Goal: Task Accomplishment & Management: Complete application form

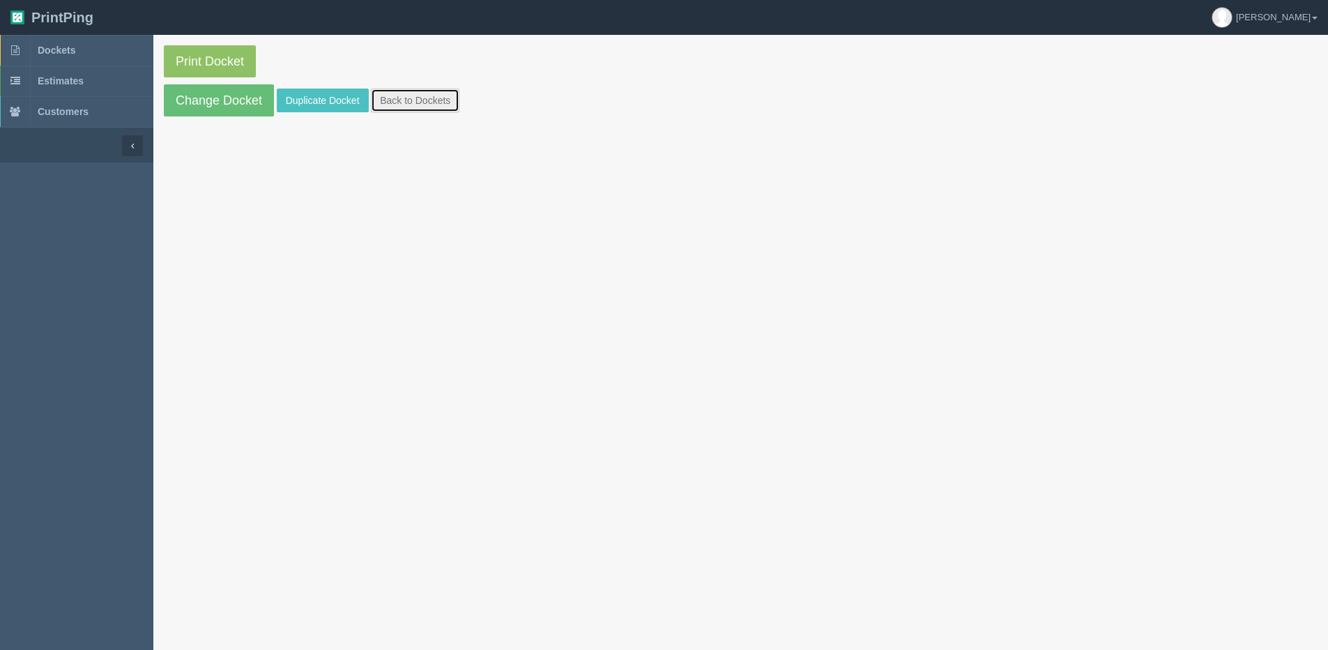
click at [427, 95] on link "Back to Dockets" at bounding box center [415, 101] width 89 height 24
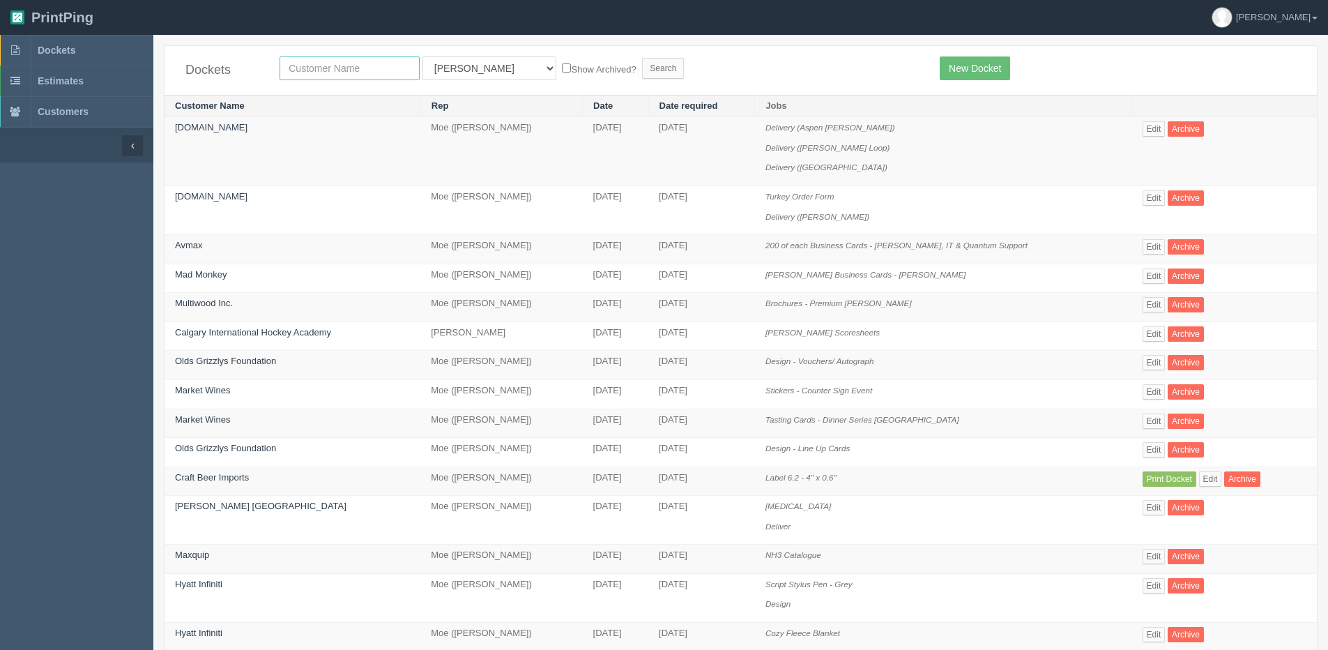
click at [319, 68] on input "text" at bounding box center [349, 68] width 140 height 24
type input "allrush"
click at [642, 58] on input "Search" at bounding box center [663, 68] width 42 height 21
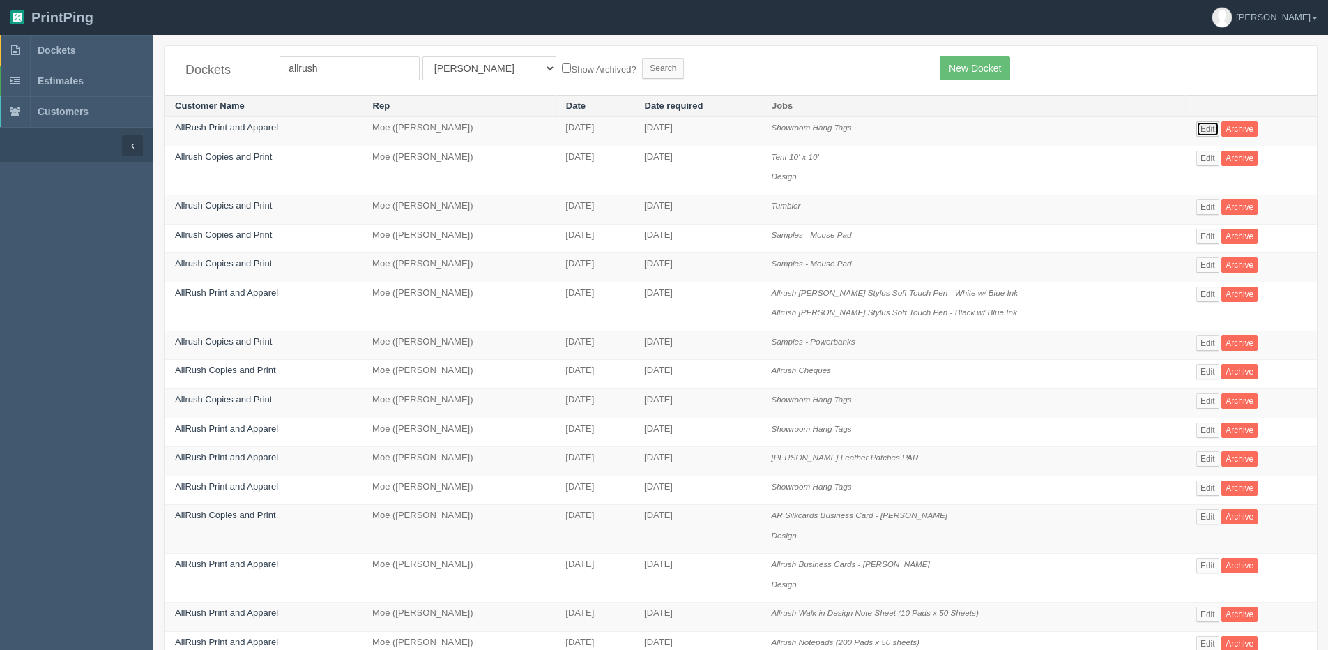
click at [1197, 132] on link "Edit" at bounding box center [1207, 128] width 23 height 15
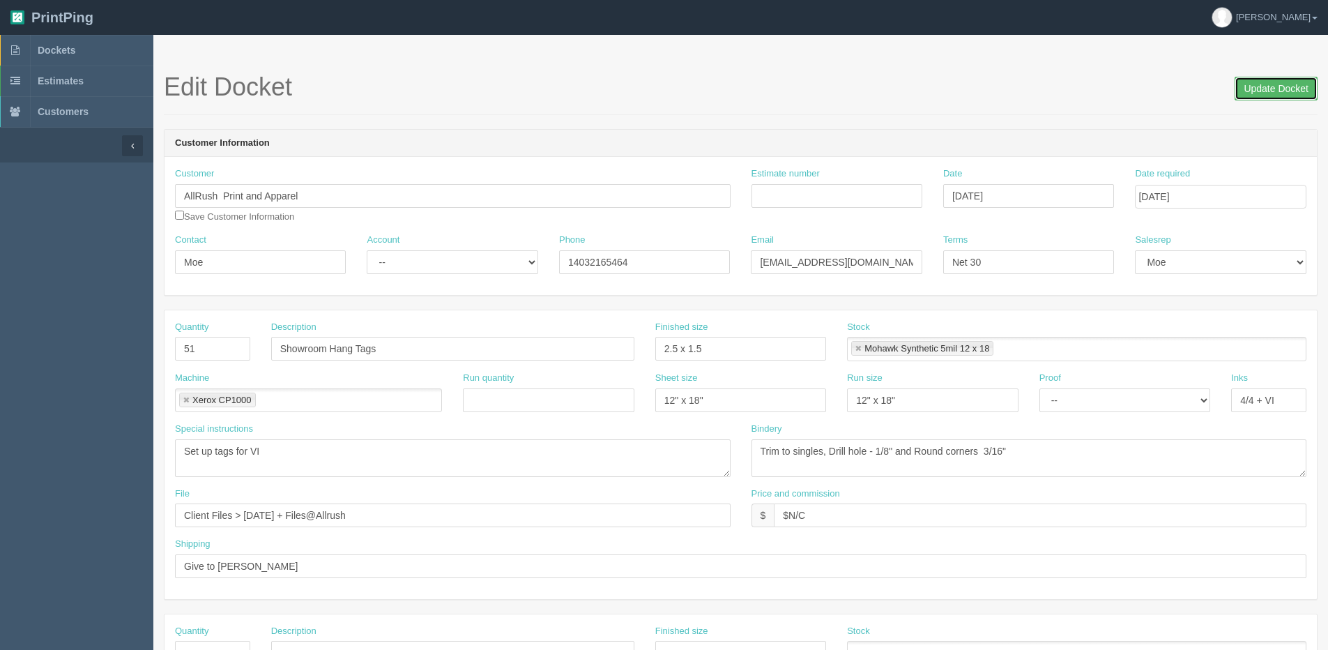
click at [1252, 85] on input "Update Docket" at bounding box center [1275, 89] width 83 height 24
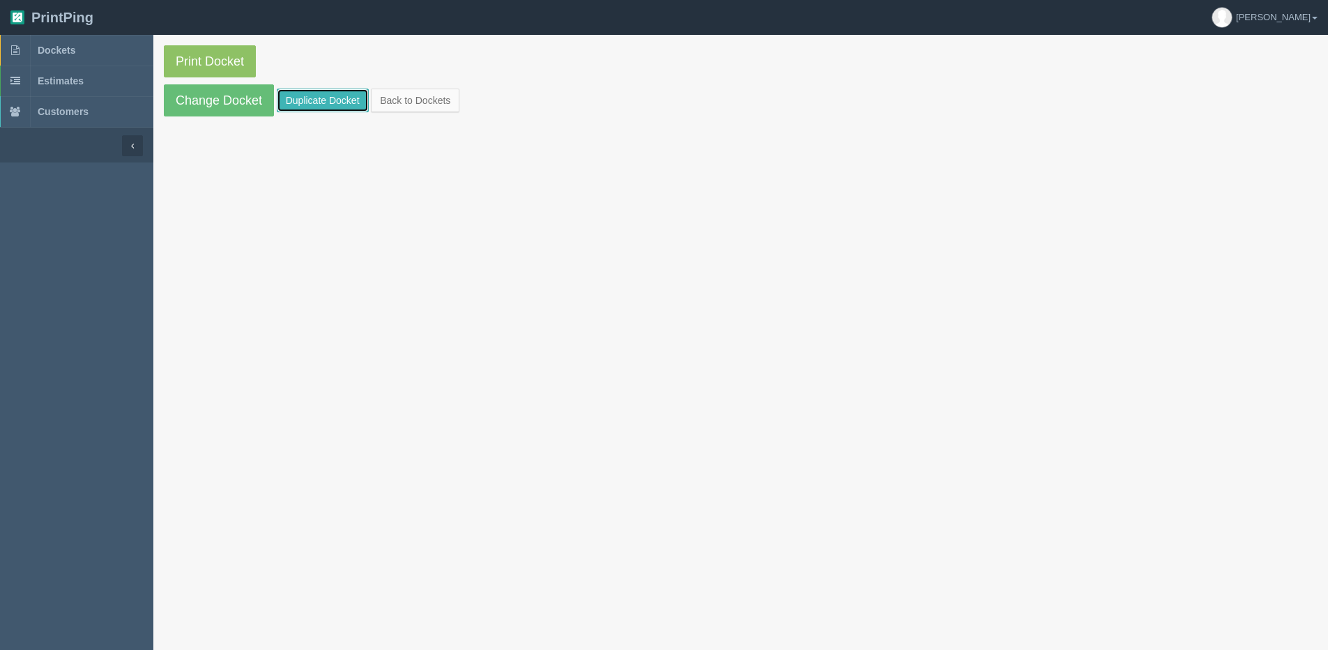
click at [325, 96] on link "Duplicate Docket" at bounding box center [323, 101] width 92 height 24
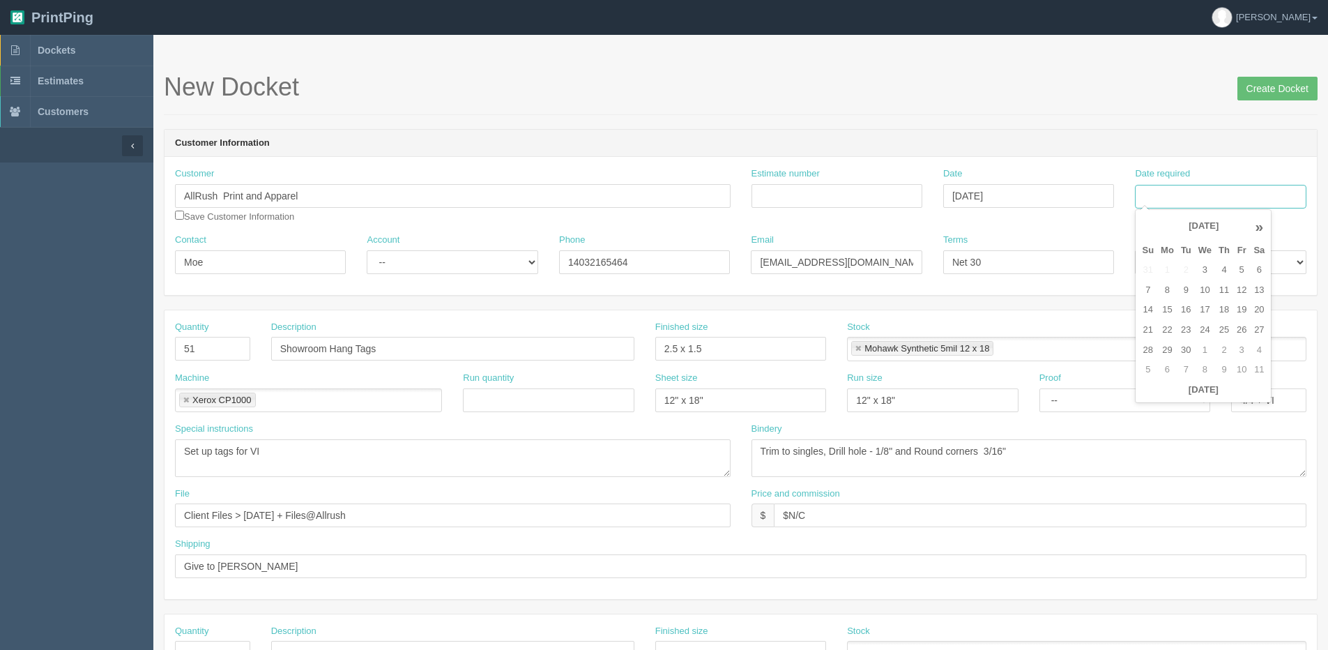
click at [1176, 202] on input "Date required" at bounding box center [1220, 197] width 171 height 24
click at [1165, 399] on th "Today" at bounding box center [1203, 390] width 130 height 20
type input "September 8, 2025"
drag, startPoint x: 1202, startPoint y: 295, endPoint x: 426, endPoint y: 294, distance: 776.4
click at [1176, 294] on tr "7 8 9 10 11 12 13" at bounding box center [1203, 290] width 130 height 20
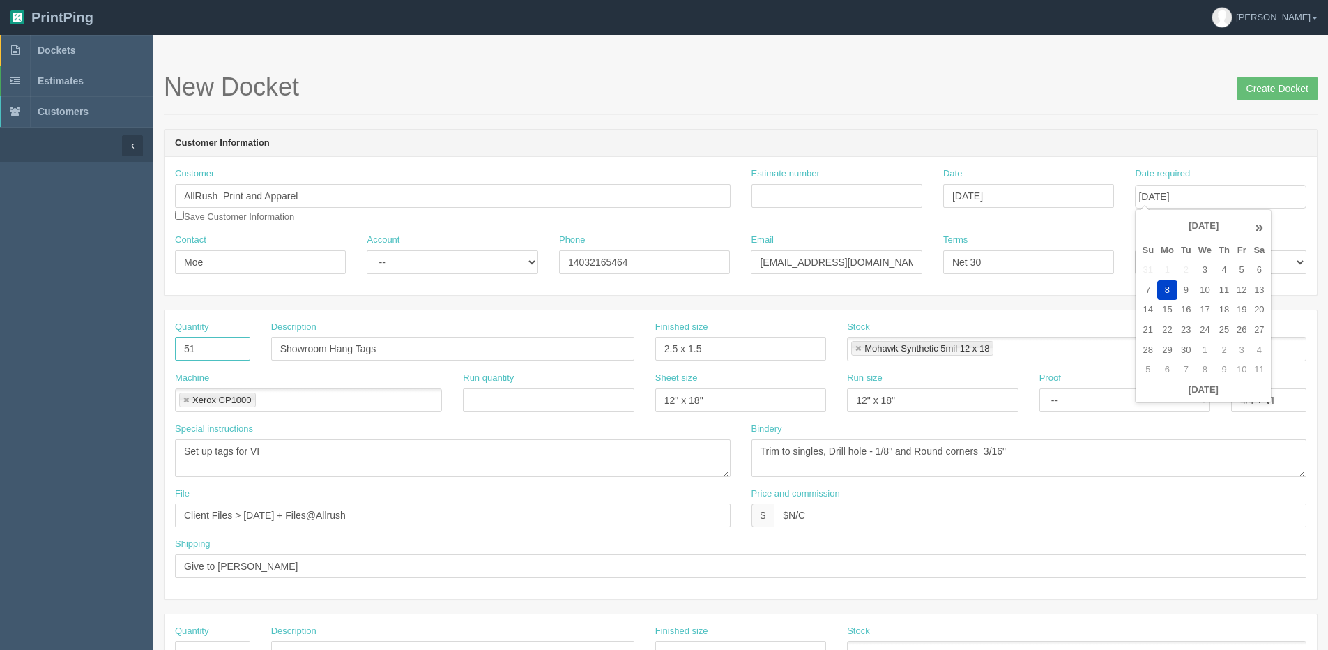
drag, startPoint x: 206, startPoint y: 351, endPoint x: 105, endPoint y: 351, distance: 100.4
click at [166, 351] on div "Quantity 51" at bounding box center [212, 346] width 96 height 51
type input "70"
click at [827, 449] on textarea "Trim to singles, Drill hole - 1/8" and Round corners 3/16"" at bounding box center [1028, 458] width 555 height 38
click at [824, 449] on textarea "Trim to singles, Drill hole - 1/8" and Round corners 3/16"" at bounding box center [1028, 458] width 555 height 38
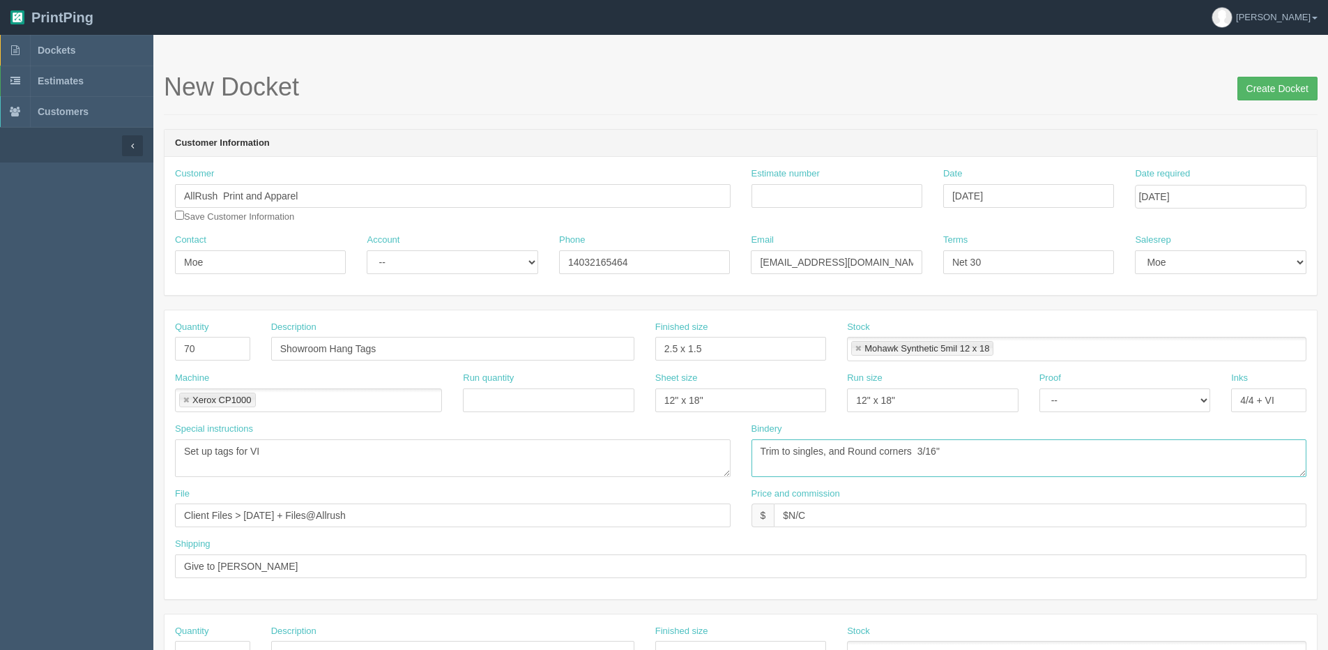
type textarea "Trim to singles, and Round corners 3/16""
click at [1283, 77] on input "Create Docket" at bounding box center [1277, 89] width 80 height 24
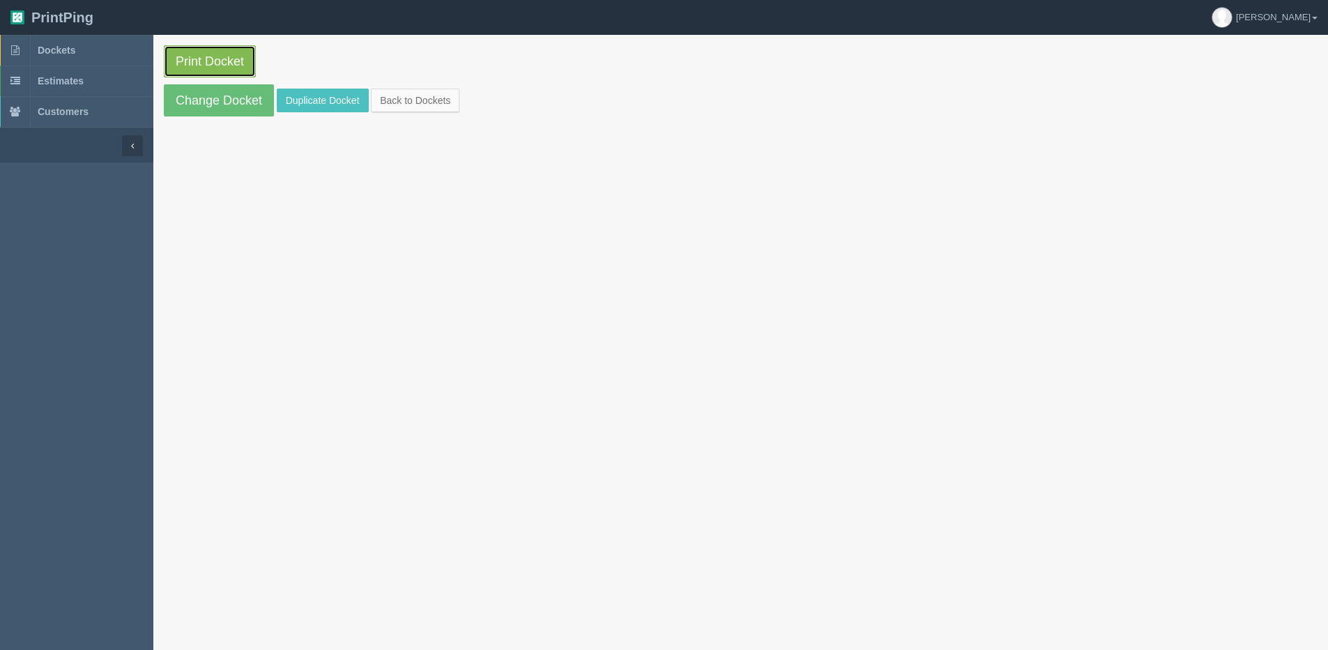
click at [185, 59] on link "Print Docket" at bounding box center [210, 61] width 92 height 32
click at [423, 112] on section "Print Docket Change Docket Duplicate Docket Back to Dockets" at bounding box center [740, 81] width 1174 height 92
click at [397, 99] on link "Back to Dockets" at bounding box center [415, 101] width 89 height 24
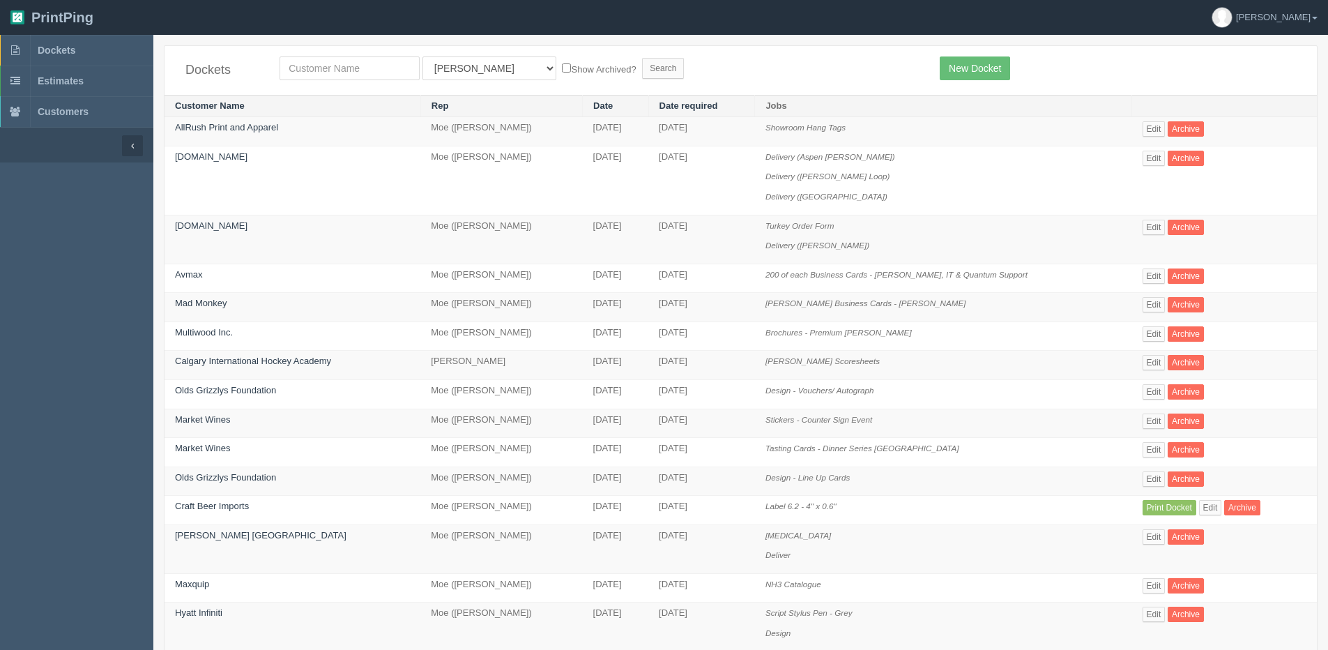
click at [310, 51] on div "Dockets All Users Ali Ali Test 1 Aly Amy Ankit Arif Brandon Dan France Greg Jim…" at bounding box center [740, 70] width 1152 height 49
click at [310, 64] on input "text" at bounding box center [349, 68] width 140 height 24
type input "millenium"
click at [642, 58] on input "Search" at bounding box center [663, 68] width 42 height 21
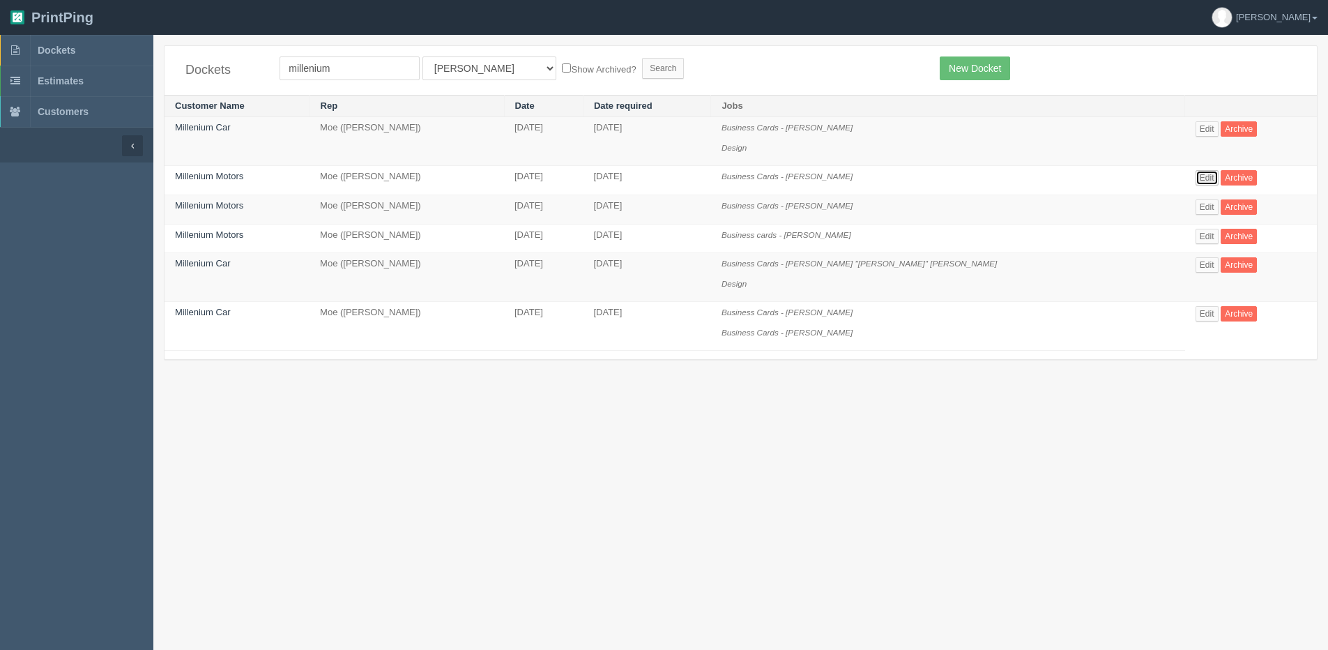
click at [1195, 181] on link "Edit" at bounding box center [1206, 177] width 23 height 15
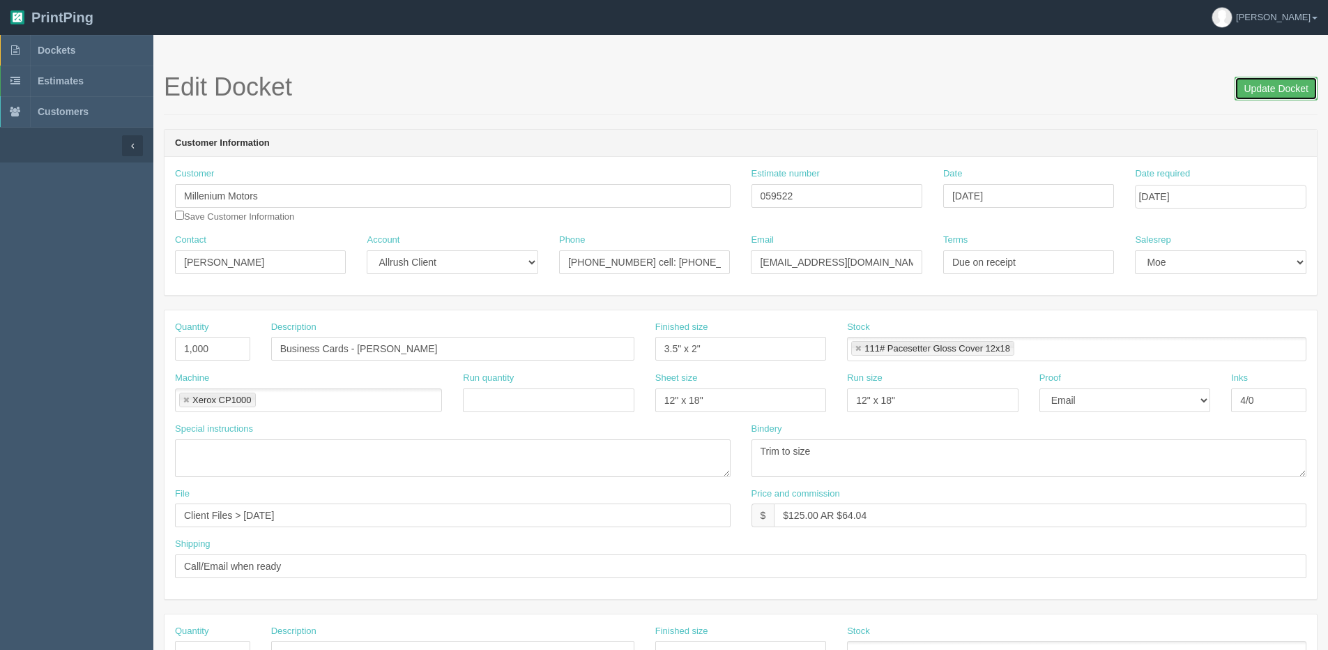
click at [1282, 90] on input "Update Docket" at bounding box center [1275, 89] width 83 height 24
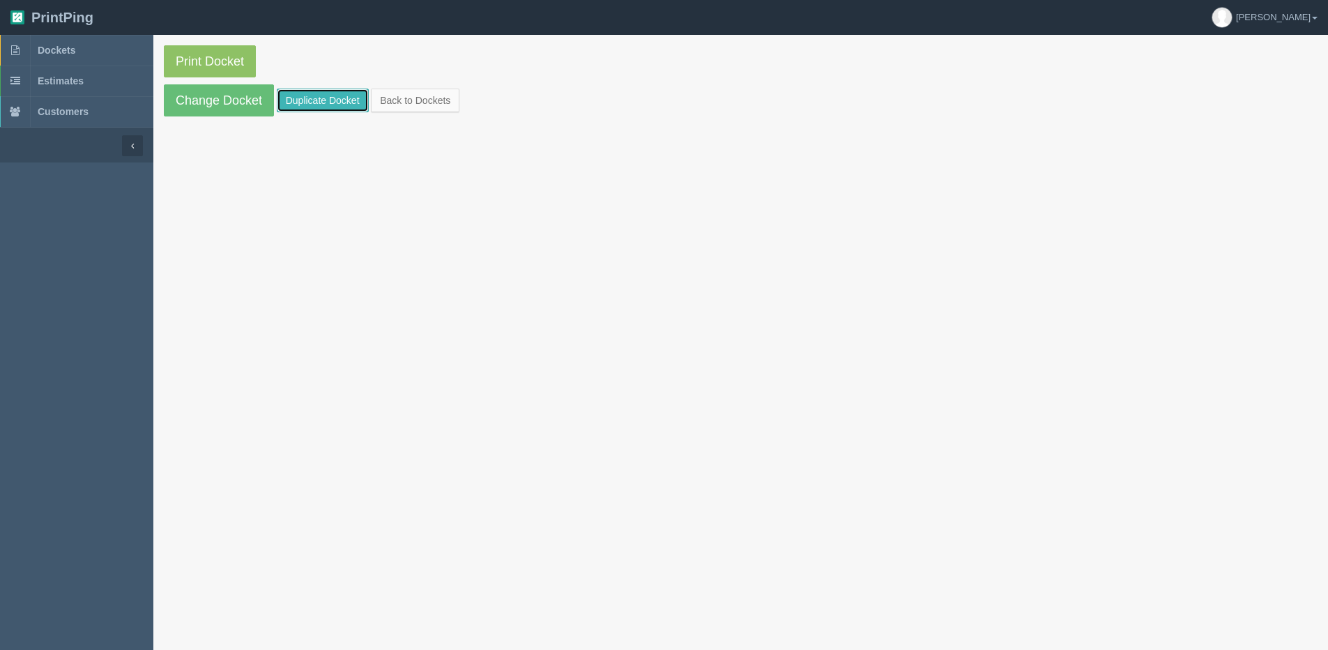
drag, startPoint x: 337, startPoint y: 101, endPoint x: 340, endPoint y: 93, distance: 8.2
click at [337, 100] on link "Duplicate Docket" at bounding box center [323, 101] width 92 height 24
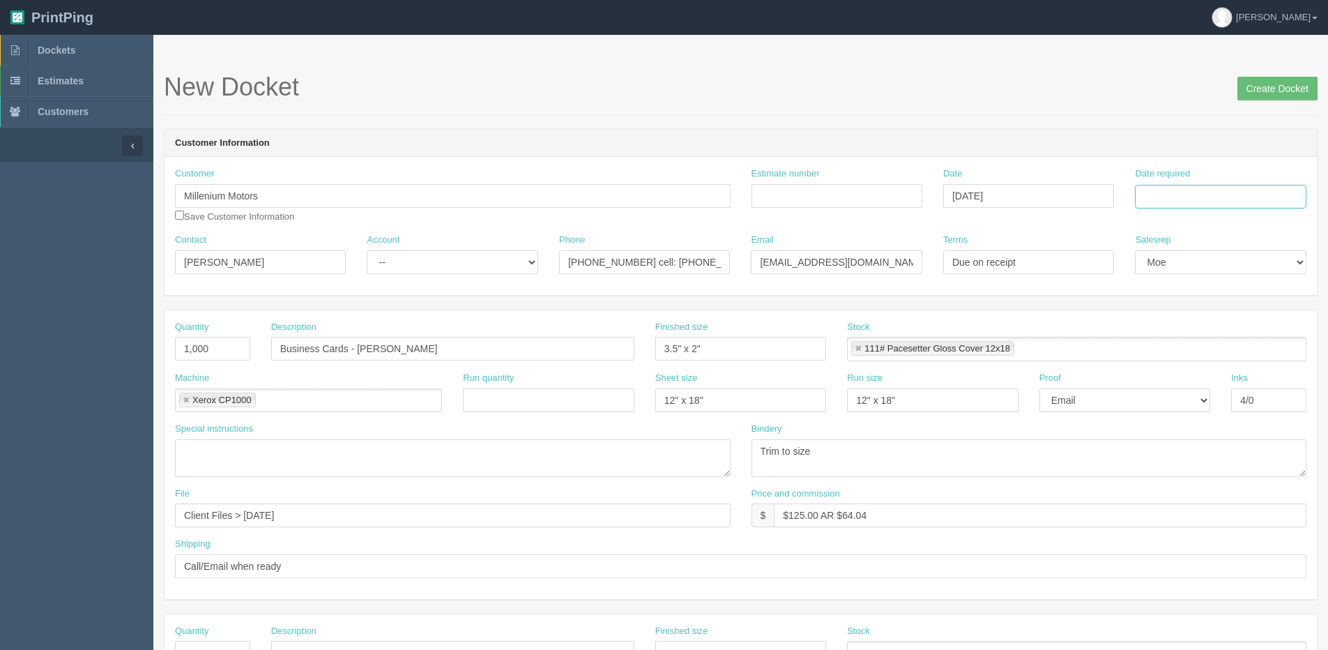
click at [1157, 198] on input "Date required" at bounding box center [1220, 197] width 171 height 24
click at [1154, 397] on th "Today" at bounding box center [1203, 390] width 130 height 20
click at [1208, 291] on td "10" at bounding box center [1205, 290] width 20 height 20
type input "September 10, 2025"
click at [1110, 343] on ul "111# Pacesetter Gloss Cover 12x18" at bounding box center [1076, 349] width 459 height 24
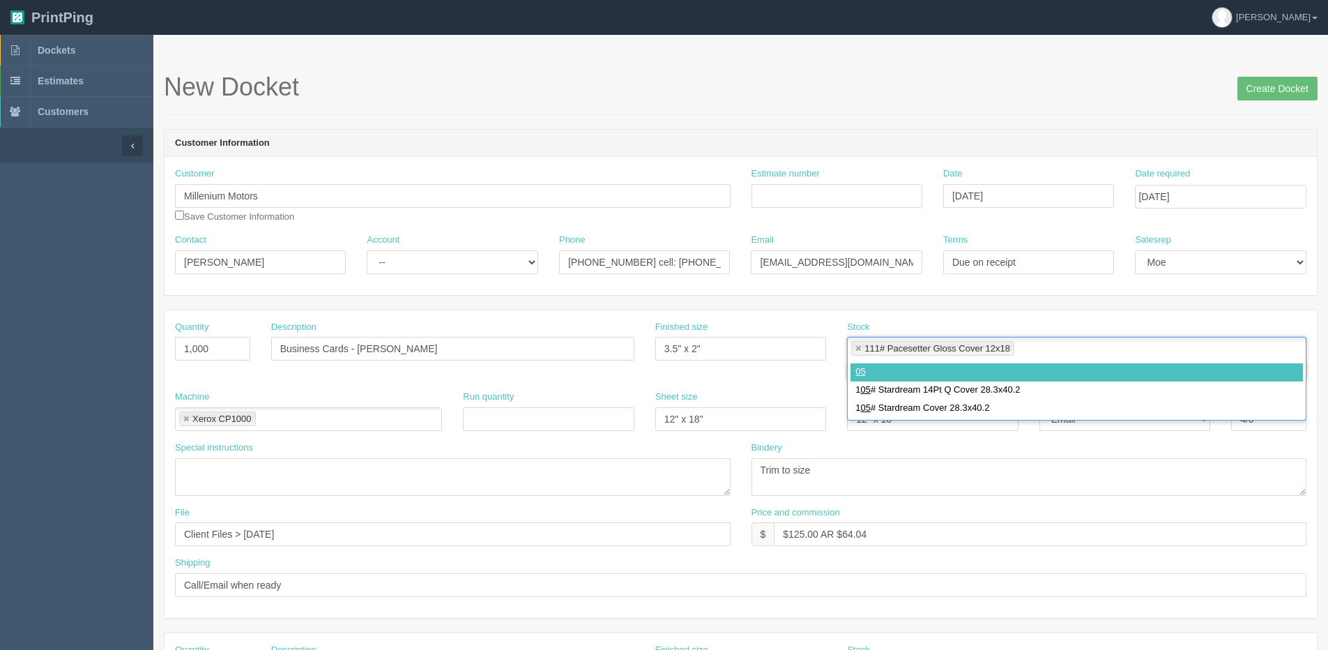
type input "0"
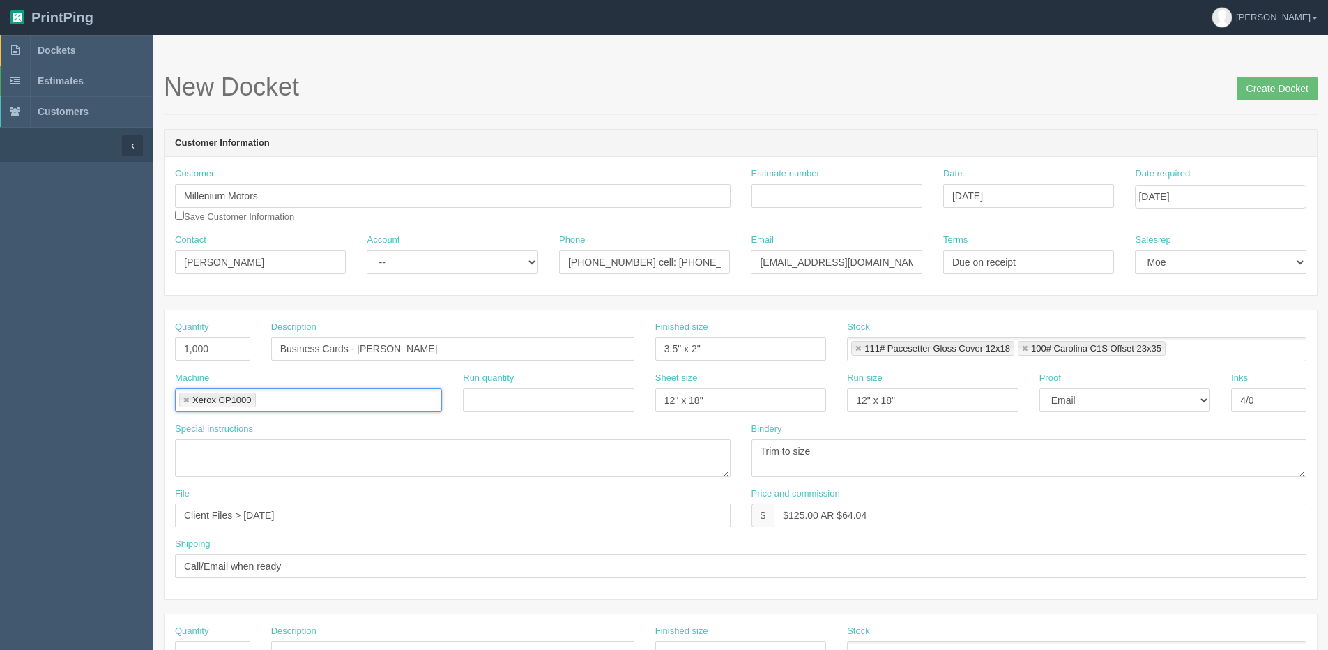
click at [1024, 346] on link at bounding box center [1024, 348] width 8 height 9
type input "111# Pacesetter Gloss Cover 12x18"
click at [804, 201] on input "Estimate number" at bounding box center [836, 196] width 171 height 24
type input "059522"
type input "September 8, 2025"
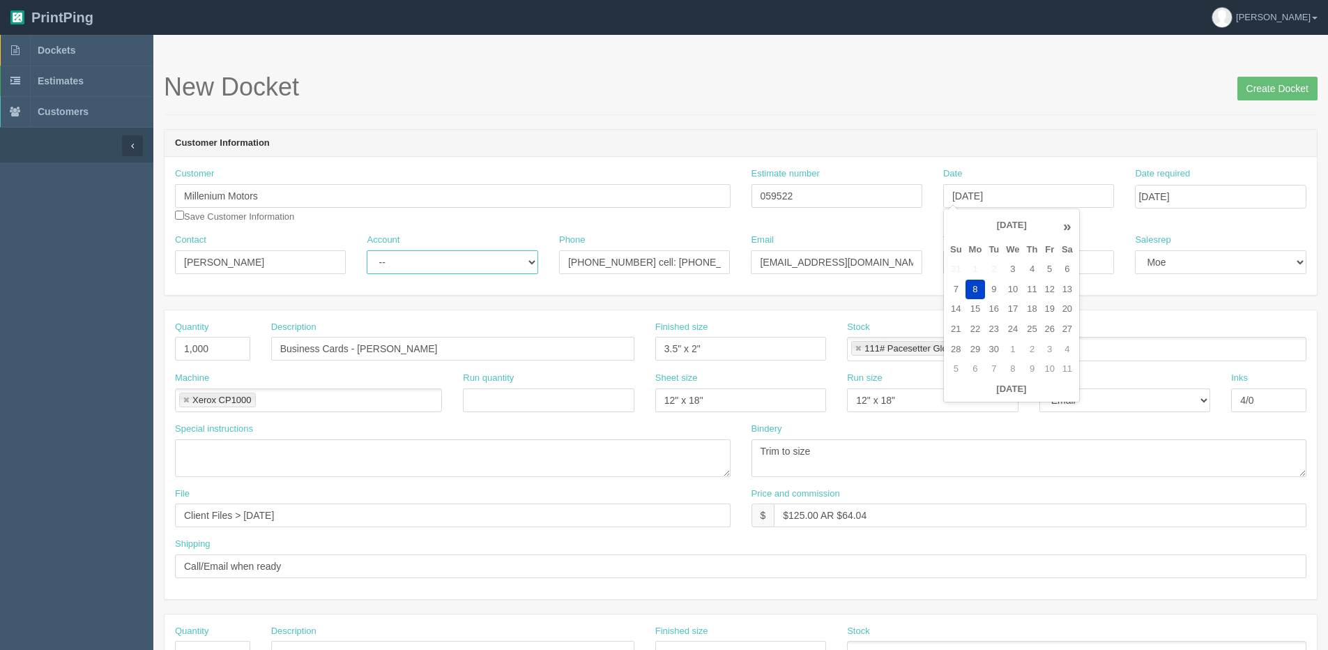
click at [452, 263] on select "-- Existing Client Allrush Client Rep Client" at bounding box center [452, 262] width 171 height 24
select select "Allrush Client"
click at [367, 250] on select "-- Existing Client Allrush Client Rep Client" at bounding box center [452, 262] width 171 height 24
drag, startPoint x: 246, startPoint y: 516, endPoint x: 750, endPoint y: 443, distance: 509.2
click at [736, 452] on div "Quantity 1,000 Description Business Cards - Moe Souraya Finished size 3.5" x 2"…" at bounding box center [740, 454] width 1152 height 289
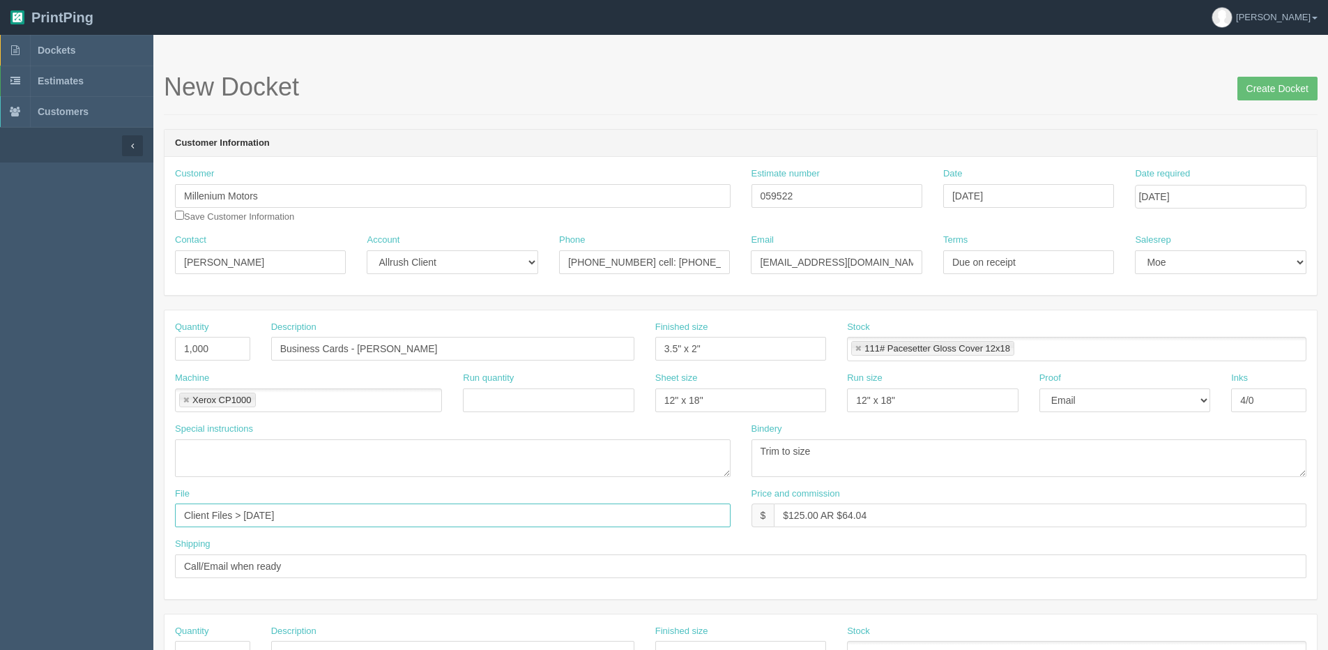
drag, startPoint x: 291, startPoint y: 510, endPoint x: 309, endPoint y: 505, distance: 19.4
click at [305, 506] on input "Client Files > March 2022" at bounding box center [452, 515] width 555 height 24
type input "Client Files > March 2024"
click at [1108, 476] on textarea "Trim to size" at bounding box center [1028, 458] width 555 height 38
click at [1297, 88] on input "Create Docket" at bounding box center [1277, 89] width 80 height 24
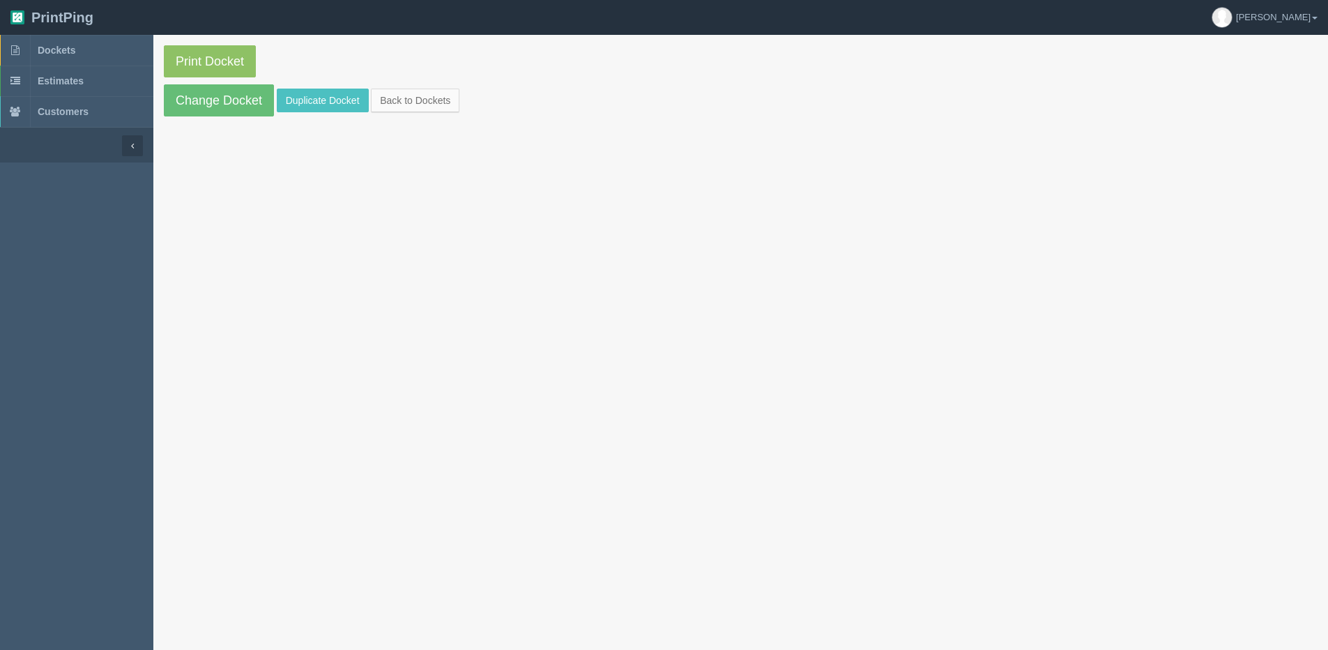
click at [192, 78] on section "Print Docket Change Docket Duplicate Docket Back to Dockets" at bounding box center [740, 81] width 1174 height 92
click at [215, 65] on link "Print Docket" at bounding box center [210, 61] width 92 height 32
drag, startPoint x: 387, startPoint y: 107, endPoint x: 285, endPoint y: 118, distance: 102.4
click at [387, 107] on link "Back to Dockets" at bounding box center [415, 101] width 89 height 24
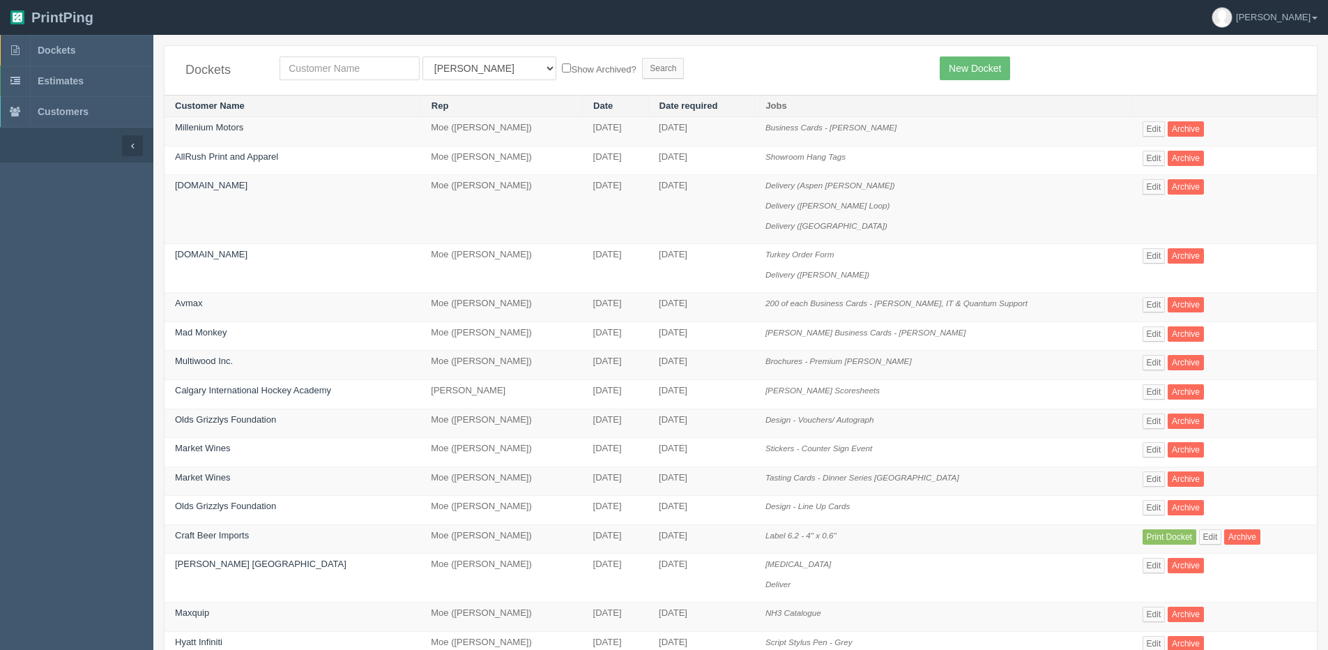
click at [327, 80] on div "Dockets All Users Ali Ali Test 1 Aly Amy Ankit Arif Brandon Dan France Greg Jim…" at bounding box center [740, 70] width 1152 height 49
click at [324, 75] on input "text" at bounding box center [349, 68] width 140 height 24
type input "impact so"
click at [642, 58] on input "Search" at bounding box center [663, 68] width 42 height 21
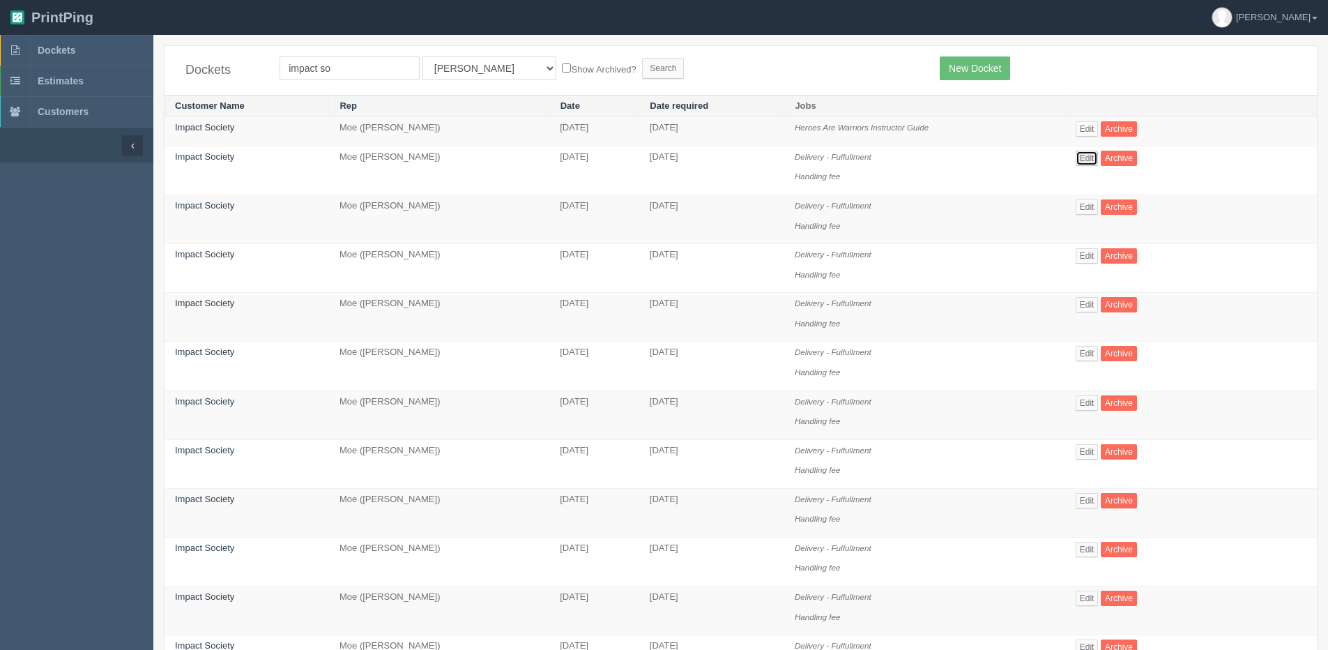
click at [1097, 156] on link "Edit" at bounding box center [1086, 158] width 23 height 15
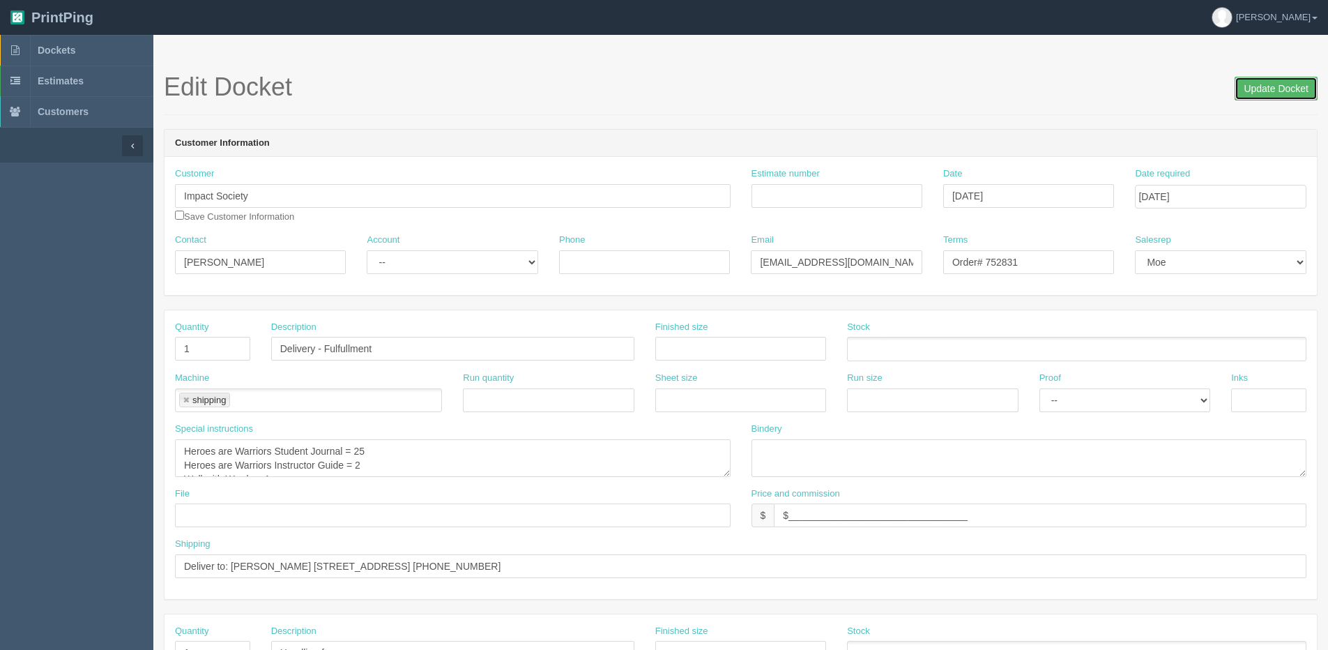
drag, startPoint x: 1252, startPoint y: 88, endPoint x: 1225, endPoint y: 89, distance: 27.2
click at [1245, 89] on input "Update Docket" at bounding box center [1275, 89] width 83 height 24
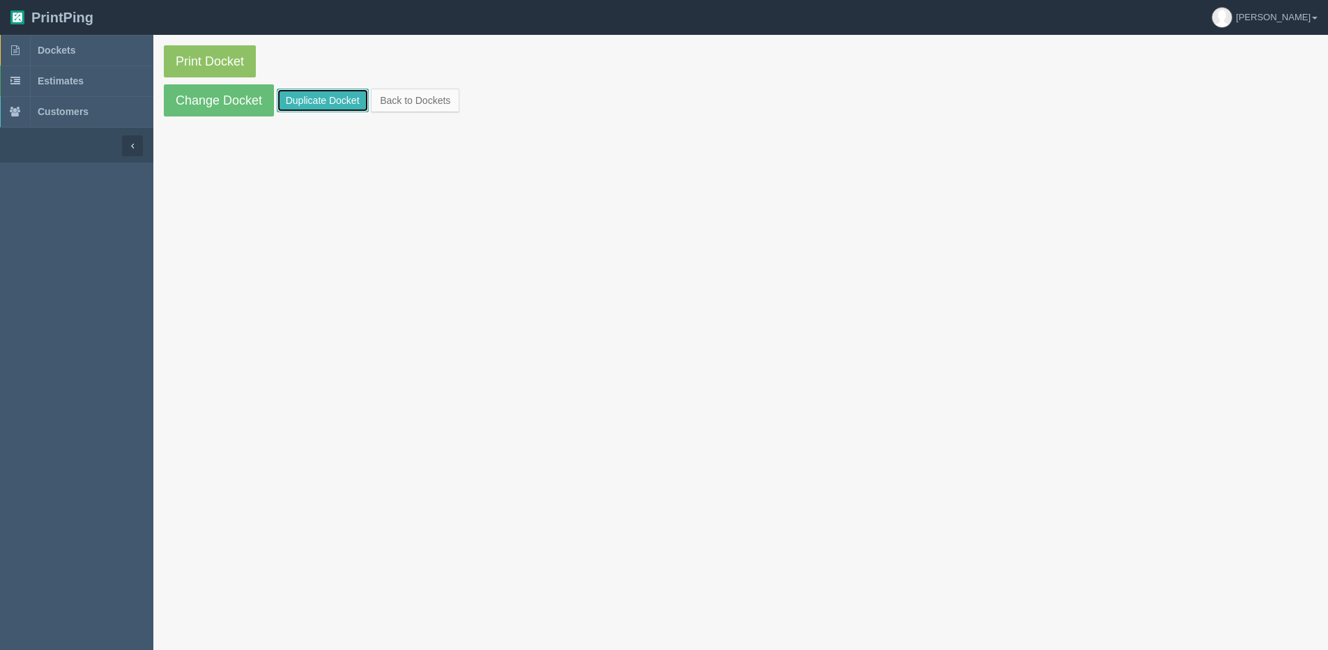
click at [326, 103] on link "Duplicate Docket" at bounding box center [323, 101] width 92 height 24
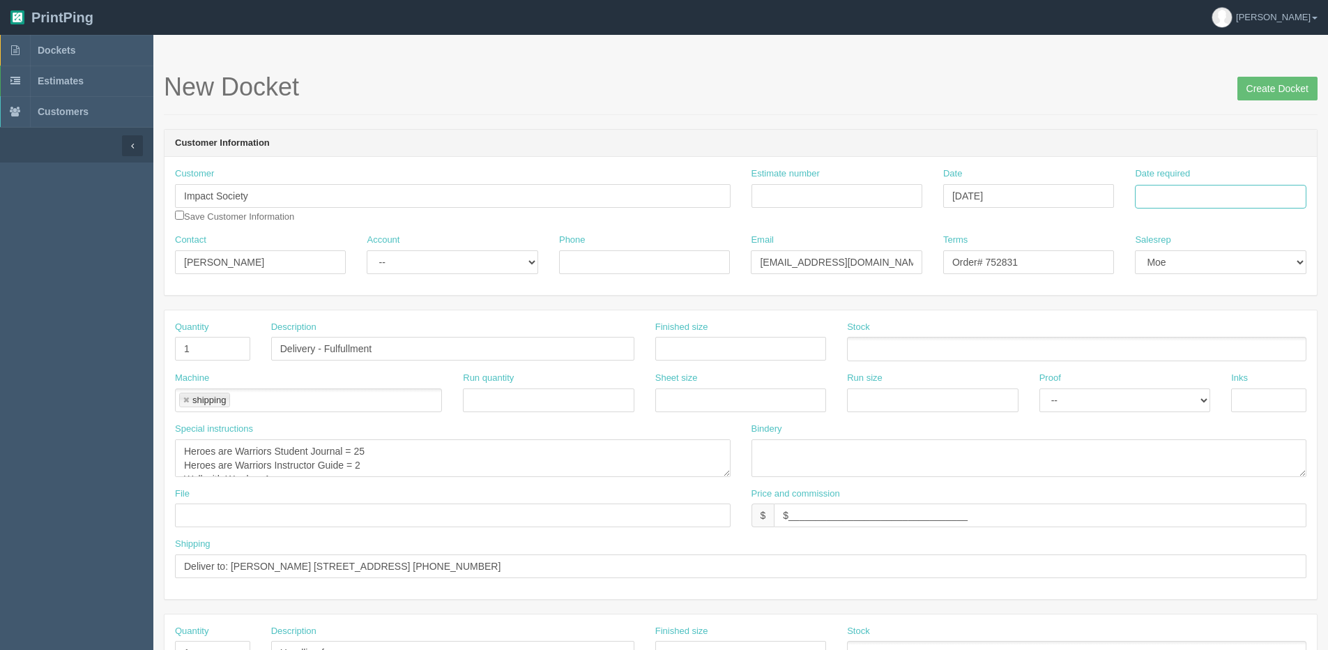
click at [1185, 206] on input "Date required" at bounding box center [1220, 197] width 171 height 24
click at [1168, 397] on th "Today" at bounding box center [1203, 390] width 130 height 20
click at [1208, 284] on td "10" at bounding box center [1205, 290] width 20 height 20
type input "[DATE]"
drag, startPoint x: 994, startPoint y: 261, endPoint x: 1072, endPoint y: 261, distance: 78.1
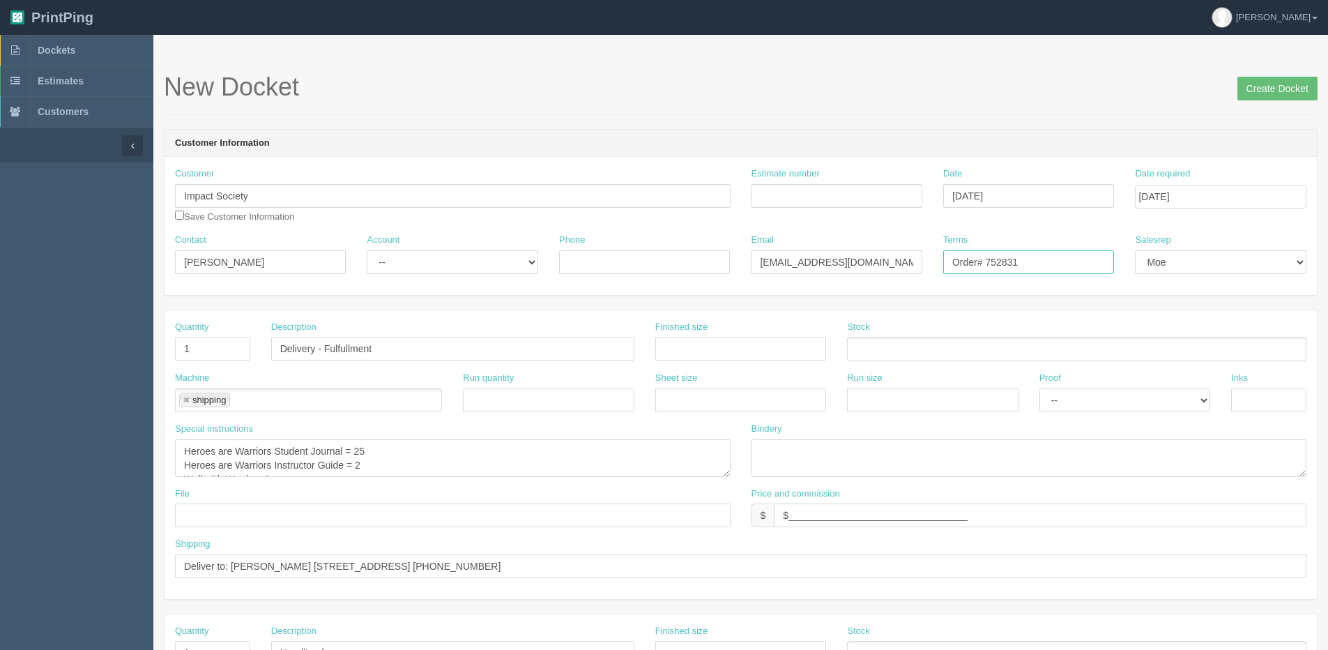
click at [1072, 261] on input "Order# 752831" at bounding box center [1028, 262] width 171 height 24
type input "Order# 753842"
click at [356, 455] on textarea "Heroes are Warriors Student Journal = 25 Heroes are Warriors Instructor Guide =…" at bounding box center [452, 458] width 555 height 38
type textarea "Heroes are Warriors Student Journal = 28 Heroes are Warriors Instructor Guide =…"
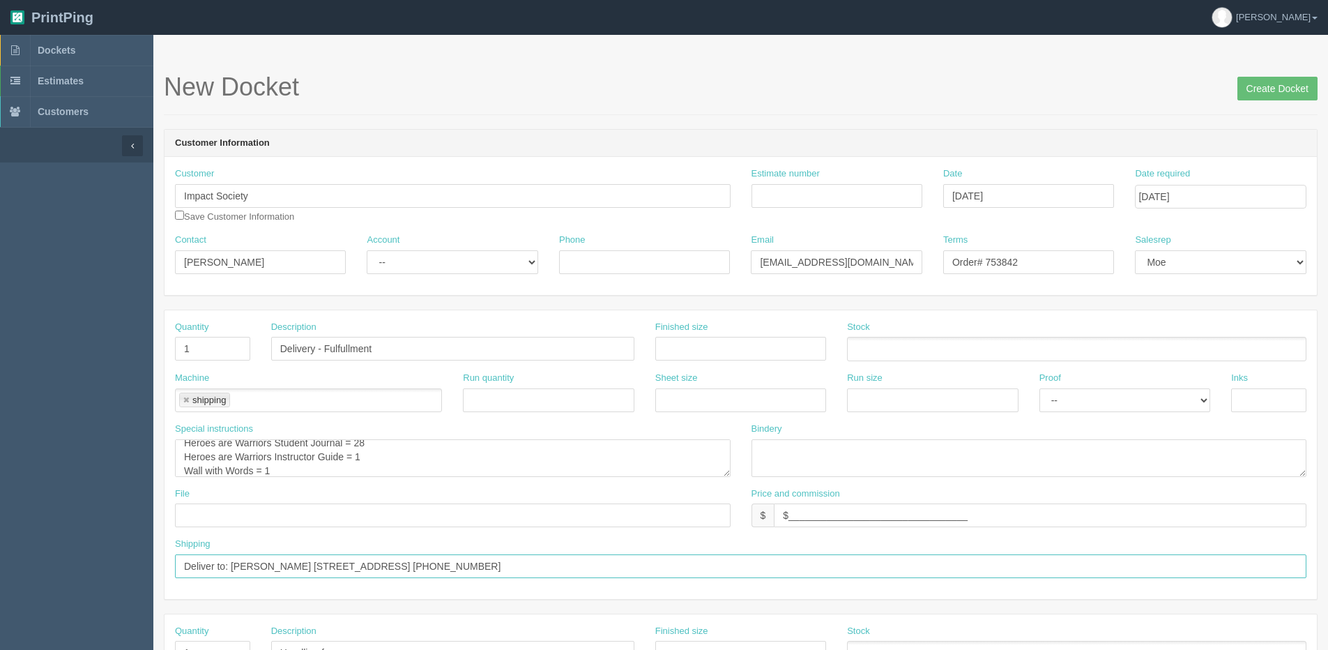
click at [236, 565] on input "Deliver to: Wendy Pederson - Ponoka 6100 54 St, Ponoka, AB T4J 1N9 Canada (403)…" at bounding box center [740, 566] width 1131 height 24
drag, startPoint x: 233, startPoint y: 562, endPoint x: 1126, endPoint y: 562, distance: 892.1
click at [1126, 562] on input "Deliver to: Wendy Pederson - Ponoka 6100 54 St, Ponoka, AB T4J 1N9 Canada (403)…" at bounding box center [740, 566] width 1131 height 24
paste input "April Hutchinson Cayley School 904 Ross Ave Cayley, AB T0L0P0 Canada (403) 601-…"
click at [308, 566] on input "Deliver to: April Hutchinson Cayley School 904 Ross Ave Cayley, AB T0L0P0 Canad…" at bounding box center [740, 566] width 1131 height 24
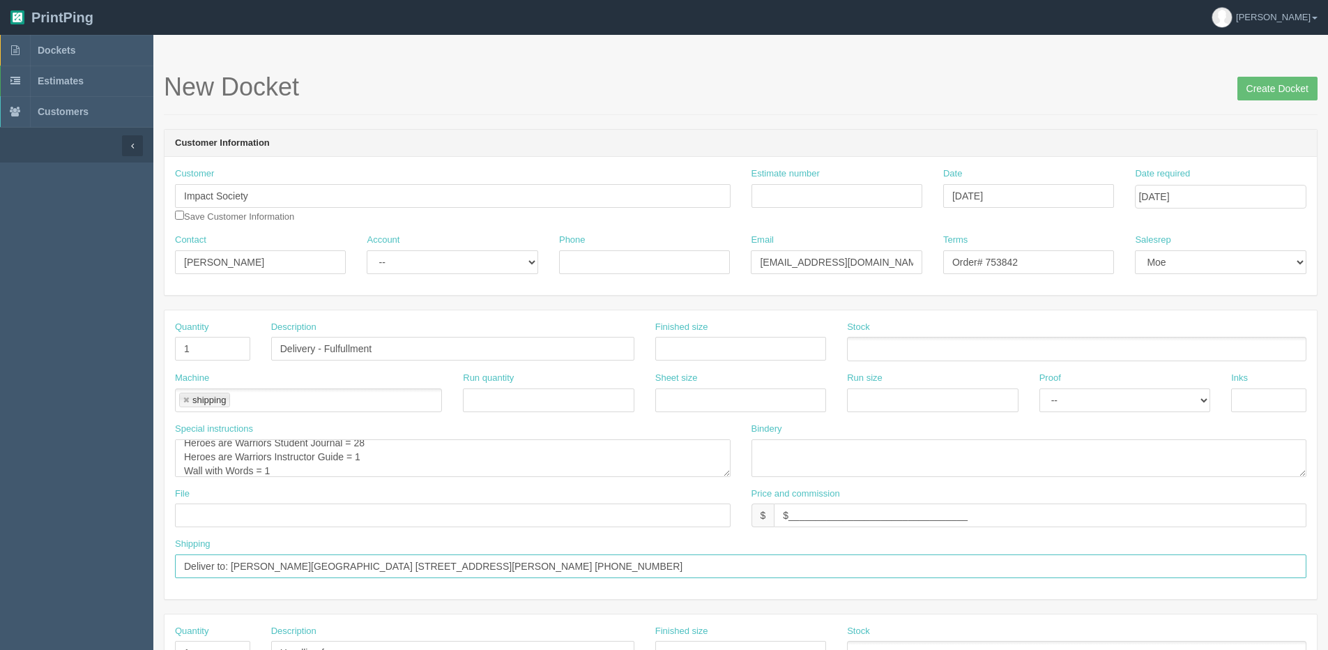
click at [304, 562] on input "Deliver to: April Hutchinson Cayley School 904 Ross Ave Cayley, AB T0L0P0 Canad…" at bounding box center [740, 566] width 1131 height 24
type input "Deliver to: April Hutchinson - Cayley School 904 Ross Ave Cayley, AB T0L0P0 Can…"
click at [1257, 96] on input "Create Docket" at bounding box center [1277, 89] width 80 height 24
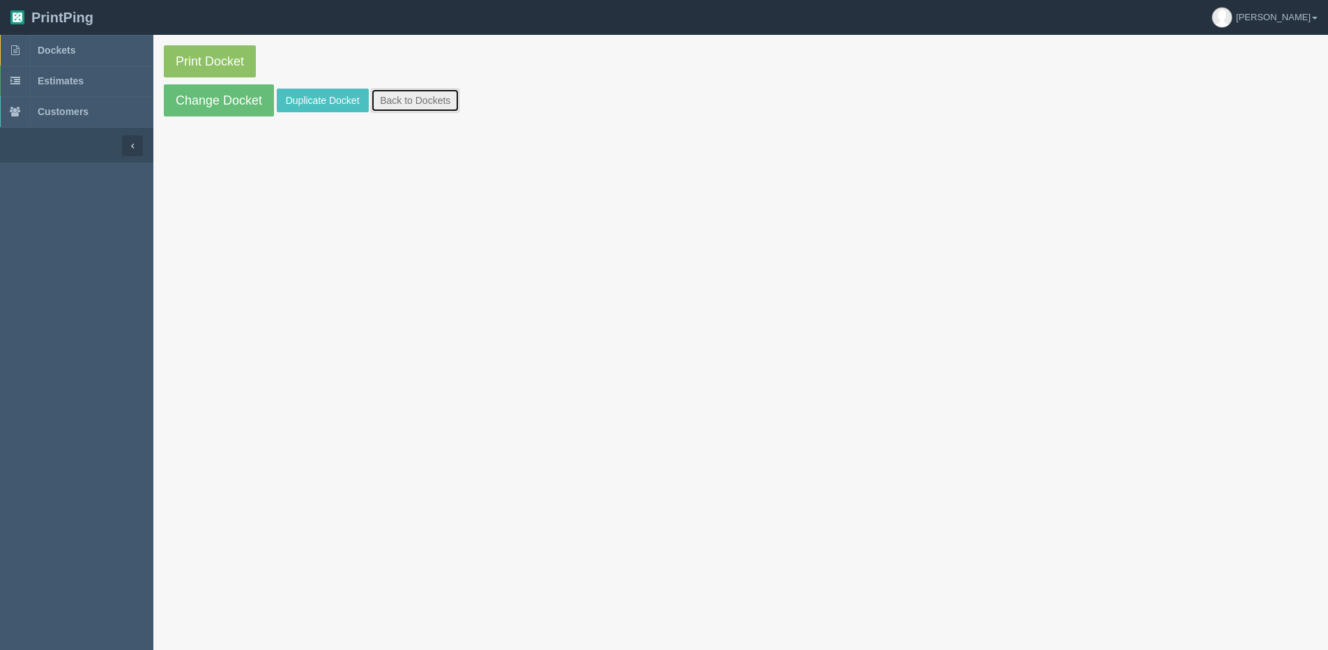
click at [400, 99] on link "Back to Dockets" at bounding box center [415, 101] width 89 height 24
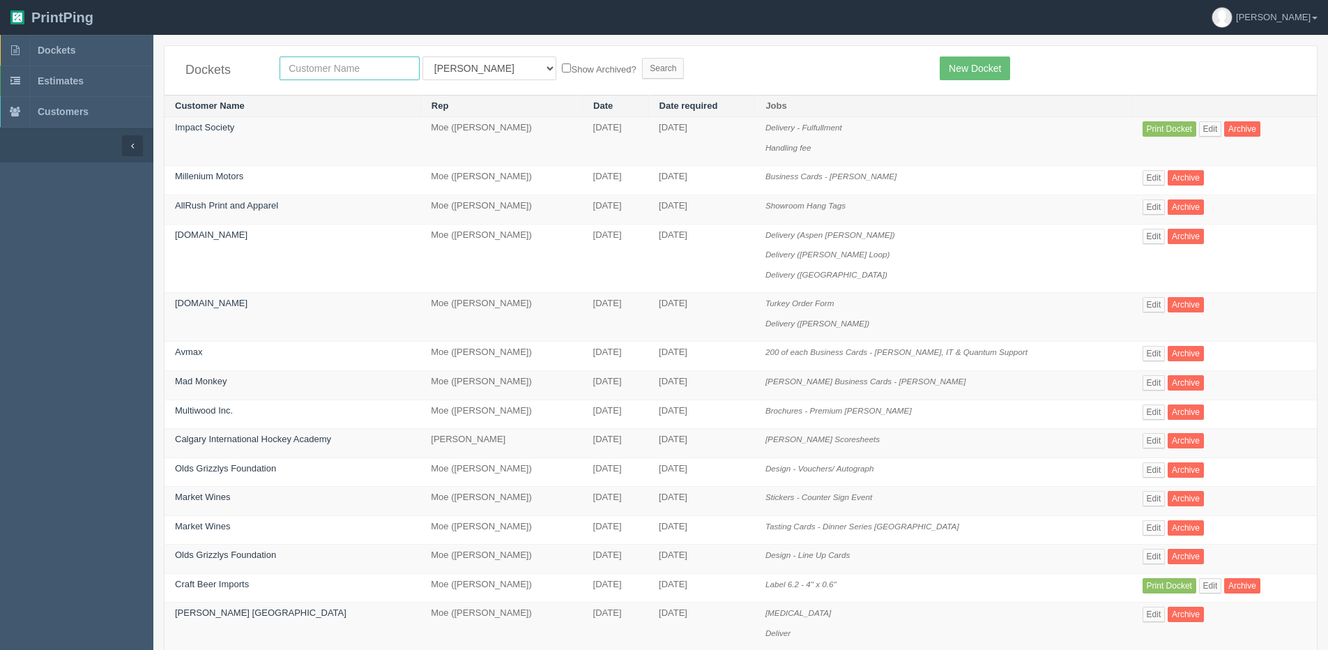
click at [337, 70] on input "text" at bounding box center [349, 68] width 140 height 24
type input "impact"
click at [642, 58] on input "Search" at bounding box center [663, 68] width 42 height 21
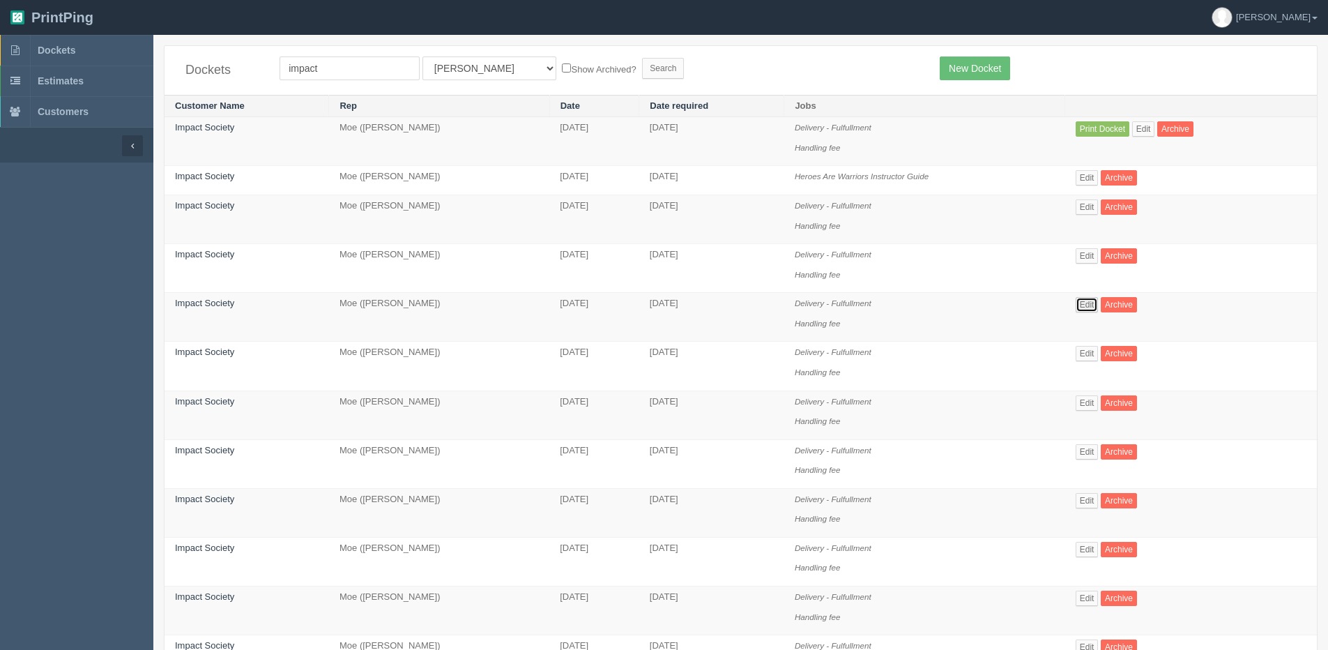
click at [1096, 308] on link "Edit" at bounding box center [1086, 304] width 23 height 15
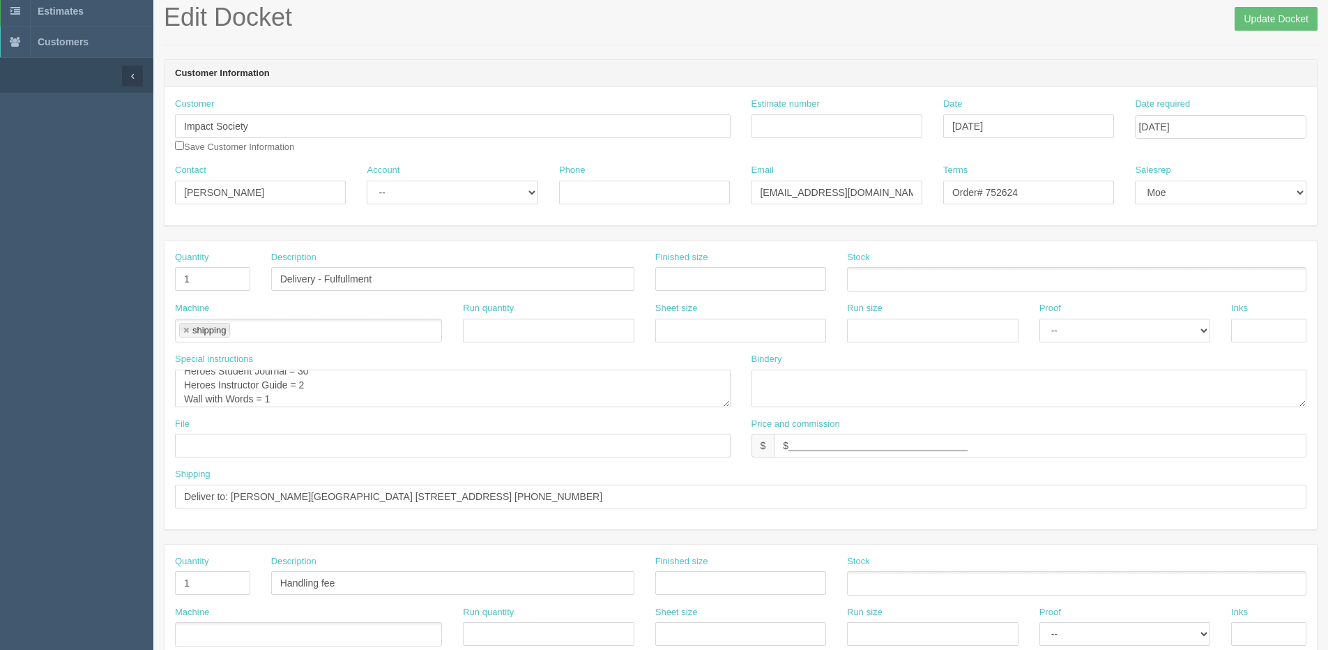
scroll to position [14, 0]
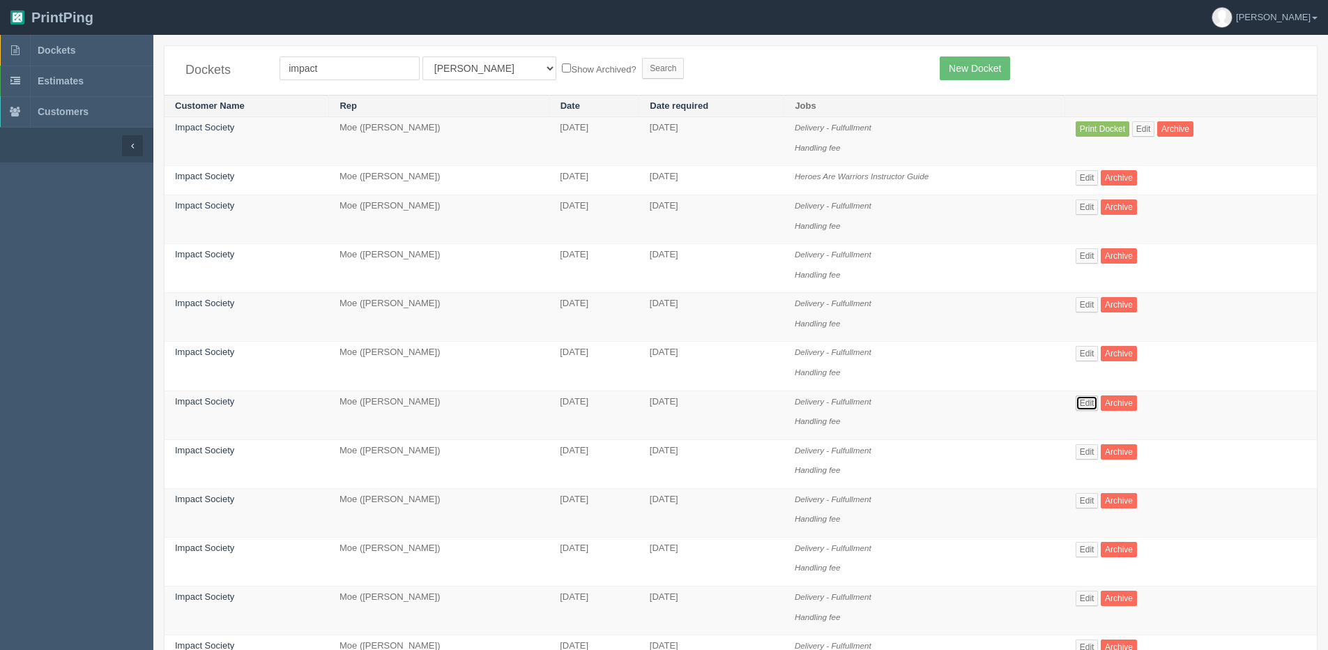
click at [1091, 401] on link "Edit" at bounding box center [1086, 402] width 23 height 15
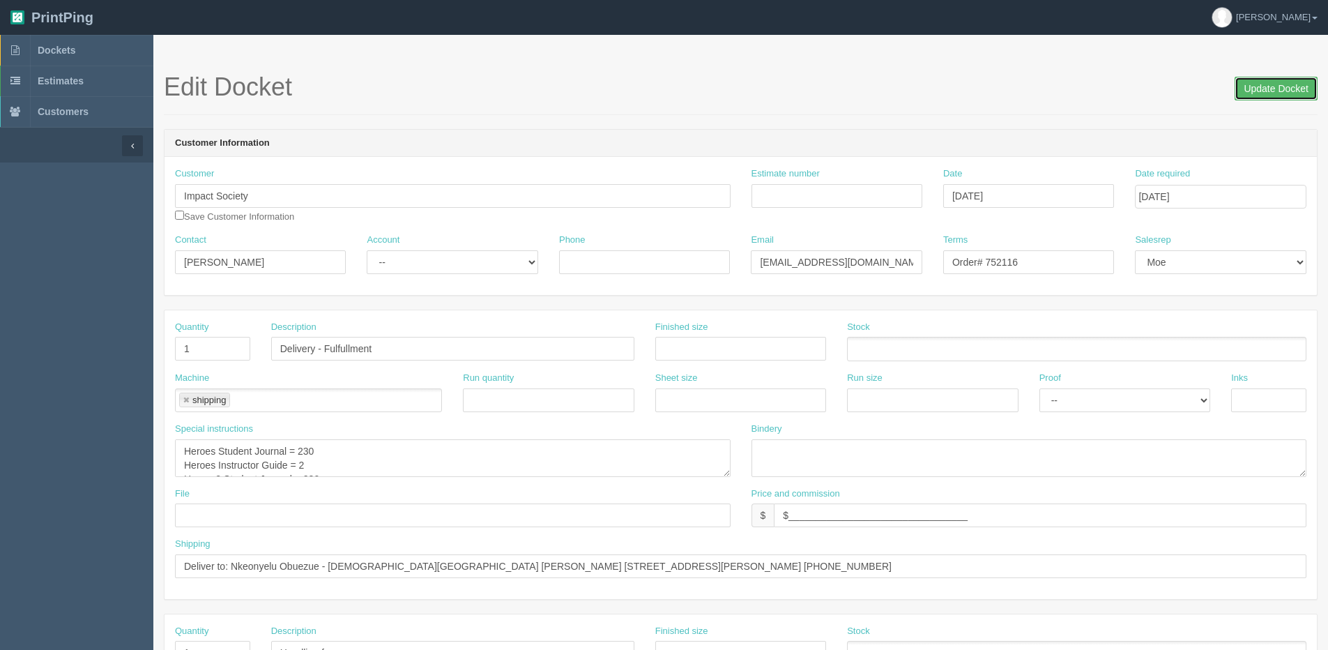
click at [1273, 84] on input "Update Docket" at bounding box center [1275, 89] width 83 height 24
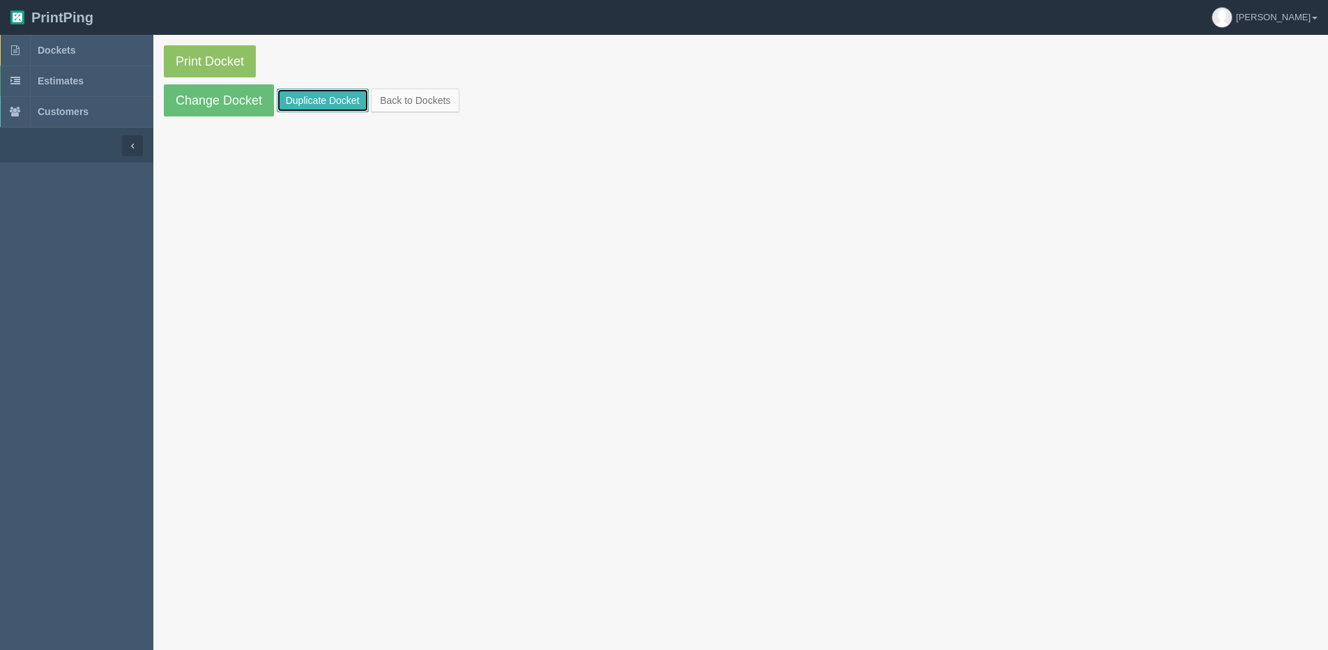
click at [330, 104] on link "Duplicate Docket" at bounding box center [323, 101] width 92 height 24
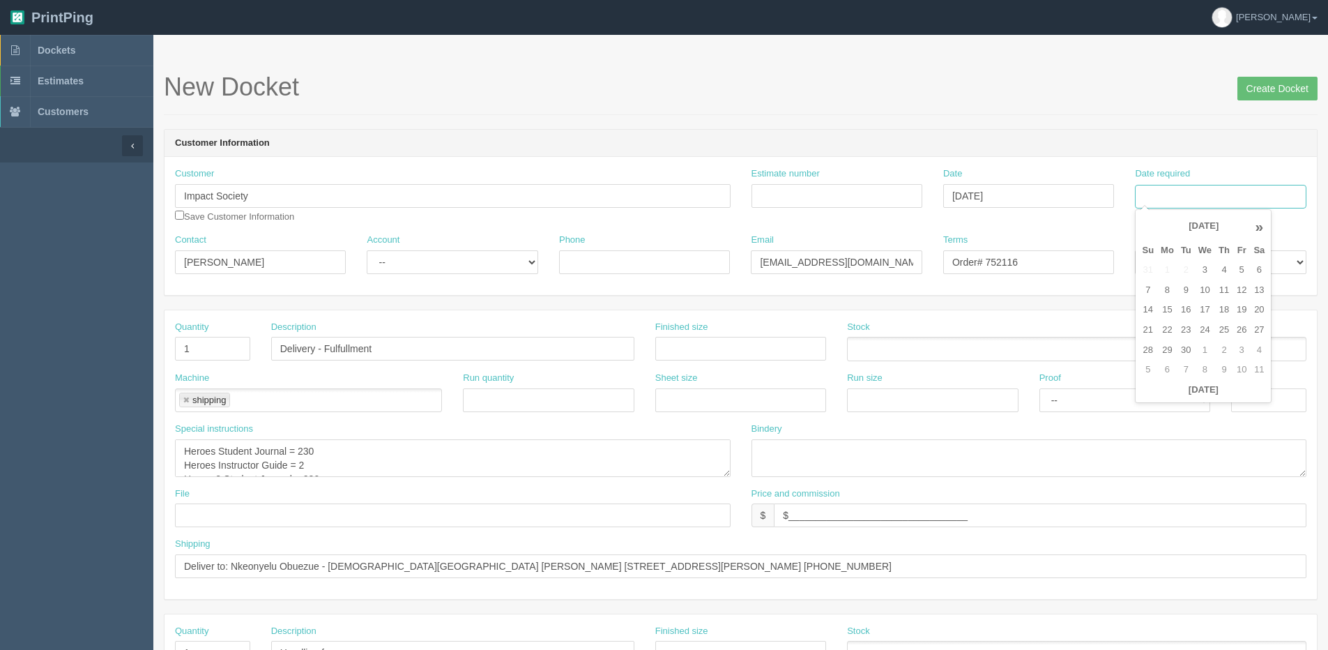
click at [1202, 196] on input "Date required" at bounding box center [1220, 197] width 171 height 24
click at [1156, 396] on th "Today" at bounding box center [1203, 390] width 130 height 20
click at [1201, 290] on td "10" at bounding box center [1205, 290] width 20 height 20
type input "September 10, 2025"
drag, startPoint x: 983, startPoint y: 263, endPoint x: 1049, endPoint y: 252, distance: 66.5
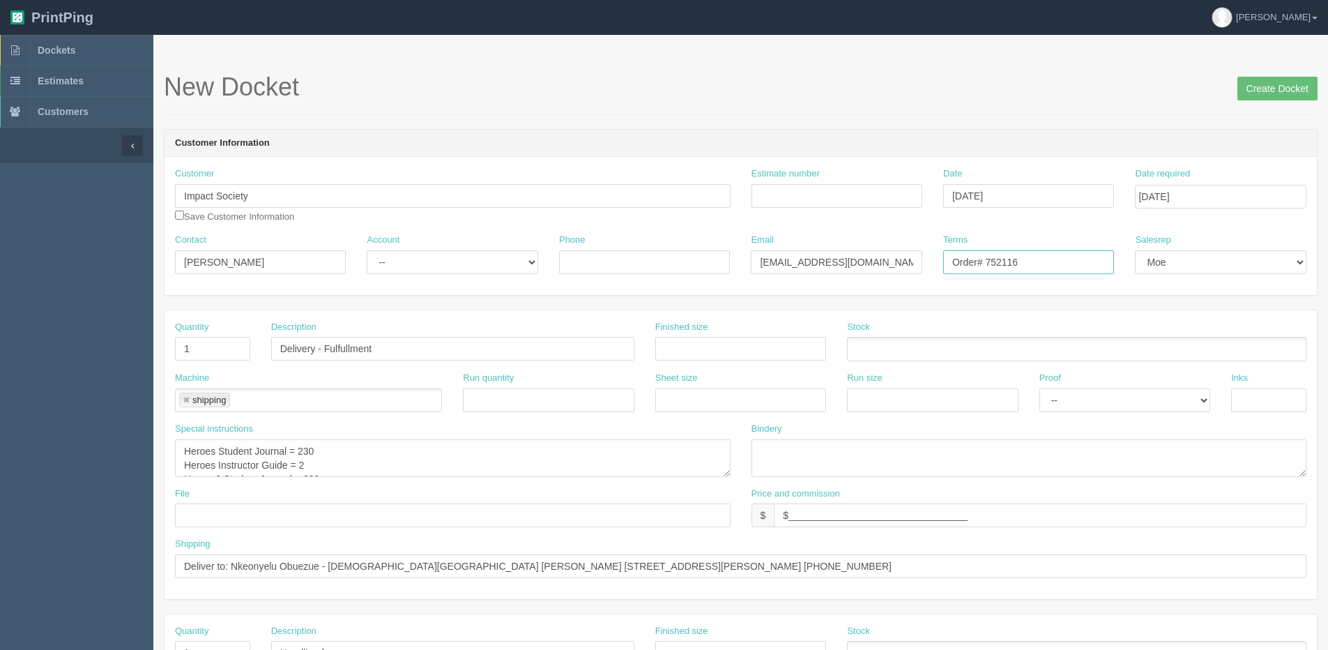
click at [1048, 252] on input "Order# 752116" at bounding box center [1028, 262] width 171 height 24
type input "Order# 753842"
click at [1162, 262] on select "Mark Mikayla Aly Mehmud Stacy Rebecca Matthew Viki Phil Greg Jim Sam Brandon Za…" at bounding box center [1220, 262] width 171 height 24
select select "1"
click at [1135, 250] on select "Mark Mikayla Aly Mehmud Stacy Rebecca Matthew Viki Phil Greg Jim Sam Brandon Za…" at bounding box center [1220, 262] width 171 height 24
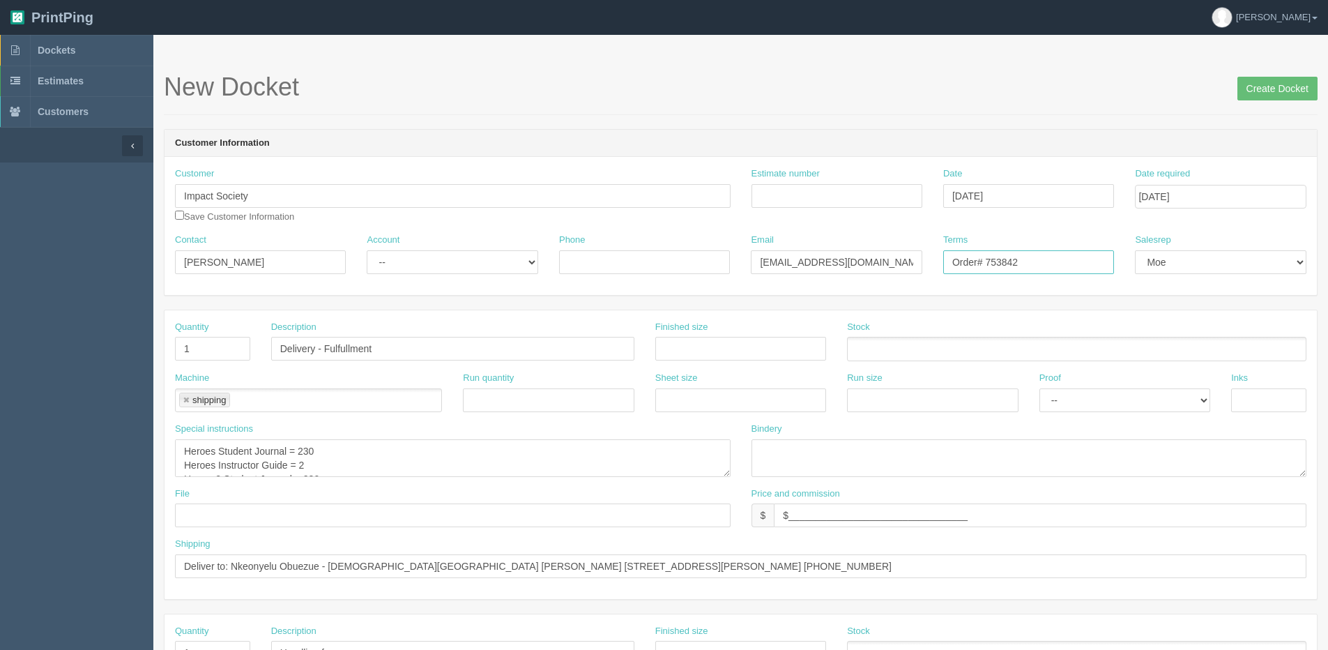
drag, startPoint x: 1009, startPoint y: 267, endPoint x: 1052, endPoint y: 248, distance: 46.5
click at [1049, 248] on div "Terms Order# 753842" at bounding box center [1028, 253] width 171 height 40
type input "Order# 753862"
click at [216, 450] on textarea "Heroes Student Journal = 230 Heroes Instructor Guide = 2 Heroes2 Student Journa…" at bounding box center [452, 458] width 555 height 38
click at [216, 468] on textarea "Heroes Student Journal = 230 Heroes Instructor Guide = 2 Heroes2 Student Journa…" at bounding box center [452, 458] width 555 height 38
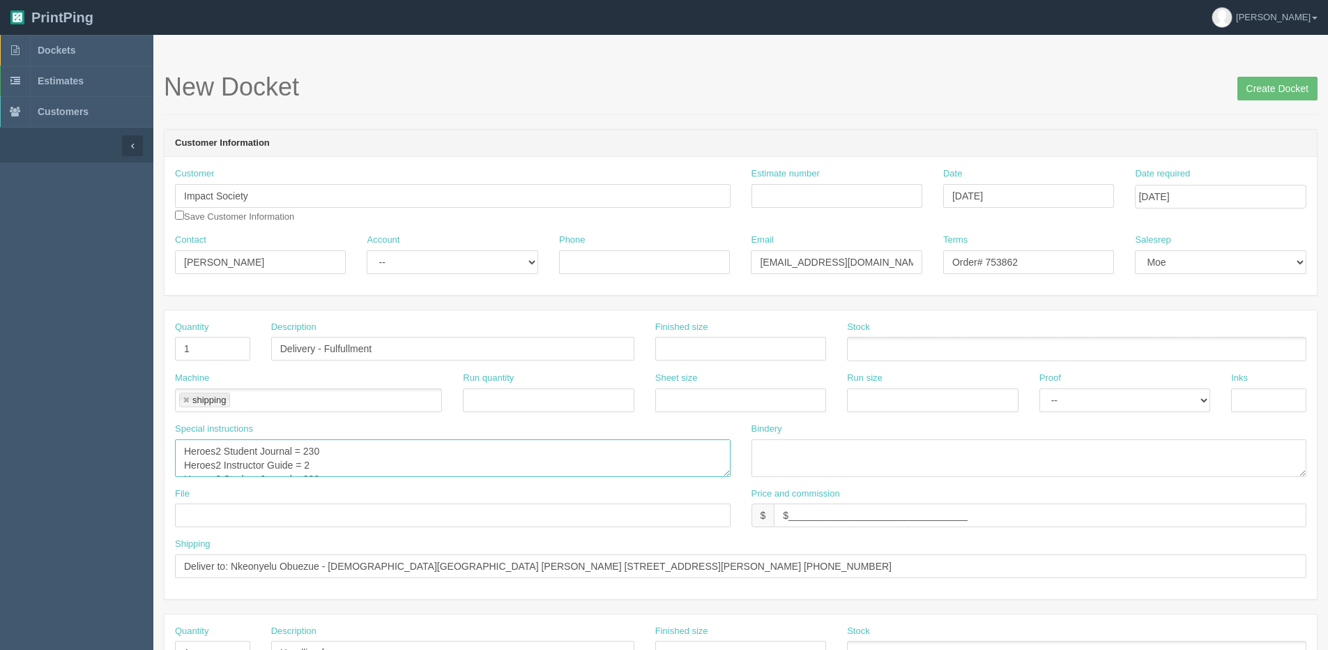
drag, startPoint x: 305, startPoint y: 454, endPoint x: 324, endPoint y: 456, distance: 19.6
click at [324, 452] on textarea "Heroes Student Journal = 230 Heroes Instructor Guide = 2 Heroes2 Student Journa…" at bounding box center [452, 458] width 555 height 38
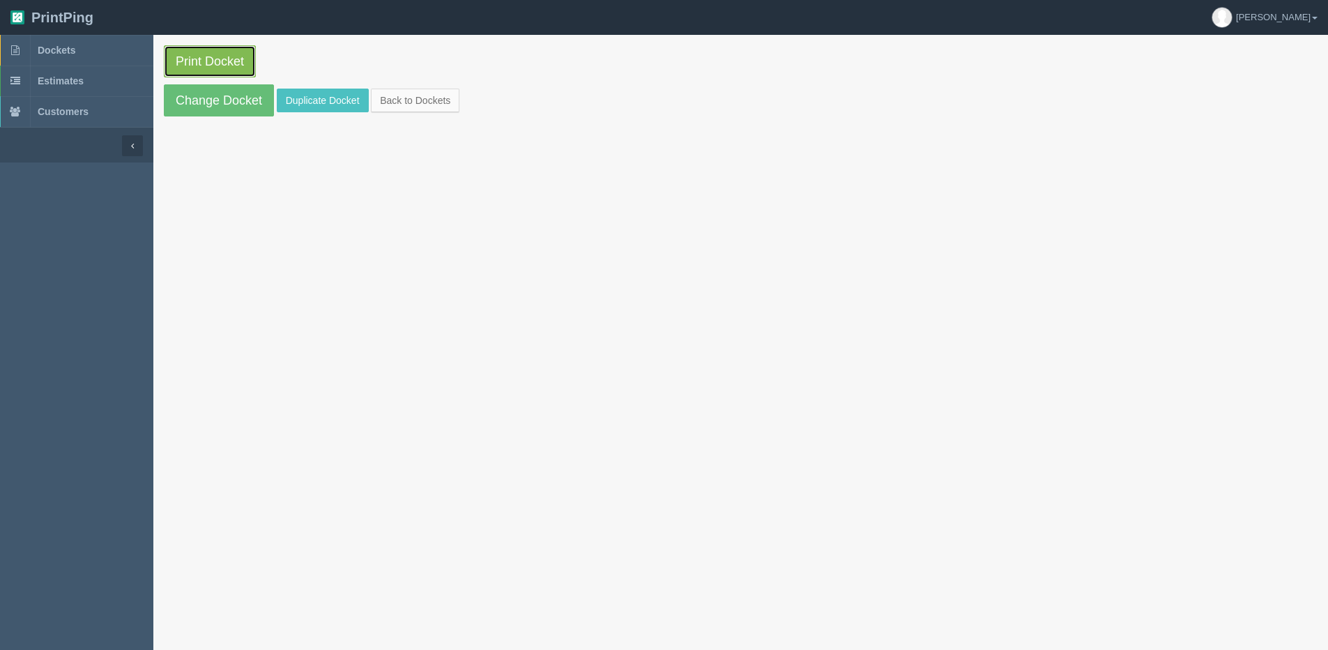
click at [231, 60] on link "Print Docket" at bounding box center [210, 61] width 92 height 32
drag, startPoint x: 436, startPoint y: 105, endPoint x: 475, endPoint y: 104, distance: 39.7
click at [436, 105] on link "Back to Dockets" at bounding box center [415, 101] width 89 height 24
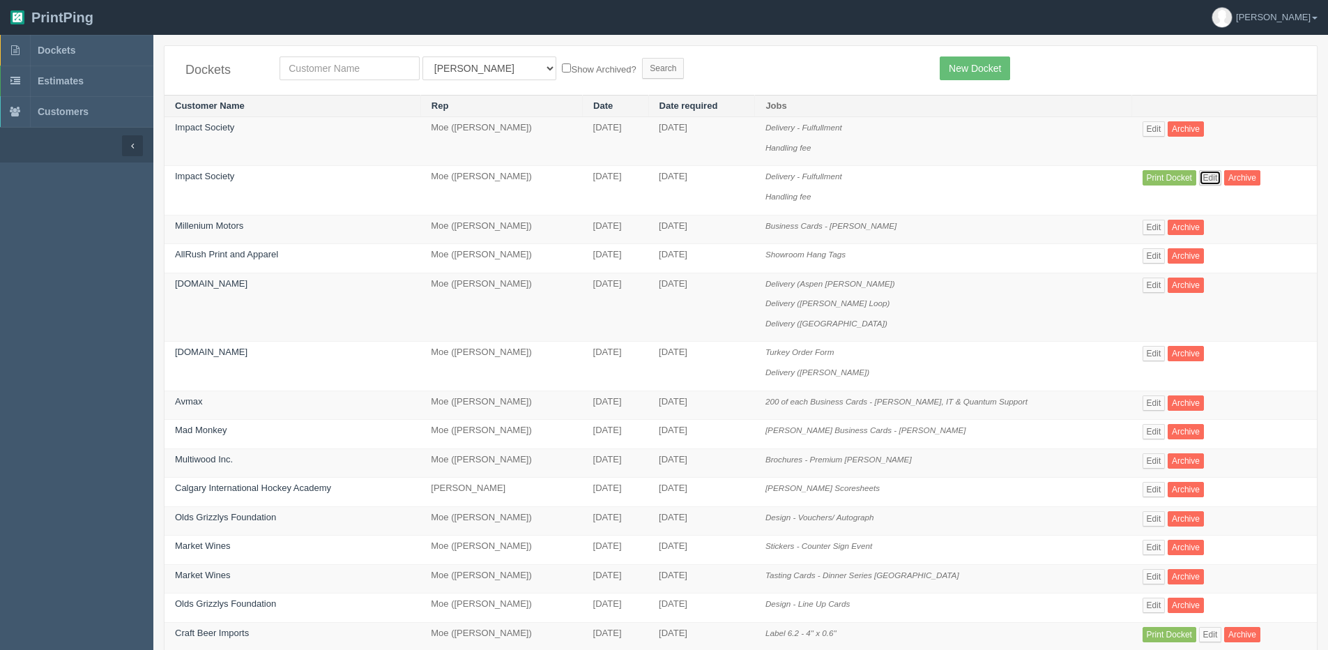
click at [1214, 176] on link "Edit" at bounding box center [1210, 177] width 23 height 15
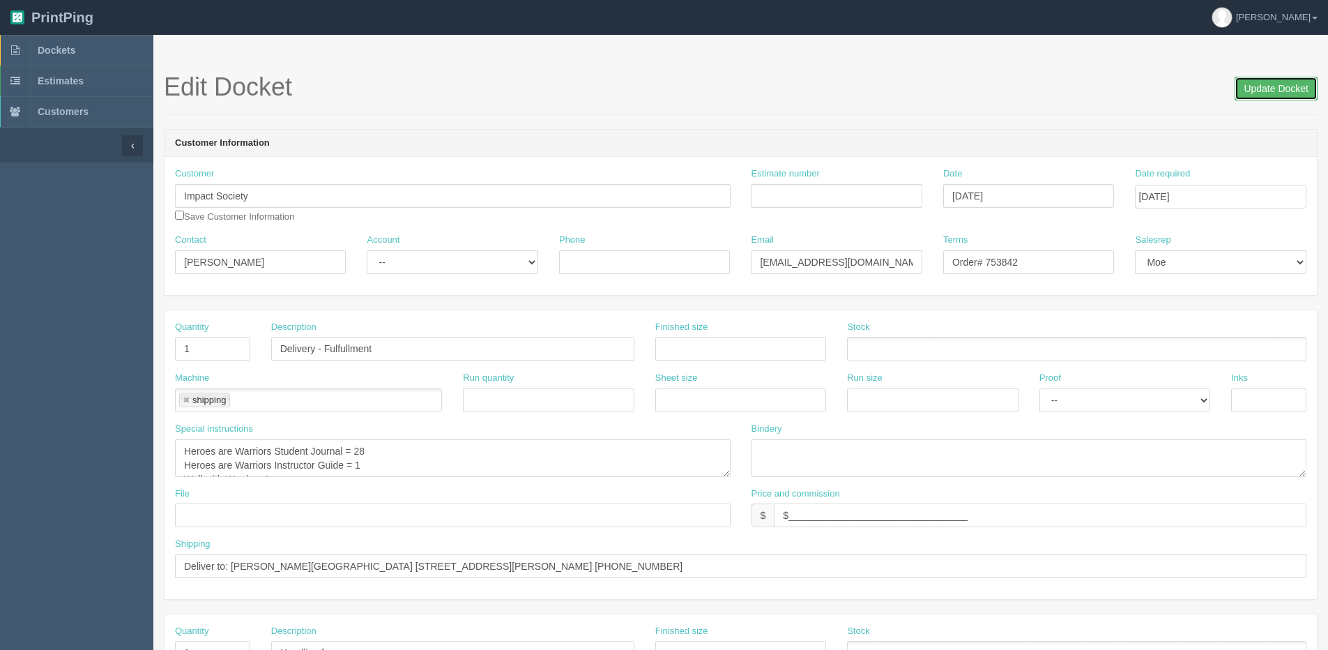
click at [1247, 98] on input "Update Docket" at bounding box center [1275, 89] width 83 height 24
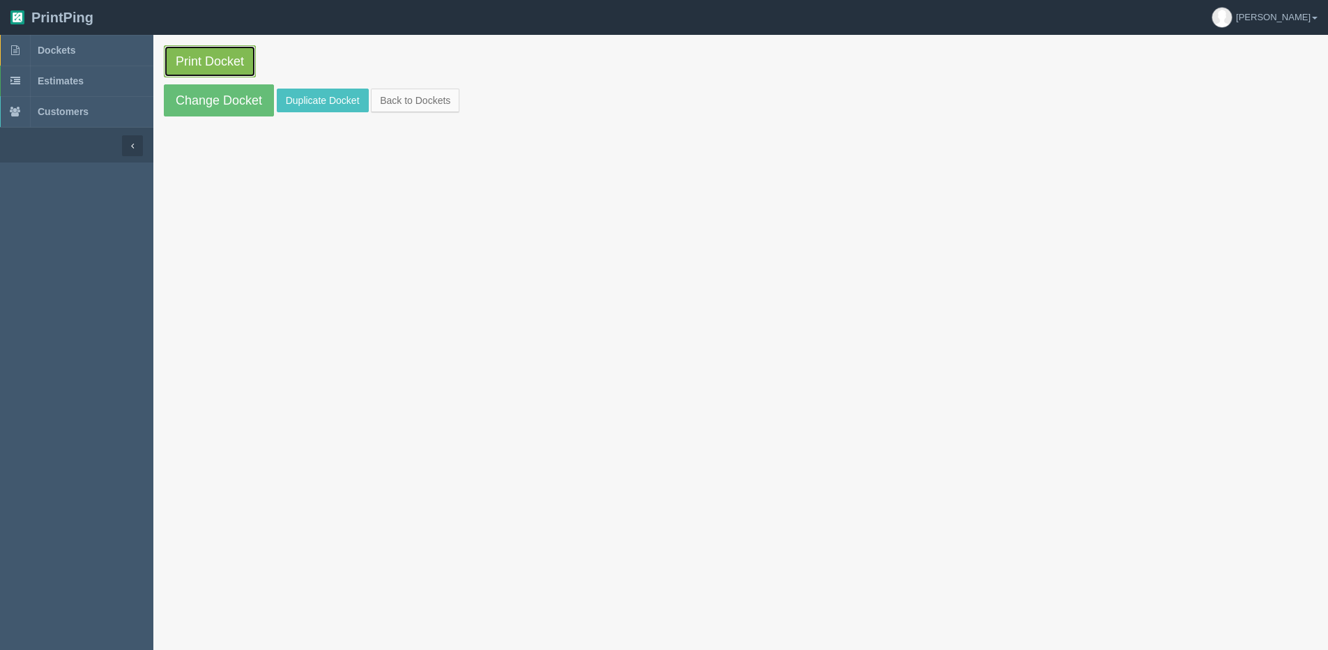
click at [197, 59] on link "Print Docket" at bounding box center [210, 61] width 92 height 32
click at [413, 97] on link "Back to Dockets" at bounding box center [415, 101] width 89 height 24
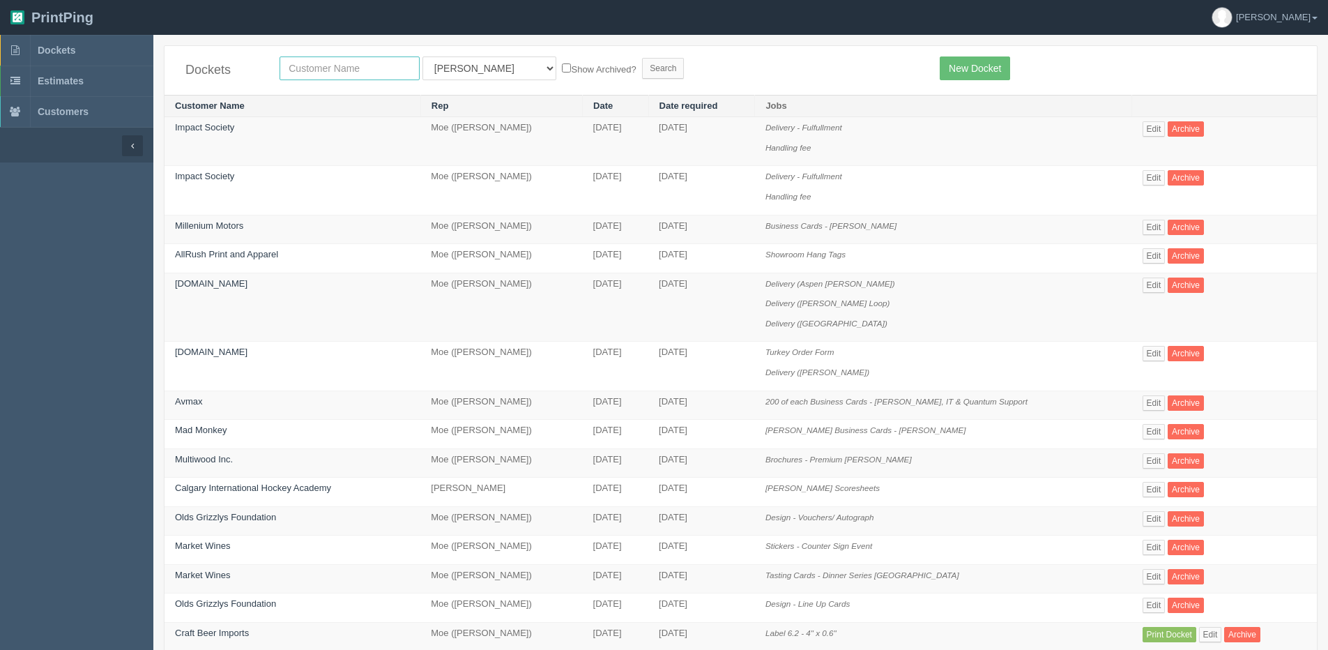
click at [390, 69] on input "text" at bounding box center [349, 68] width 140 height 24
type input "impact"
click at [642, 58] on input "Search" at bounding box center [663, 68] width 42 height 21
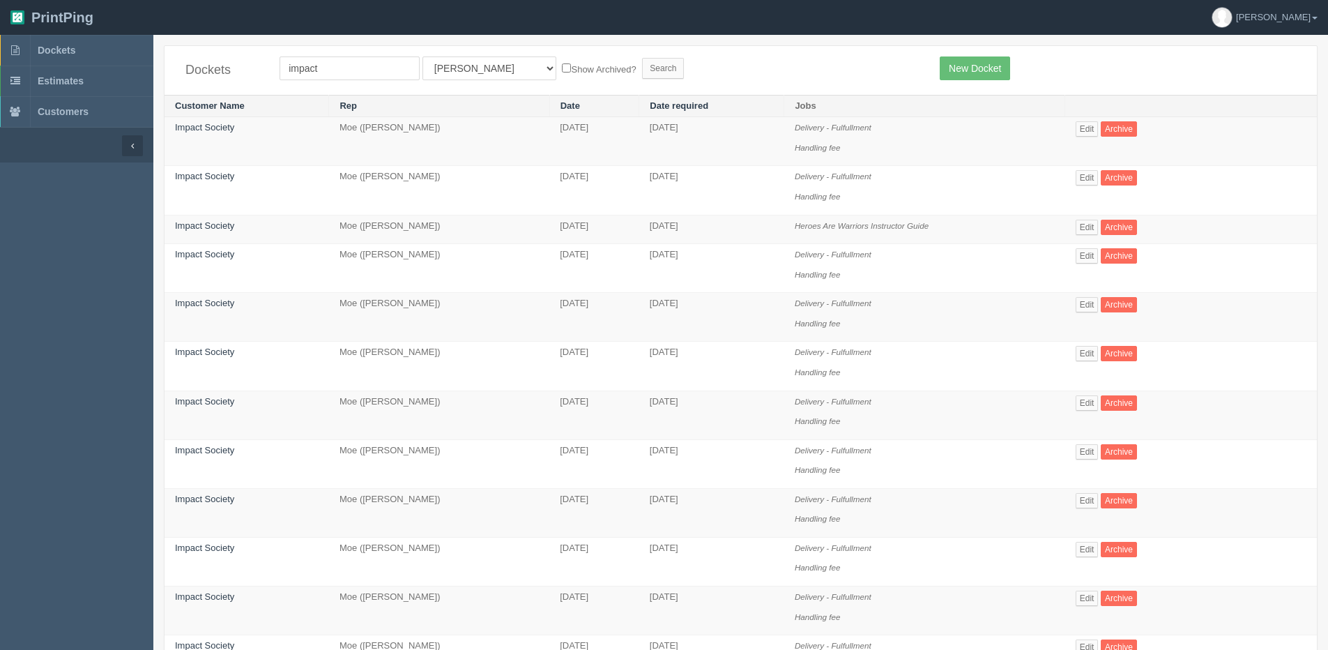
click at [1091, 344] on td "Edit Archive" at bounding box center [1191, 365] width 252 height 49
click at [1091, 353] on link "Edit" at bounding box center [1086, 353] width 23 height 15
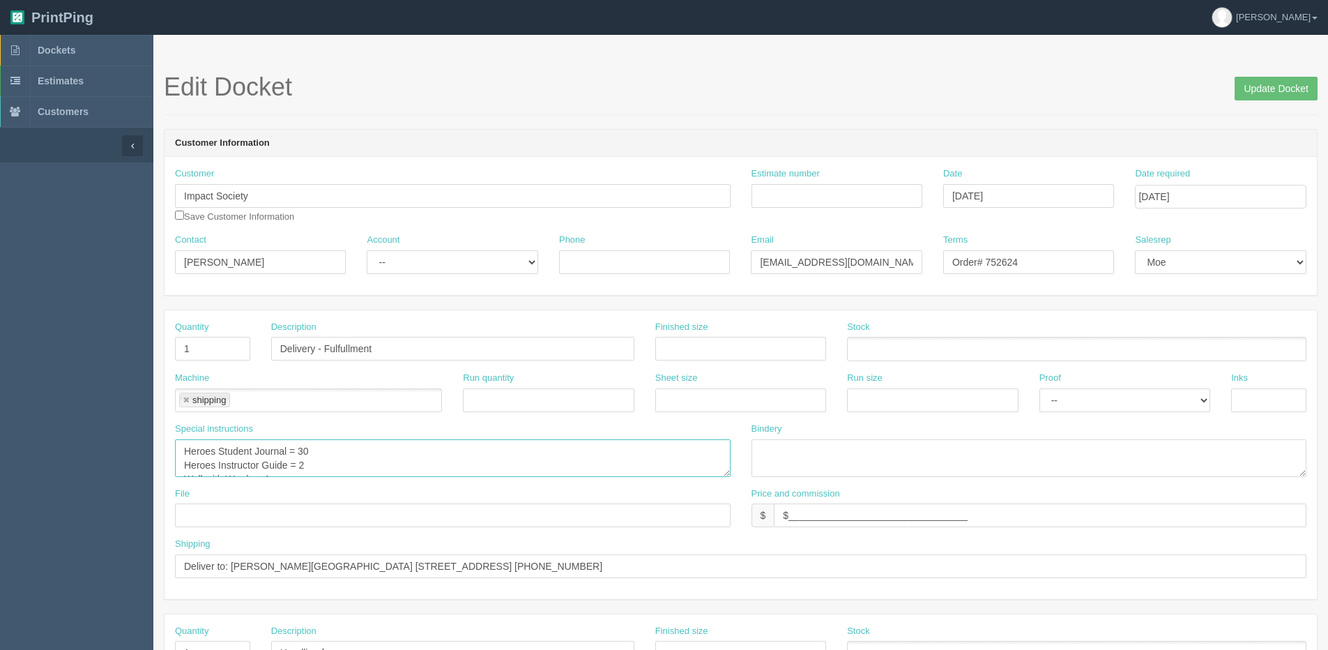
scroll to position [14, 0]
drag, startPoint x: 183, startPoint y: 450, endPoint x: 293, endPoint y: 467, distance: 110.8
click at [293, 467] on textarea "Heroes Student Journal = 30 Heroes Instructor Guide = 2 Wall with Words = 1" at bounding box center [452, 458] width 555 height 38
click at [50, 41] on link "Dockets" at bounding box center [76, 50] width 153 height 31
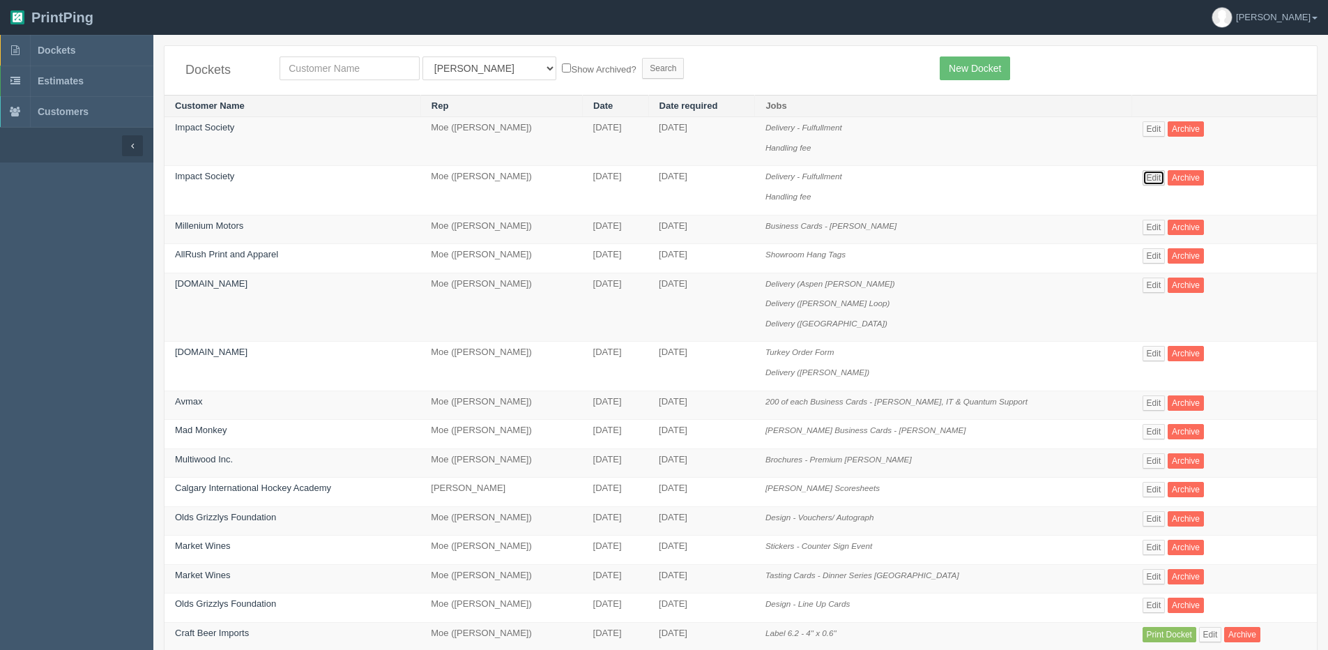
click at [1146, 181] on link "Edit" at bounding box center [1153, 177] width 23 height 15
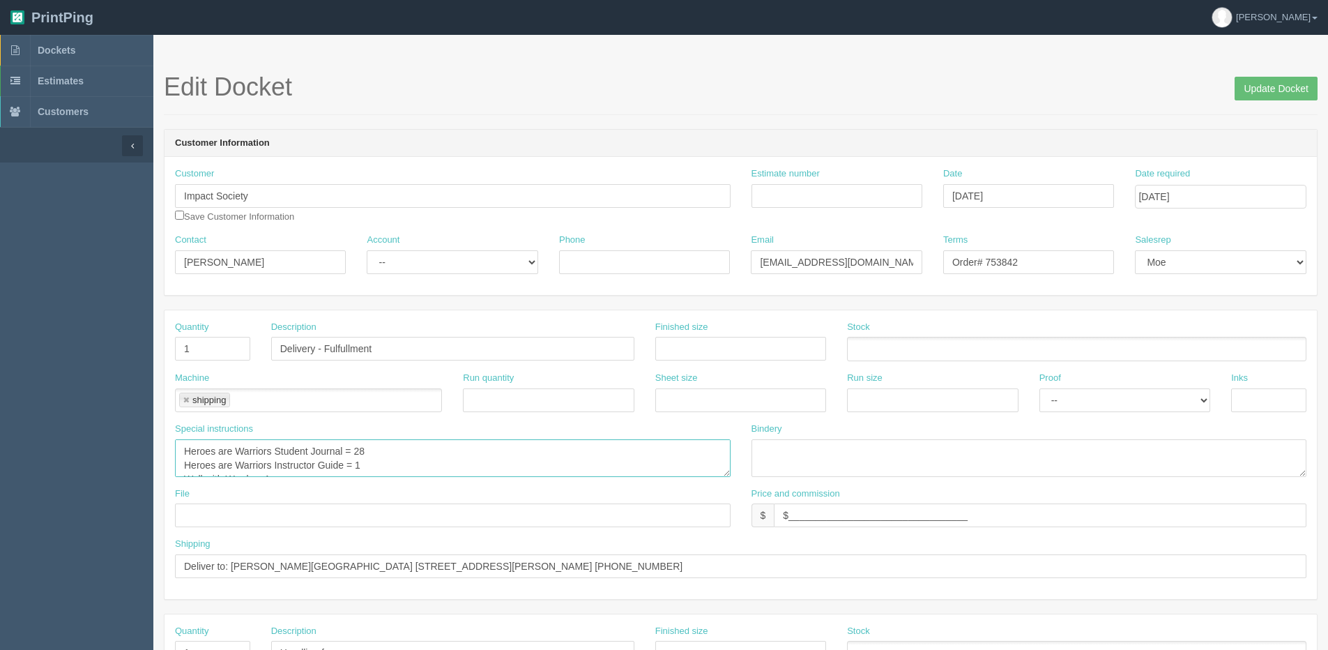
scroll to position [14, 0]
drag, startPoint x: 178, startPoint y: 450, endPoint x: 379, endPoint y: 491, distance: 205.6
click at [379, 491] on div "Quantity 1 Description Delivery - Fulfullment Finished size Stock Machine shipp…" at bounding box center [740, 454] width 1152 height 289
paste textarea "Student Journal = 30 Heroes Instructor Guide = 2"
drag, startPoint x: 297, startPoint y: 463, endPoint x: 306, endPoint y: 465, distance: 9.3
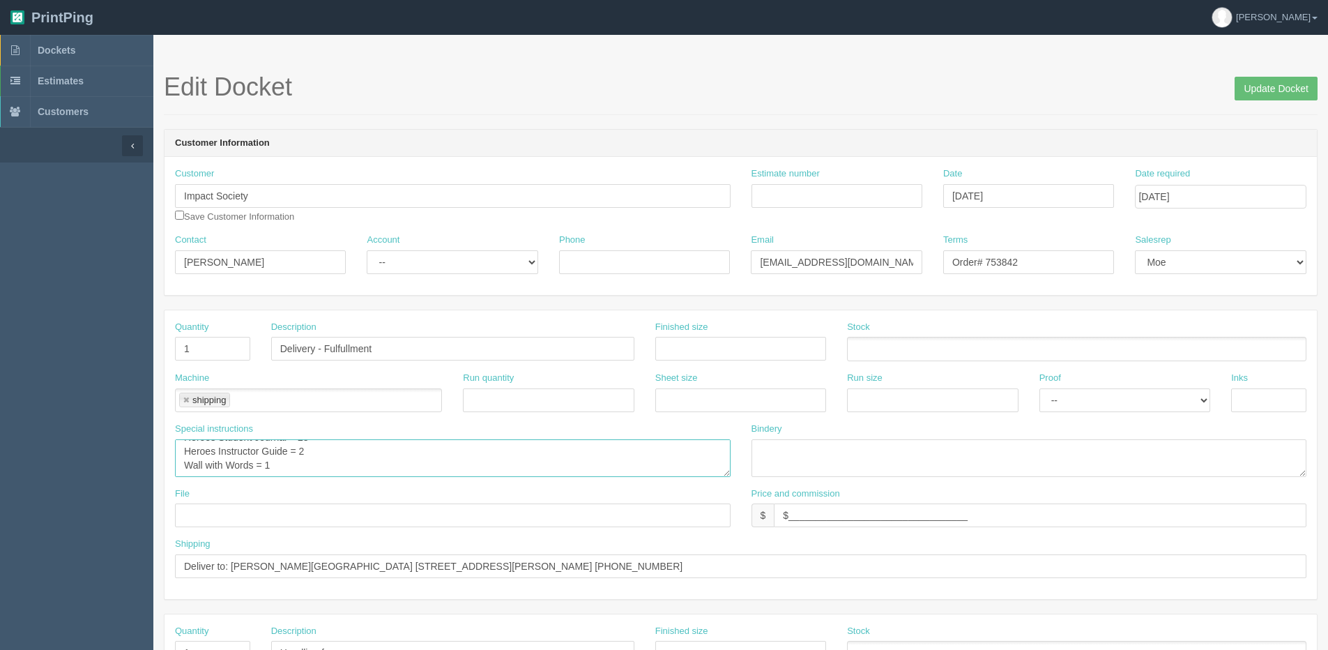
click at [306, 465] on textarea "Heroes are Warriors Student Journal = 28 Heroes are Warriors Instructor Guide =…" at bounding box center [452, 458] width 555 height 38
type textarea "Heroes Student Journal = 28 Heroes Instructor Guide = 1 Wall with Words = 1"
drag, startPoint x: 1282, startPoint y: 88, endPoint x: 1274, endPoint y: 86, distance: 8.6
click at [1282, 88] on input "Update Docket" at bounding box center [1275, 89] width 83 height 24
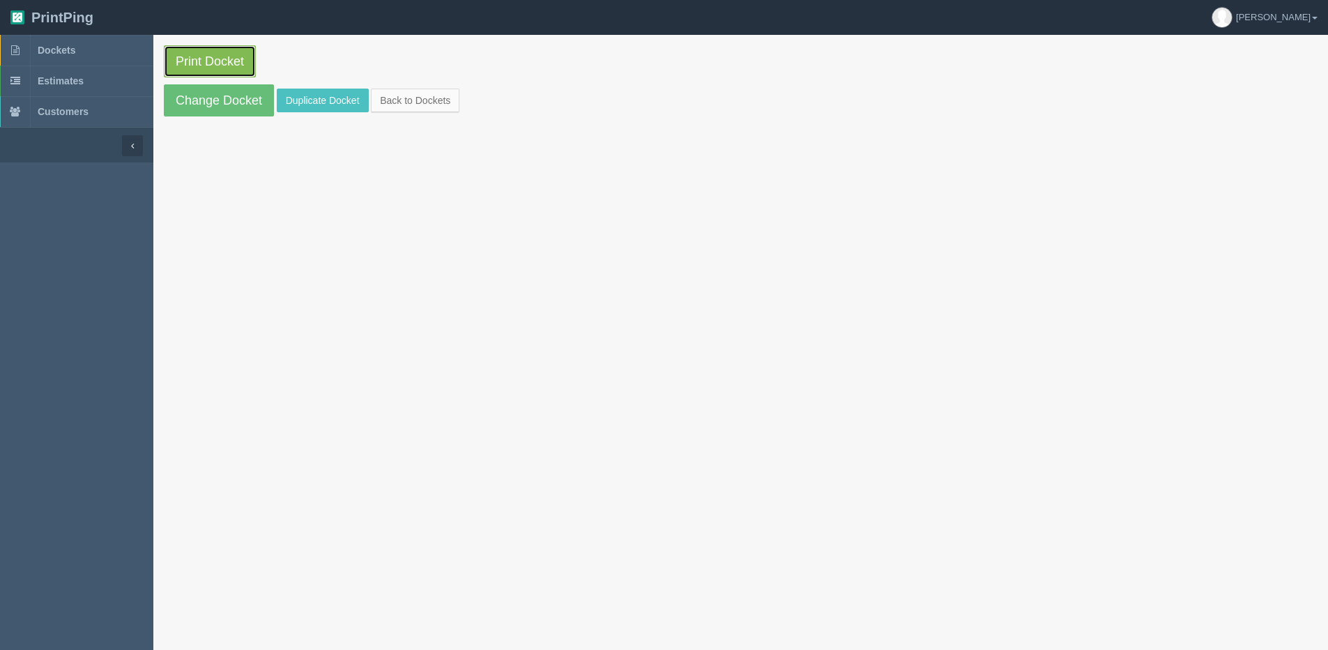
click at [223, 67] on link "Print Docket" at bounding box center [210, 61] width 92 height 32
click at [442, 93] on link "Back to Dockets" at bounding box center [415, 101] width 89 height 24
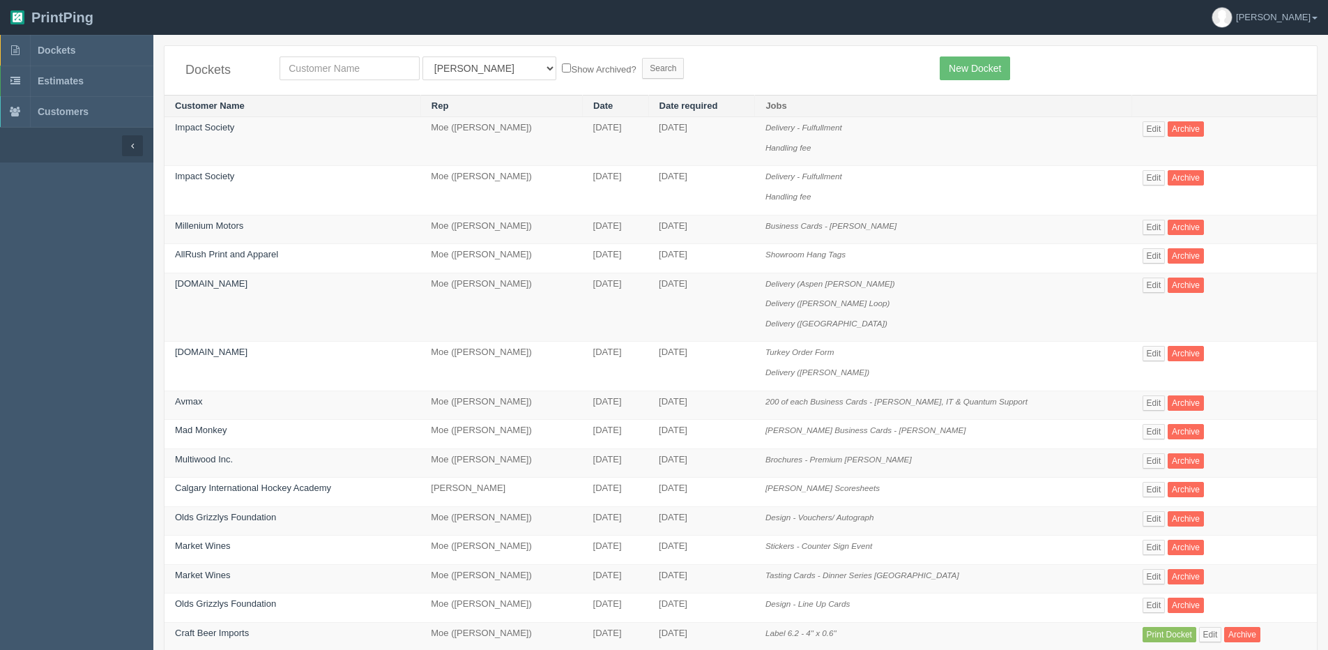
click at [318, 80] on div "Dockets All Users Ali Ali Test 1 Aly Amy Ankit Arif Brandon Dan France Greg Jim…" at bounding box center [740, 70] width 1152 height 49
click at [317, 78] on input "text" at bounding box center [349, 68] width 140 height 24
type input "mercedes"
click at [642, 58] on input "Search" at bounding box center [663, 68] width 42 height 21
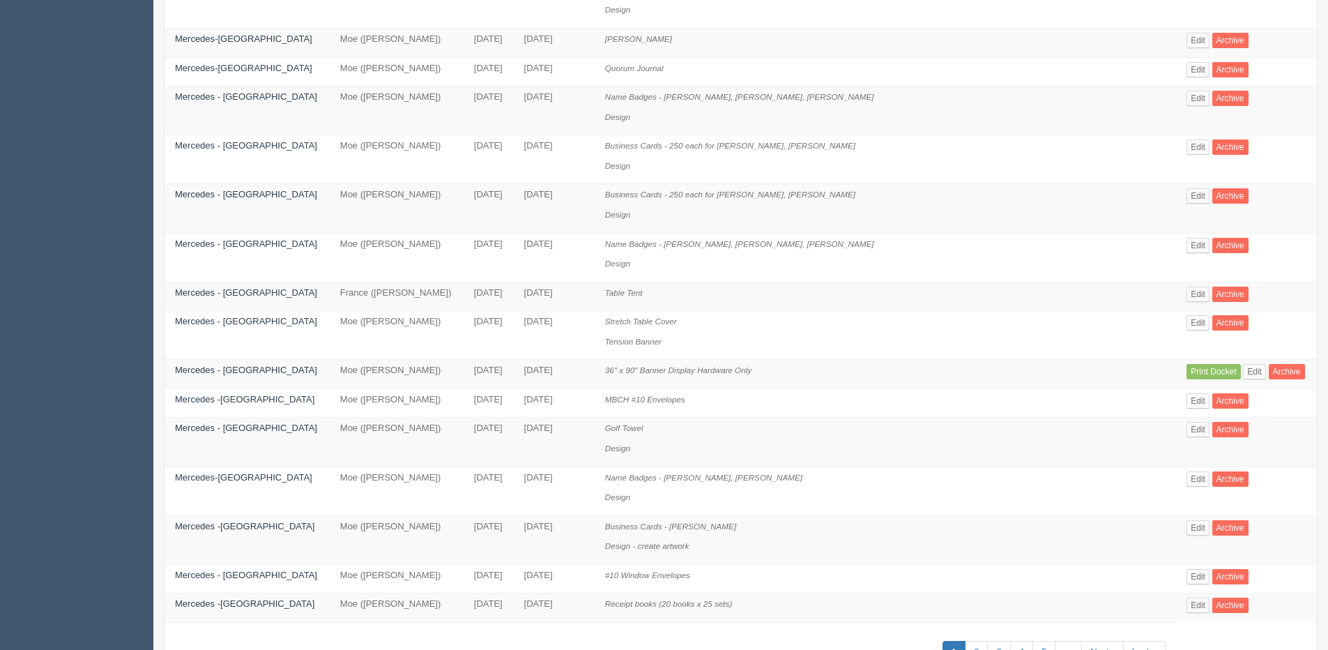
scroll to position [618, 0]
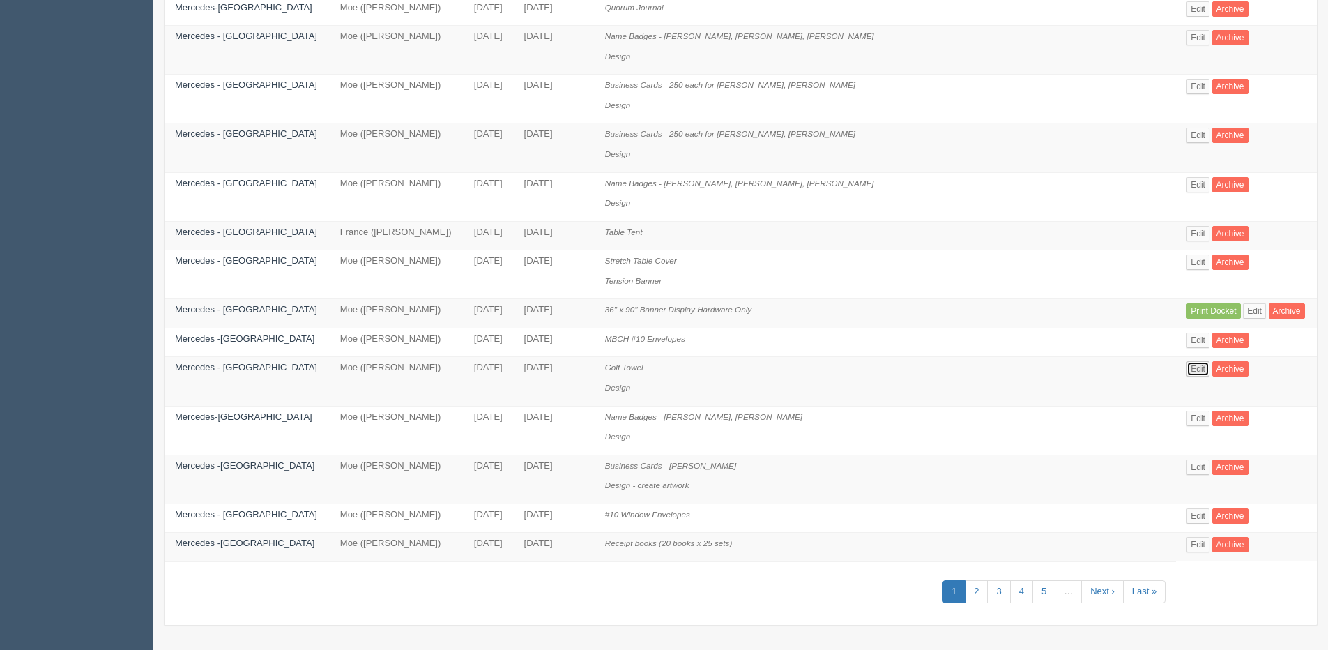
click at [1186, 369] on link "Edit" at bounding box center [1197, 368] width 23 height 15
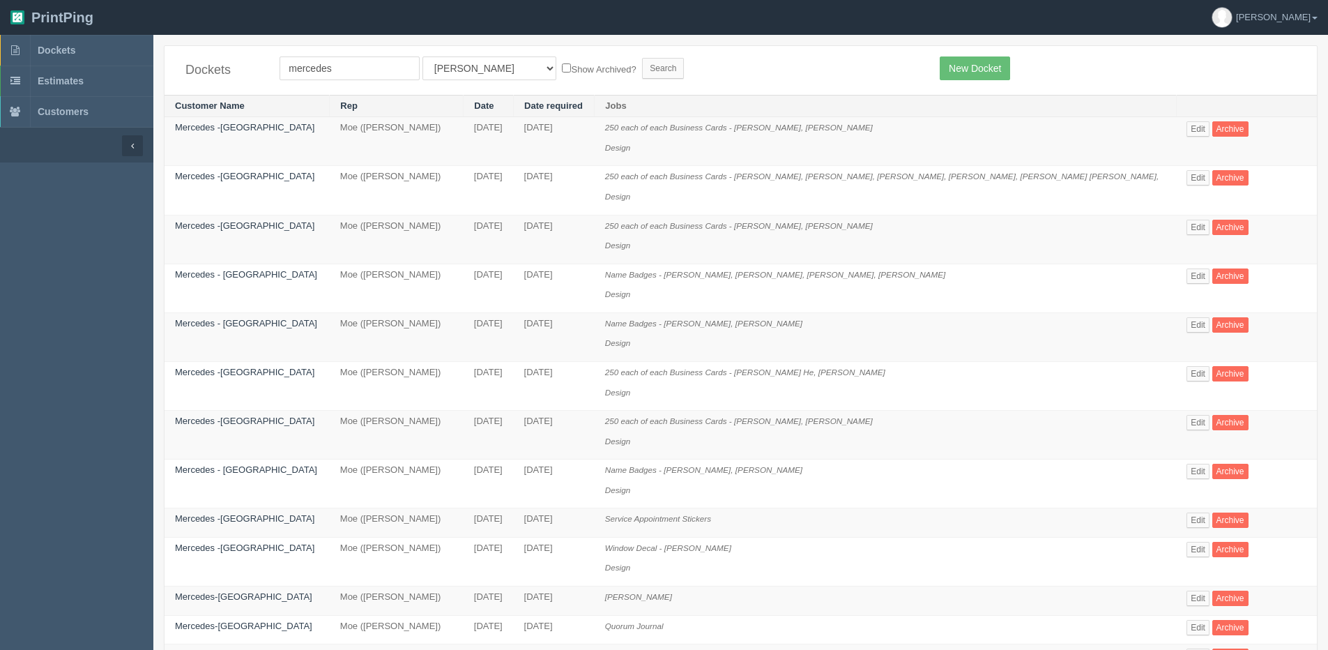
scroll to position [618, 0]
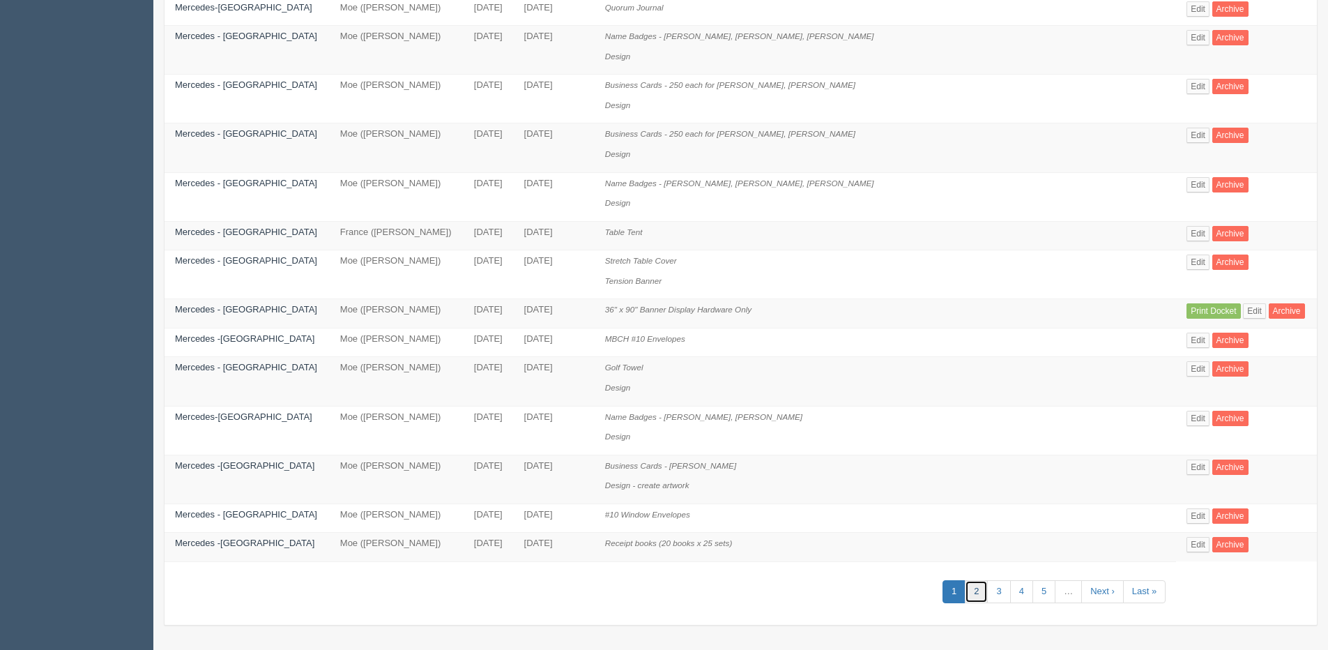
click at [965, 589] on link "2" at bounding box center [976, 591] width 23 height 23
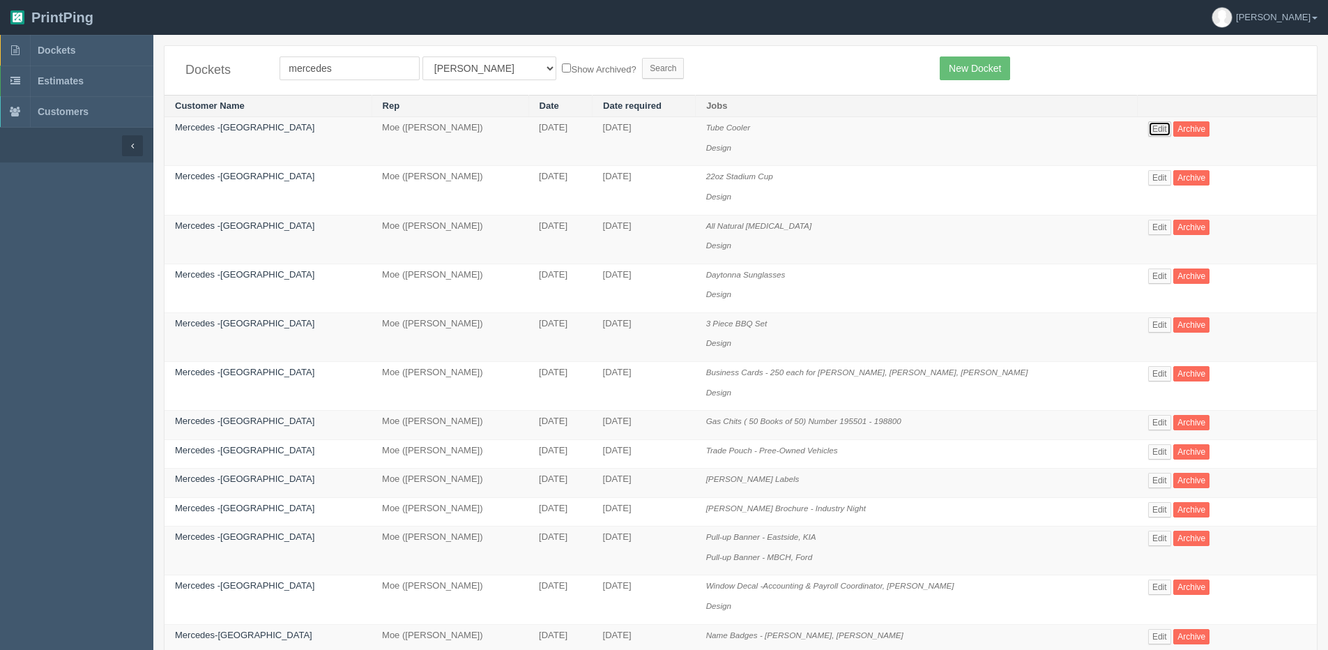
click at [1152, 127] on link "Edit" at bounding box center [1159, 128] width 23 height 15
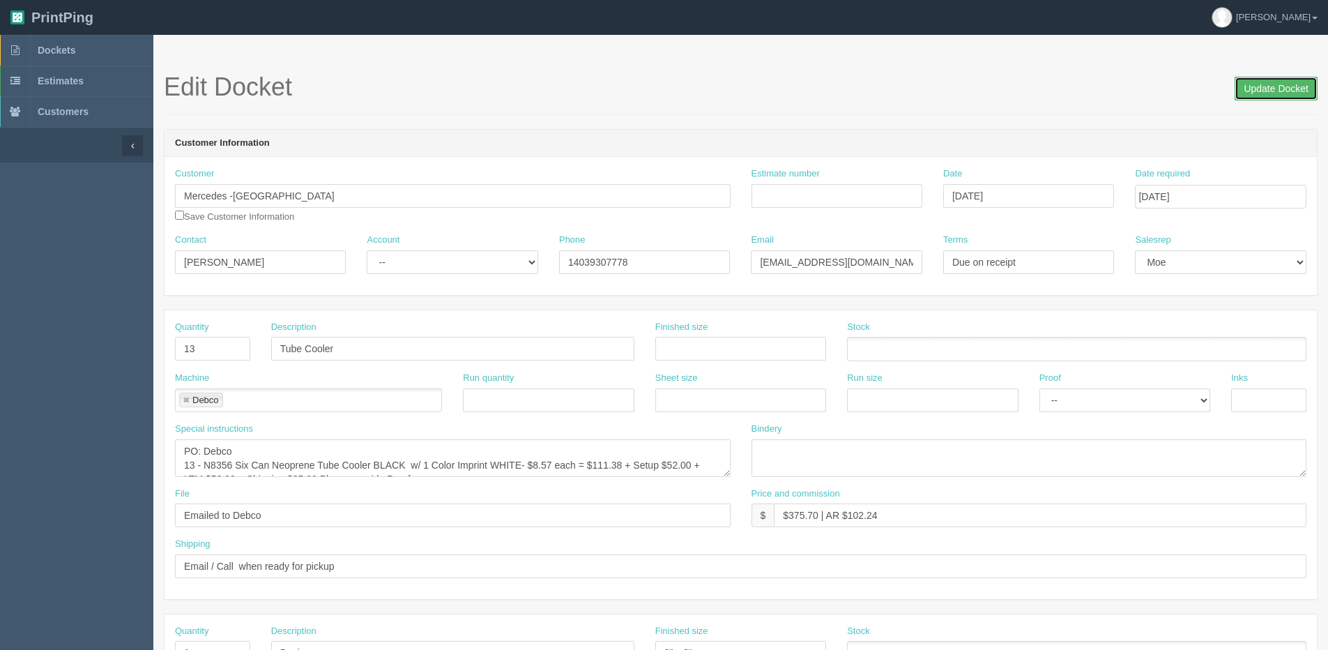
drag, startPoint x: 1280, startPoint y: 89, endPoint x: 1164, endPoint y: 99, distance: 116.2
click at [1280, 88] on input "Update Docket" at bounding box center [1275, 89] width 83 height 24
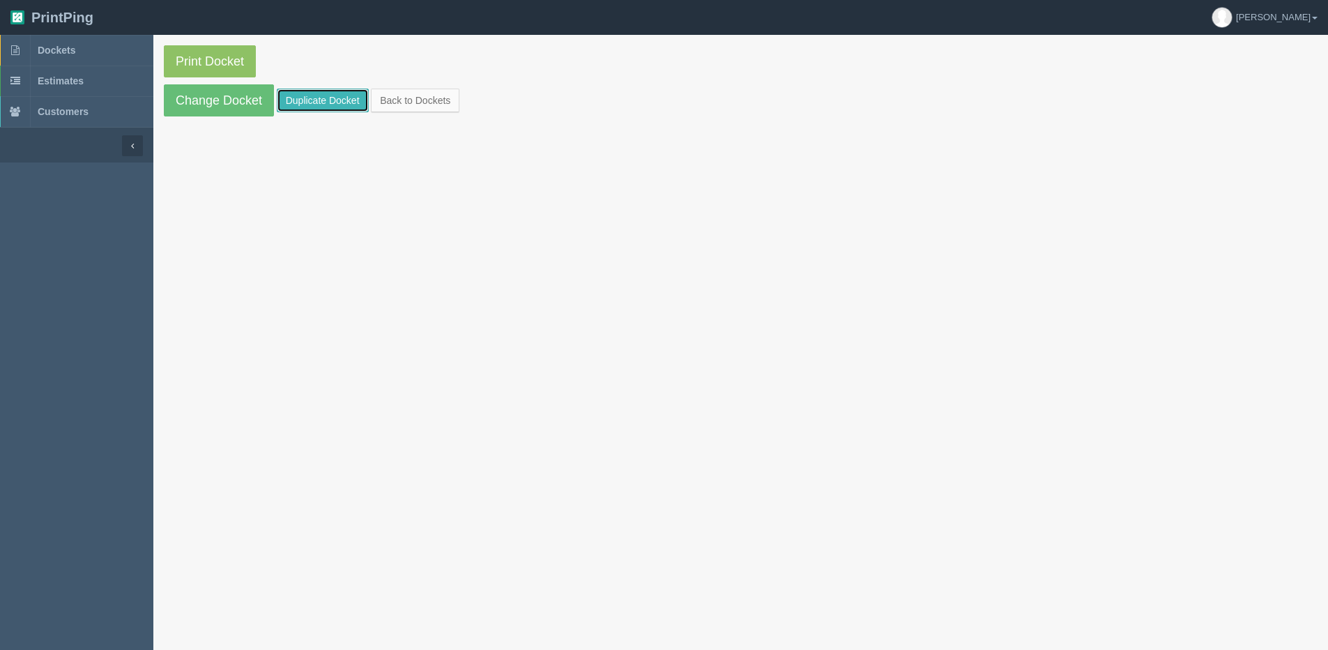
click at [321, 106] on link "Duplicate Docket" at bounding box center [323, 101] width 92 height 24
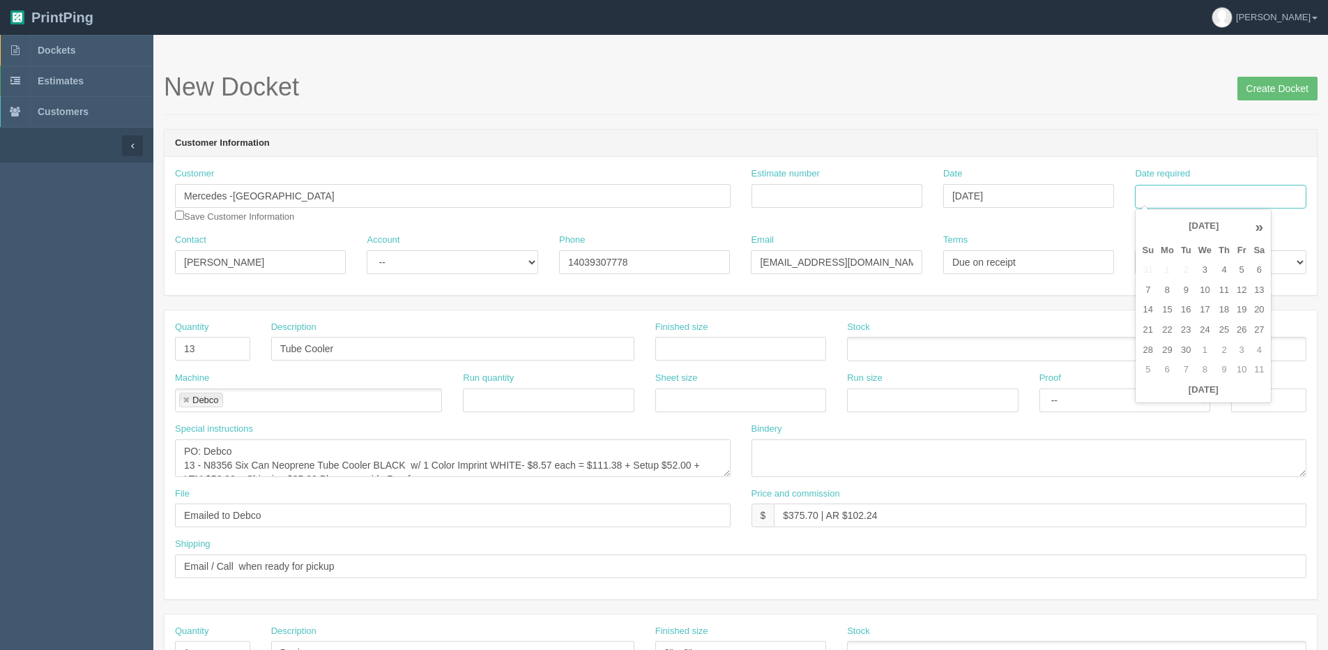
drag, startPoint x: 1185, startPoint y: 187, endPoint x: 1182, endPoint y: 201, distance: 14.2
click at [1184, 188] on input "Date required" at bounding box center [1220, 197] width 171 height 24
click at [1160, 400] on div "« [DATE] » Su Mo Tu We Th Fr Sa 31 1 2 3 4 5 6 7 8 9 10 11 12 13 14 15 16 17 18…" at bounding box center [1203, 306] width 137 height 194
click at [1183, 352] on td "30" at bounding box center [1185, 350] width 17 height 20
type input "[DATE]"
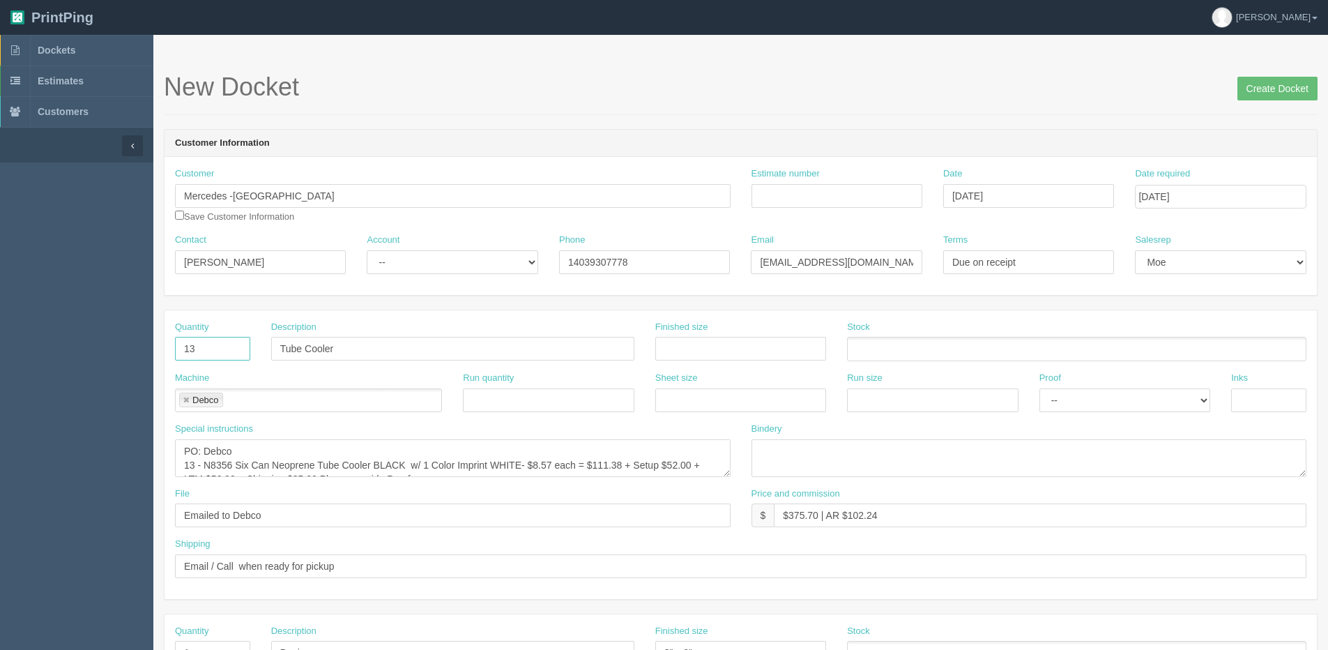
drag, startPoint x: 205, startPoint y: 344, endPoint x: -19, endPoint y: 360, distance: 224.3
click at [0, 360] on html "PrintPing [PERSON_NAME] Edit account ( [PERSON_NAME][EMAIL_ADDRESS][DOMAIN_NAME…" at bounding box center [664, 633] width 1328 height 1266
type input "250"
click at [187, 400] on link at bounding box center [186, 400] width 8 height 9
type input "Arile Premium"
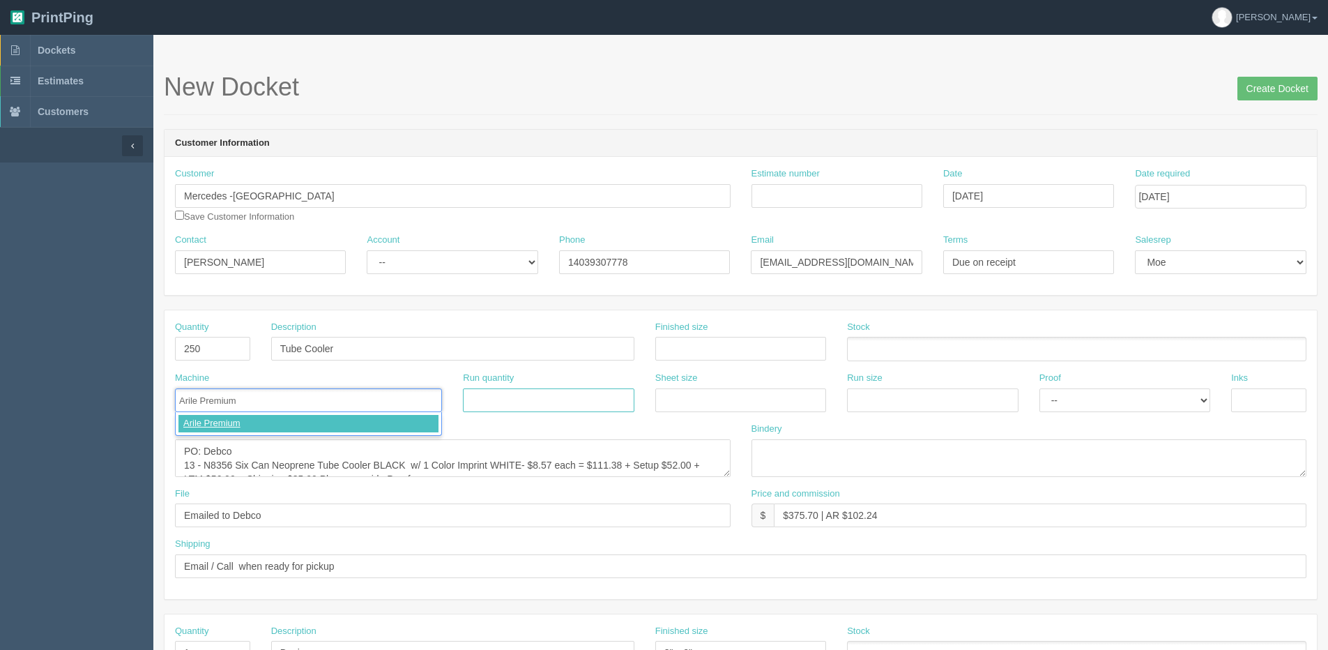
type input "Arile Premium"
drag, startPoint x: 206, startPoint y: 453, endPoint x: 304, endPoint y: 440, distance: 99.1
click at [302, 440] on textarea "PO: Debco 13 - N8356 Six Can Neoprene Tube Cooler BLACK w/ 1 Color Imprint WHIT…" at bounding box center [452, 458] width 555 height 38
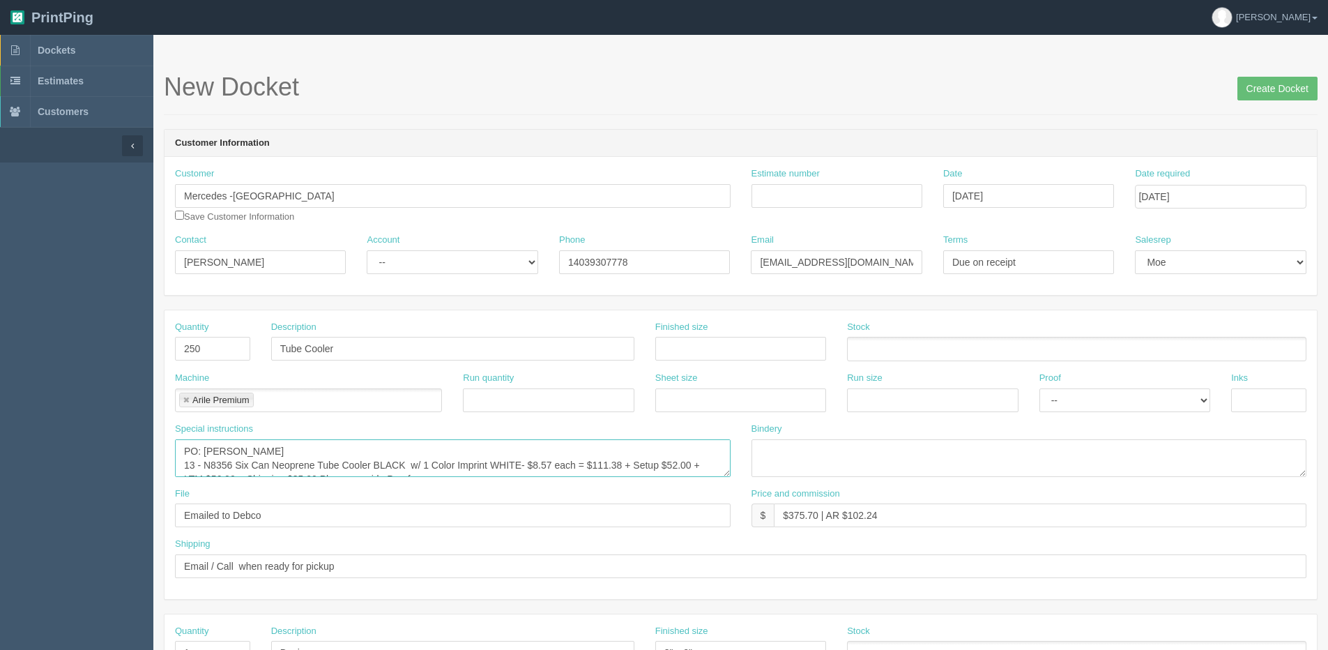
scroll to position [14, 0]
drag, startPoint x: 185, startPoint y: 467, endPoint x: 406, endPoint y: 456, distance: 221.2
click at [406, 455] on textarea "PO: Debco 13 - N8356 Six Can Neoprene Tube Cooler BLACK w/ 1 Color Imprint WHIT…" at bounding box center [452, 458] width 555 height 38
click at [217, 465] on textarea "PO: Debco 13 - N8356 Six Can Neoprene Tube Cooler BLACK w/ 1 Color Imprint WHIT…" at bounding box center [452, 458] width 555 height 38
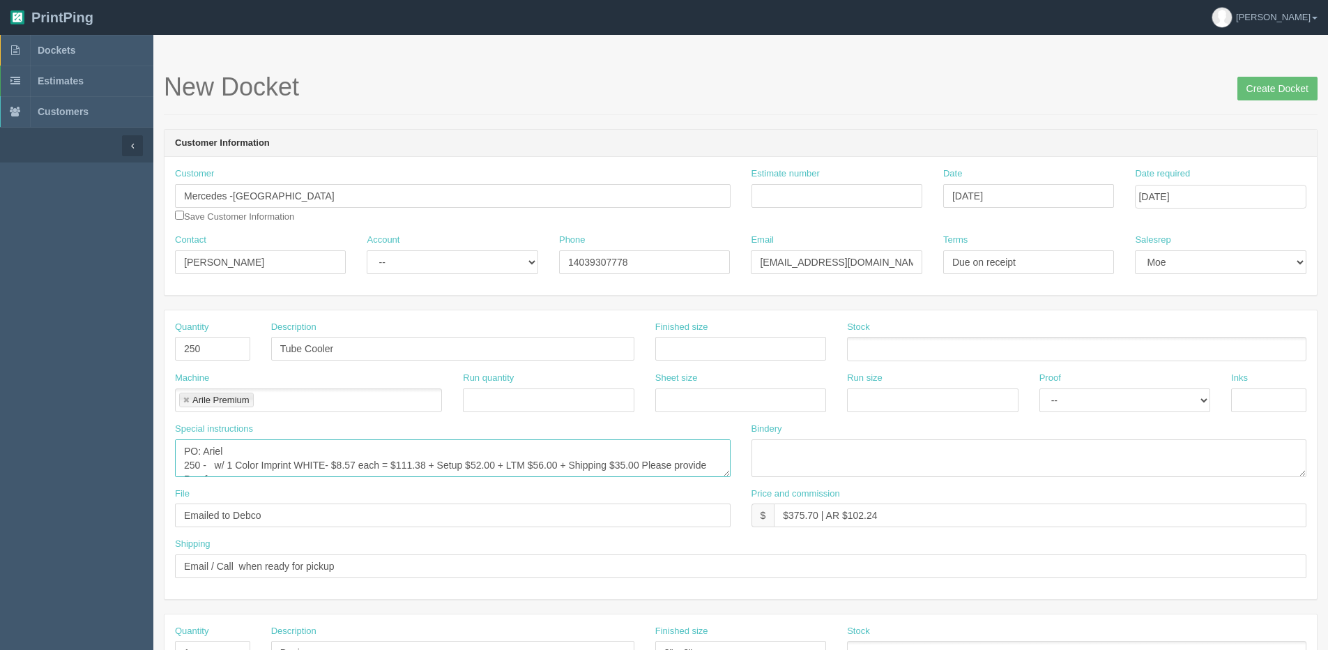
scroll to position [14, 0]
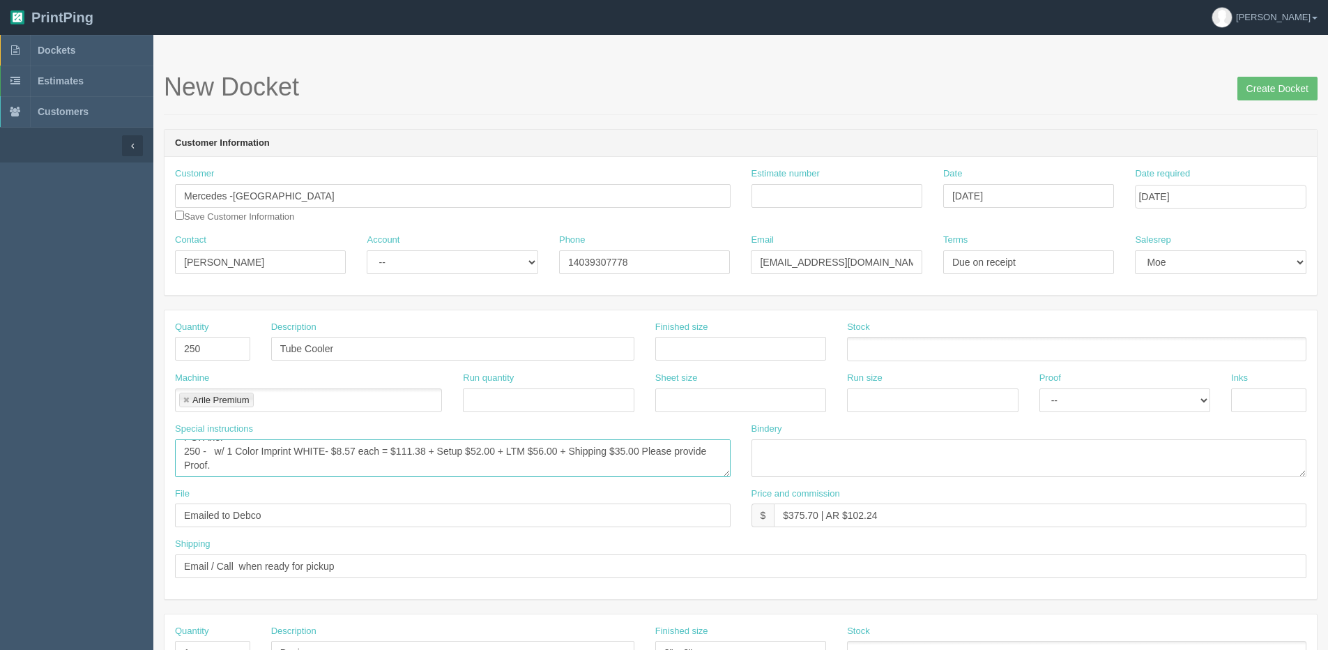
click at [224, 465] on textarea "PO: Debco 13 - N8356 Six Can Neoprene Tube Cooler BLACK w/ 1 Color Imprint WHIT…" at bounding box center [452, 458] width 555 height 38
click at [225, 454] on textarea "PO: Debco 13 - N8356 Six Can Neoprene Tube Cooler BLACK w/ 1 Color Imprint WHIT…" at bounding box center [452, 458] width 555 height 38
click at [217, 453] on textarea "PO: Debco 13 - N8356 Six Can Neoprene Tube Cooler BLACK w/ 1 Color Imprint WHIT…" at bounding box center [452, 458] width 555 height 38
click at [420, 448] on textarea "PO: Debco 13 - N8356 Six Can Neoprene Tube Cooler BLACK w/ 1 Color Imprint WHIT…" at bounding box center [452, 458] width 555 height 38
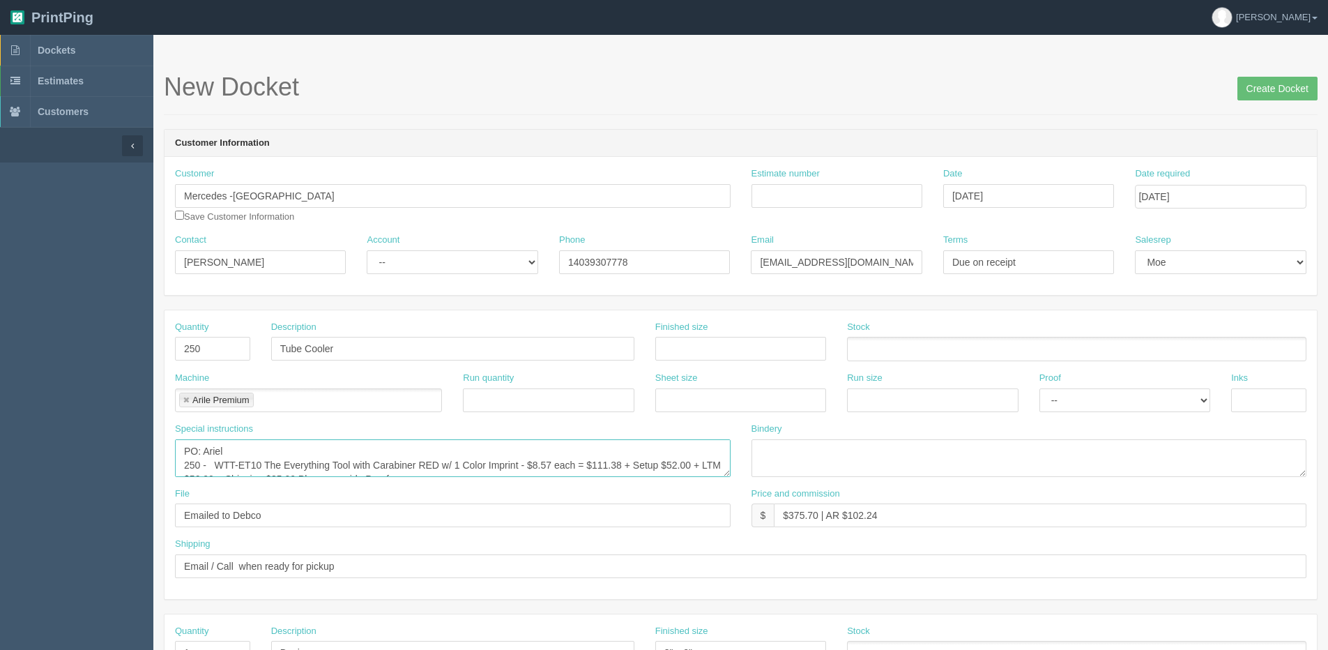
drag, startPoint x: 535, startPoint y: 451, endPoint x: 548, endPoint y: 463, distance: 17.8
click at [548, 463] on textarea "PO: Debco 13 - N8356 Six Can Neoprene Tube Cooler BLACK w/ 1 Color Imprint WHIT…" at bounding box center [452, 458] width 555 height 38
type textarea "PO: Ariel 250 - WTT-ET10 The Everything Tool with Carabiner RED w/ 1 Color Impr…"
drag, startPoint x: 793, startPoint y: 516, endPoint x: 812, endPoint y: 521, distance: 19.3
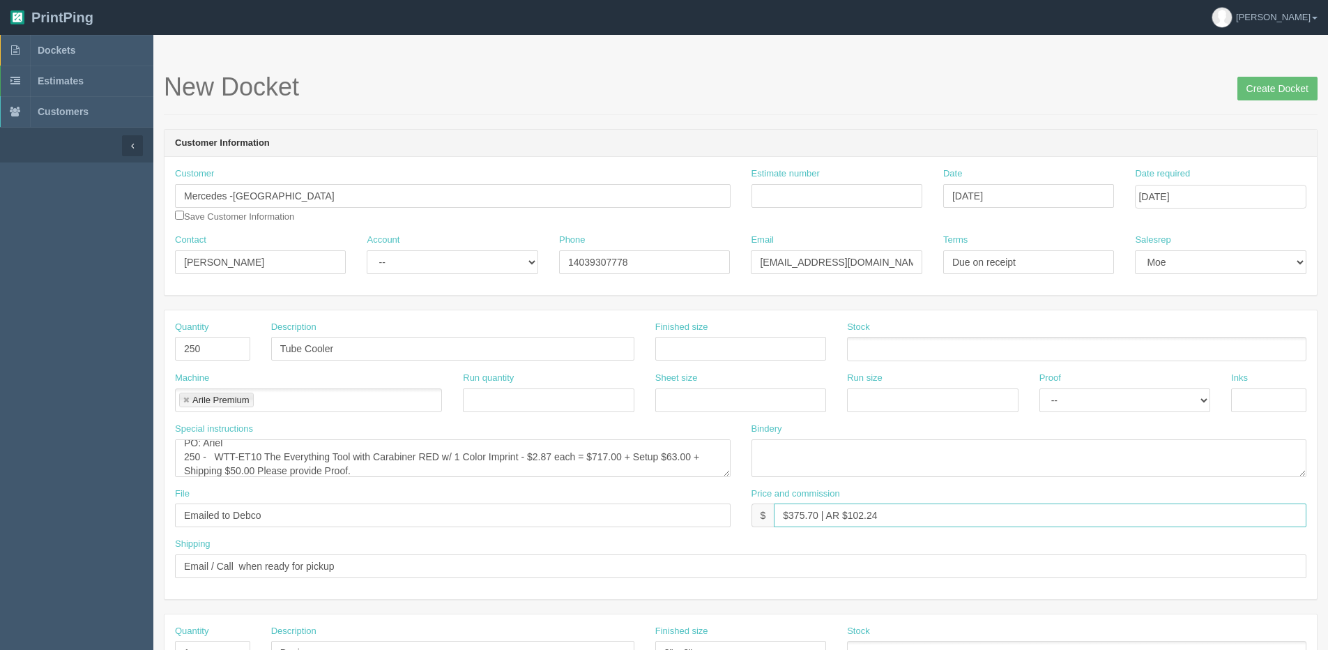
click at [818, 516] on input "$375.70 | AR $102.24" at bounding box center [1040, 515] width 532 height 24
type input "$1350.00 | AR $457.75"
click at [239, 437] on div "Special instructions PO: Debco 13 - N8356 Six Can Neoprene Tube Cooler BLACK w/…" at bounding box center [452, 449] width 555 height 54
click at [238, 442] on textarea "PO: Debco 13 - N8356 Six Can Neoprene Tube Cooler BLACK w/ 1 Color Imprint WHIT…" at bounding box center [452, 458] width 555 height 38
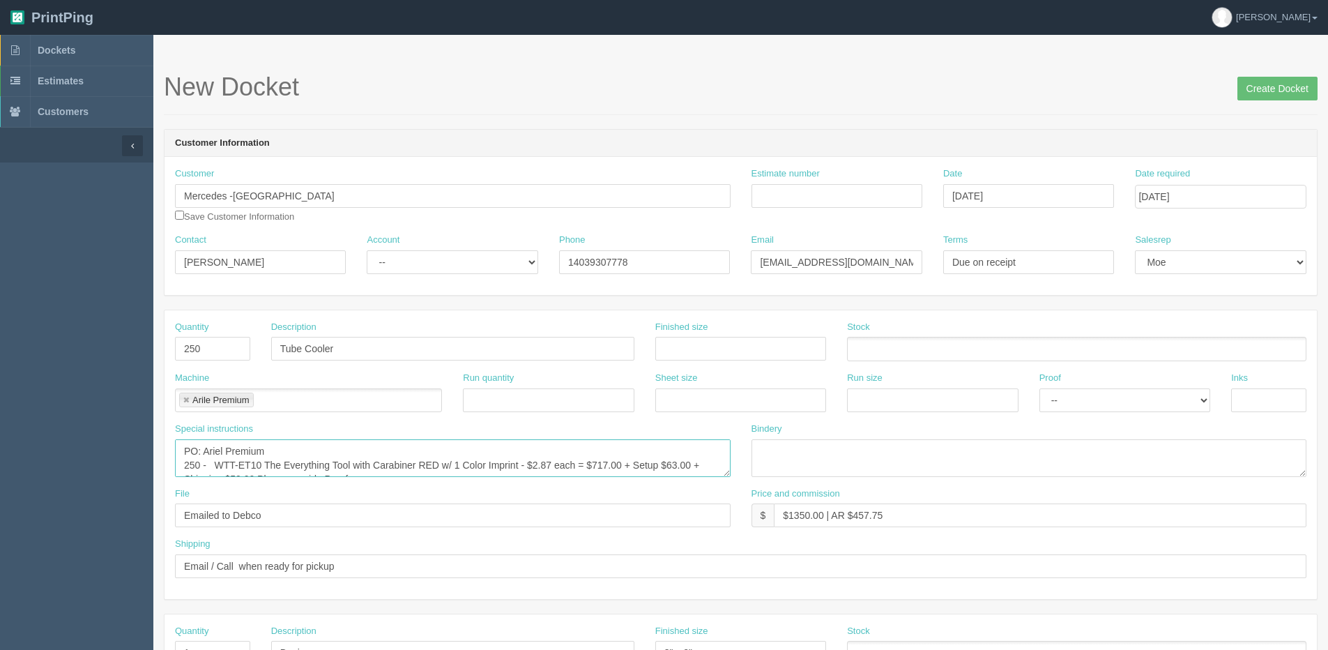
drag, startPoint x: 207, startPoint y: 448, endPoint x: 248, endPoint y: 450, distance: 41.1
click at [248, 450] on textarea "PO: Debco 13 - N8356 Six Can Neoprene Tube Cooler BLACK w/ 1 Color Imprint WHIT…" at bounding box center [452, 458] width 555 height 38
drag, startPoint x: 271, startPoint y: 451, endPoint x: 204, endPoint y: 450, distance: 67.6
click at [204, 450] on textarea "PO: Debco 13 - N8356 Six Can Neoprene Tube Cooler BLACK w/ 1 Color Imprint WHIT…" at bounding box center [452, 458] width 555 height 38
type textarea "PO: Ariel Premium 250 - WTT-ET10 The Everything Tool with Carabiner RED w/ 1 Co…"
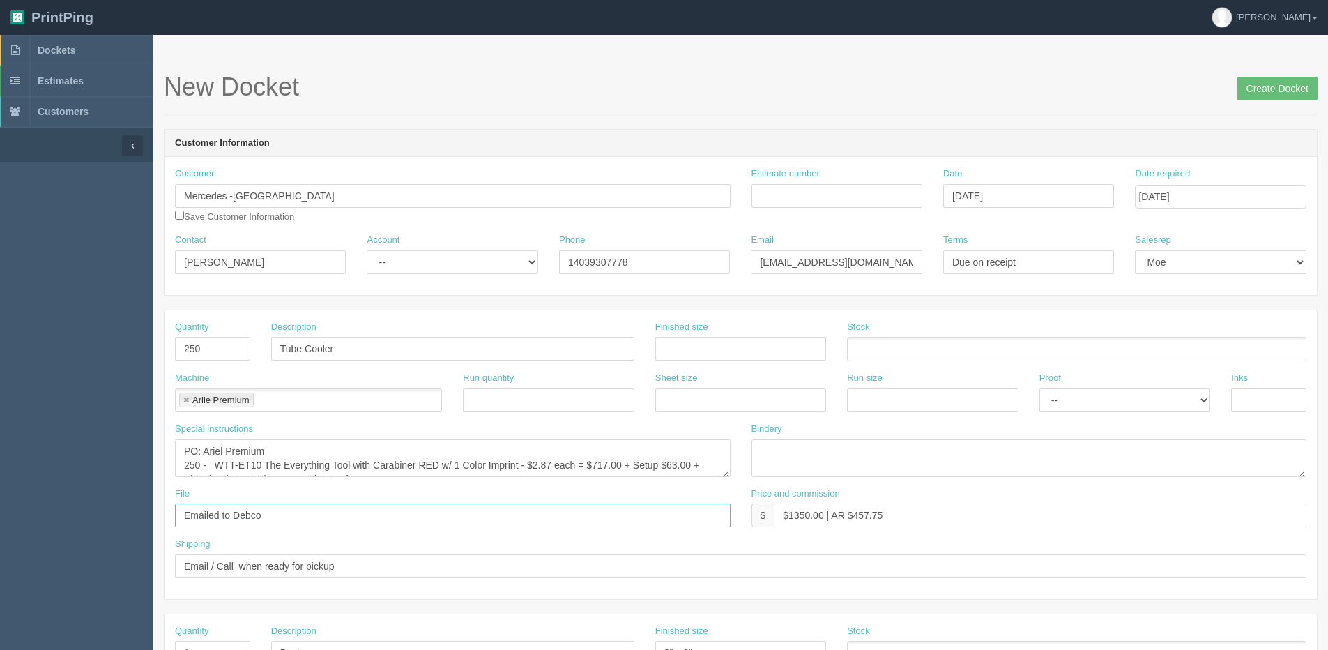
drag, startPoint x: 232, startPoint y: 513, endPoint x: 338, endPoint y: 503, distance: 106.4
click at [338, 502] on div "File Emailed to Debco" at bounding box center [452, 507] width 555 height 40
paste input "Ariel Premium"
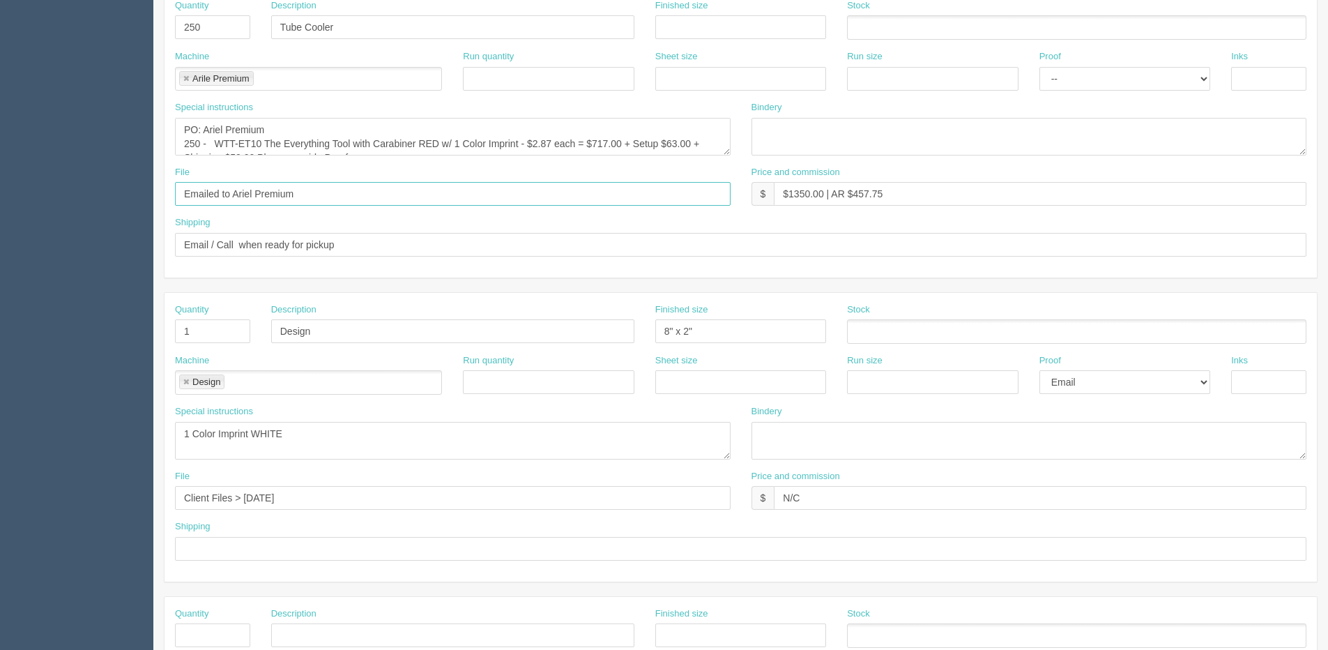
scroll to position [348, 0]
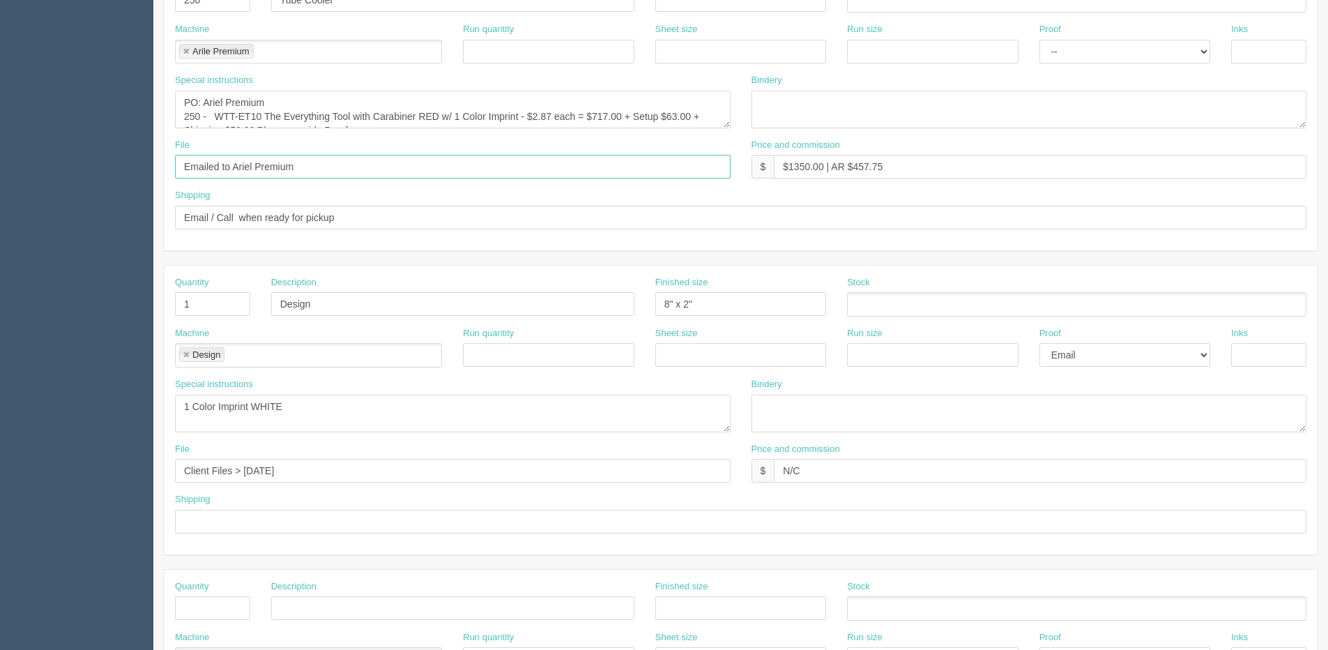
type input "Emailed to Ariel Premium"
click at [183, 409] on textarea "1 Color Imprint WHITE" at bounding box center [452, 413] width 555 height 38
type textarea "Please provide 2 proofs - 1 Color Imprint WHITE and Black"
drag, startPoint x: 244, startPoint y: 465, endPoint x: 790, endPoint y: 406, distance: 548.9
click at [714, 406] on div "Quantity 1 Description Design Finished size 8" x 2" Stock Machine Design Design…" at bounding box center [740, 410] width 1152 height 289
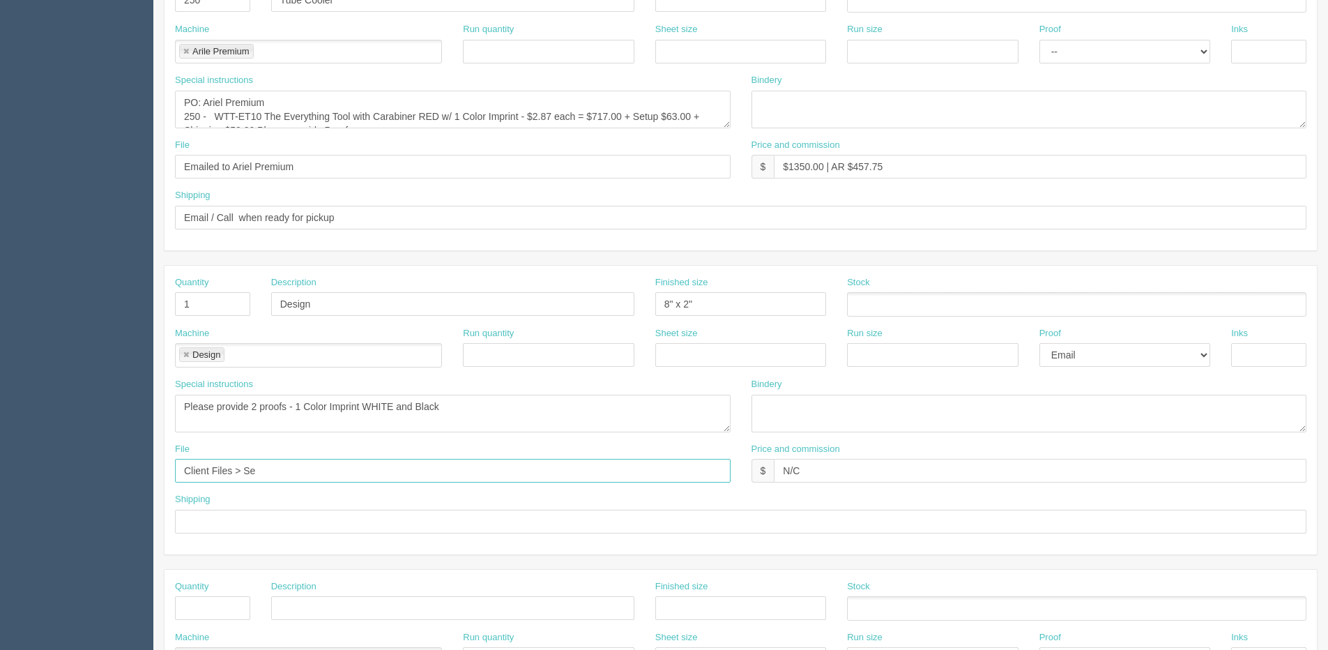
type input "Client Files > [DATE]"
drag, startPoint x: 741, startPoint y: 307, endPoint x: 364, endPoint y: 277, distance: 378.2
click at [476, 307] on div "Quantity 1 Description Design Finished size 8" x 2" Stock" at bounding box center [740, 301] width 1152 height 51
type input "1.5" x 0.25""
click at [516, 419] on textarea "1 Color Imprint WHITE" at bounding box center [452, 413] width 555 height 38
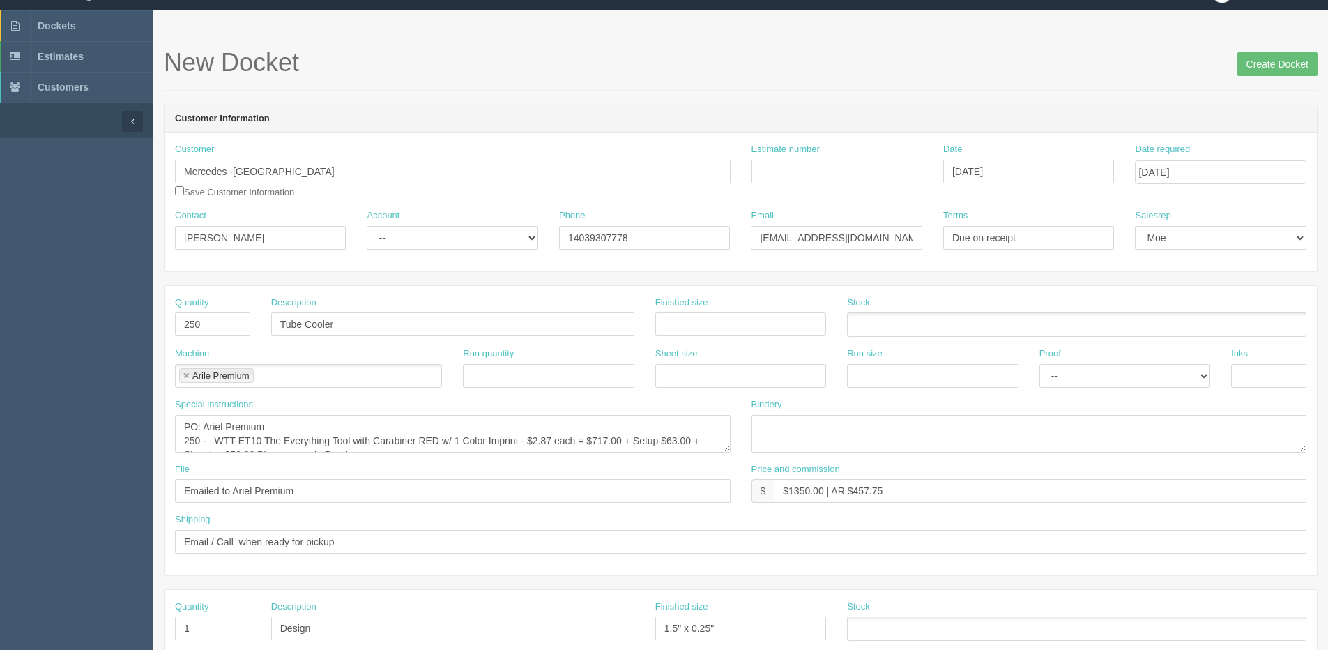
scroll to position [0, 0]
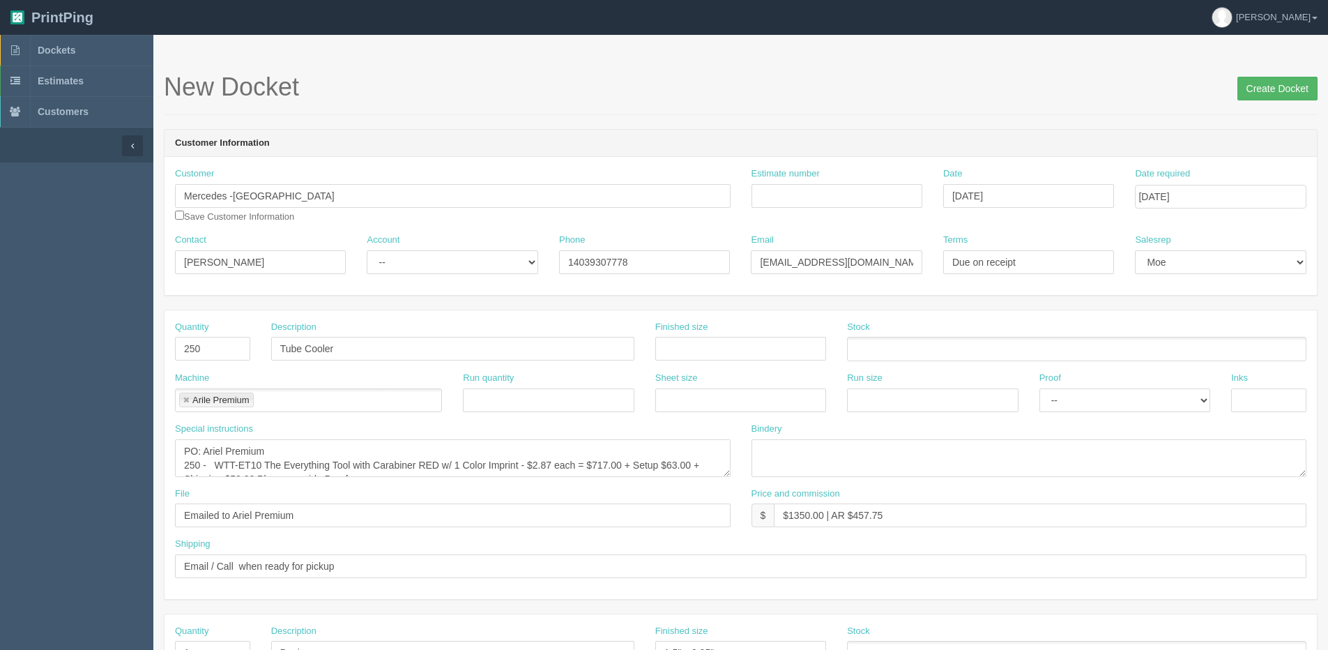
type textarea "Please provide 2 proofs - 1 Color Imprint WHITE and Black on the Side"
click at [1280, 92] on input "Create Docket" at bounding box center [1277, 89] width 80 height 24
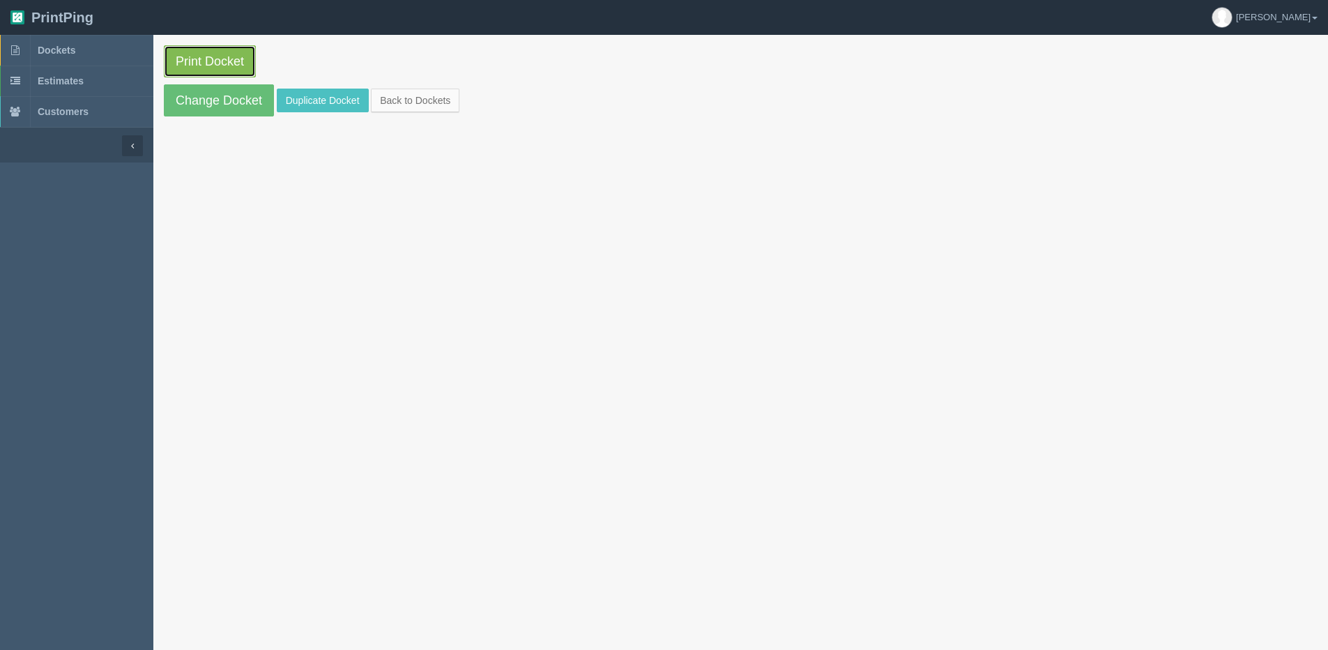
click at [233, 48] on link "Print Docket" at bounding box center [210, 61] width 92 height 32
click at [227, 102] on link "Change Docket" at bounding box center [219, 100] width 110 height 32
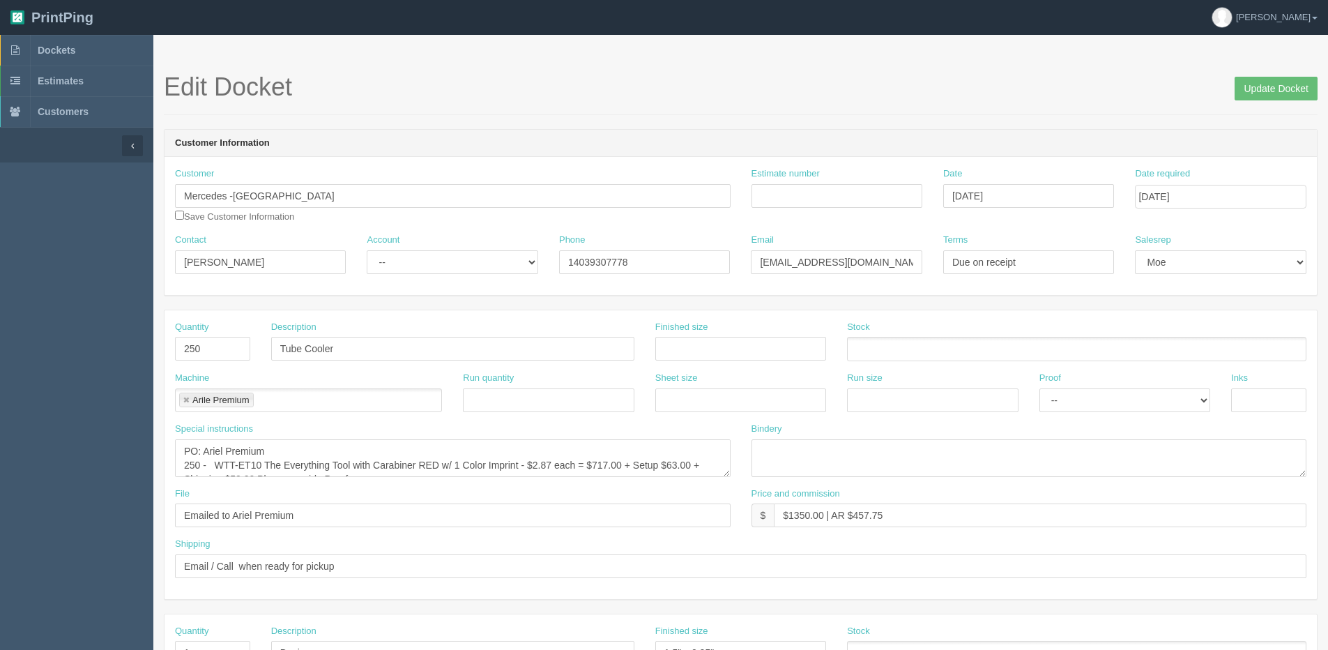
click at [185, 401] on link at bounding box center [186, 400] width 8 height 9
type input "Ariel Premium"
click at [1294, 100] on input "Update Docket" at bounding box center [1275, 89] width 83 height 24
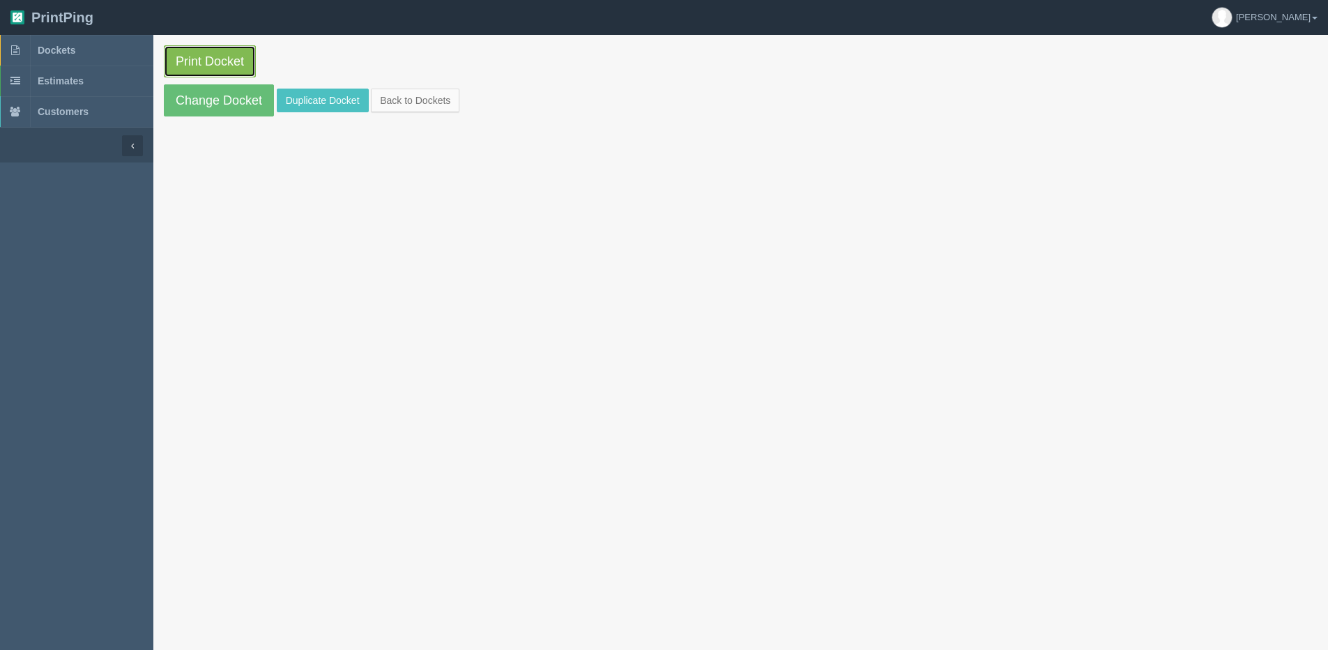
click at [211, 61] on link "Print Docket" at bounding box center [210, 61] width 92 height 32
click at [197, 101] on link "Change Docket" at bounding box center [219, 100] width 110 height 32
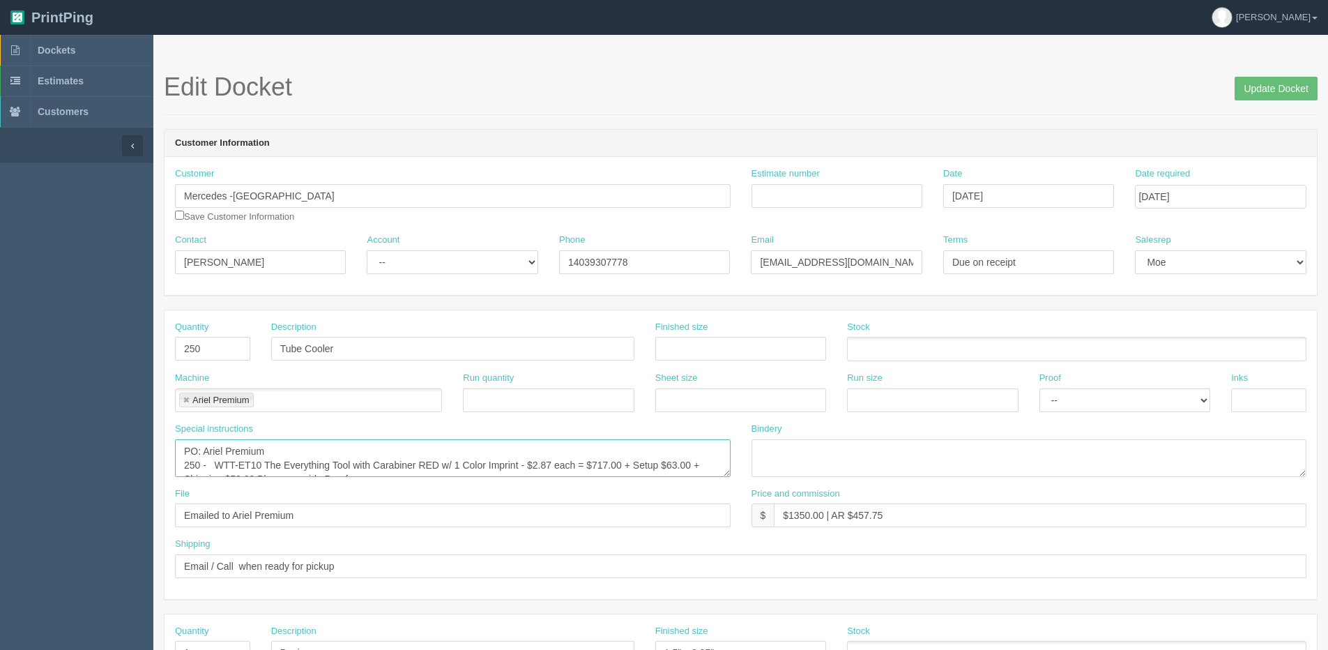
scroll to position [14, 0]
drag, startPoint x: 267, startPoint y: 465, endPoint x: 439, endPoint y: 455, distance: 172.4
click at [439, 455] on textarea "PO: Ariel Premium 250 - WTT-ET10 The Everything Tool with Carabiner RED w/ 1 Co…" at bounding box center [452, 458] width 555 height 38
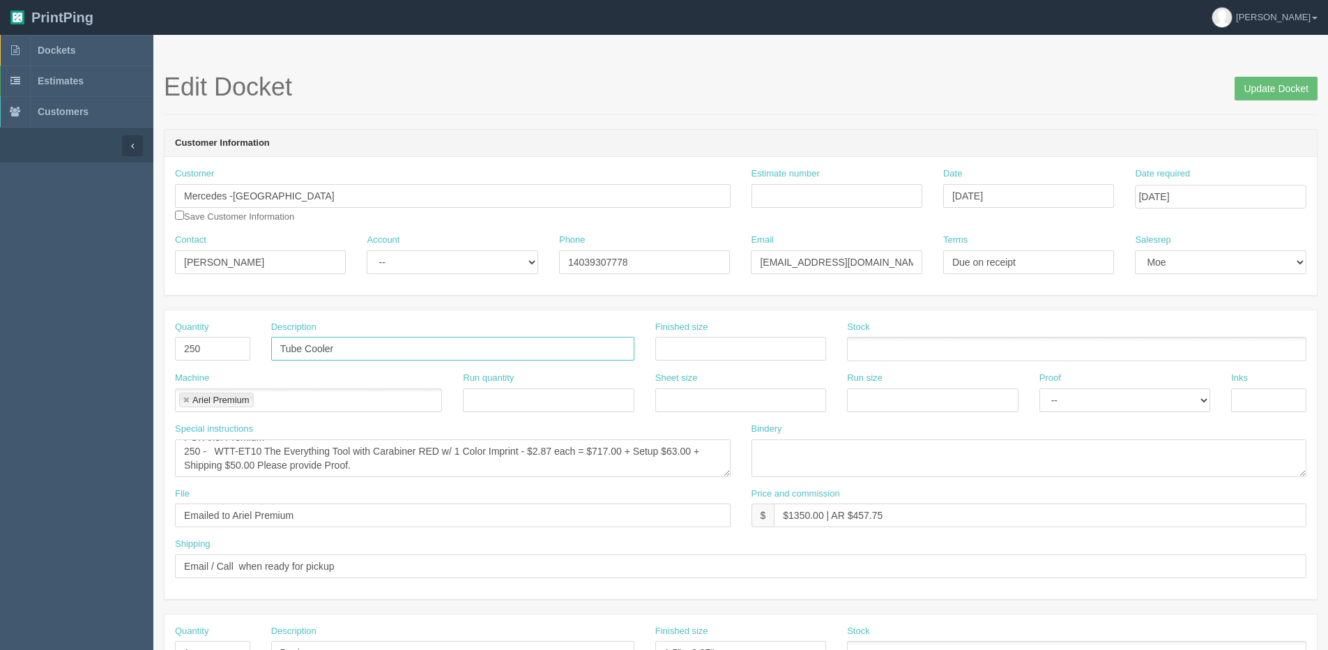
drag, startPoint x: 375, startPoint y: 343, endPoint x: 185, endPoint y: 351, distance: 189.7
click at [185, 351] on div "Quantity 250 Description Tube Cooler Finished size Stock" at bounding box center [740, 346] width 1152 height 51
paste input "he Everything Tool with Carabiner RED"
type input "The Everything Tool with Carabiner"
click at [1287, 90] on input "Update Docket" at bounding box center [1275, 89] width 83 height 24
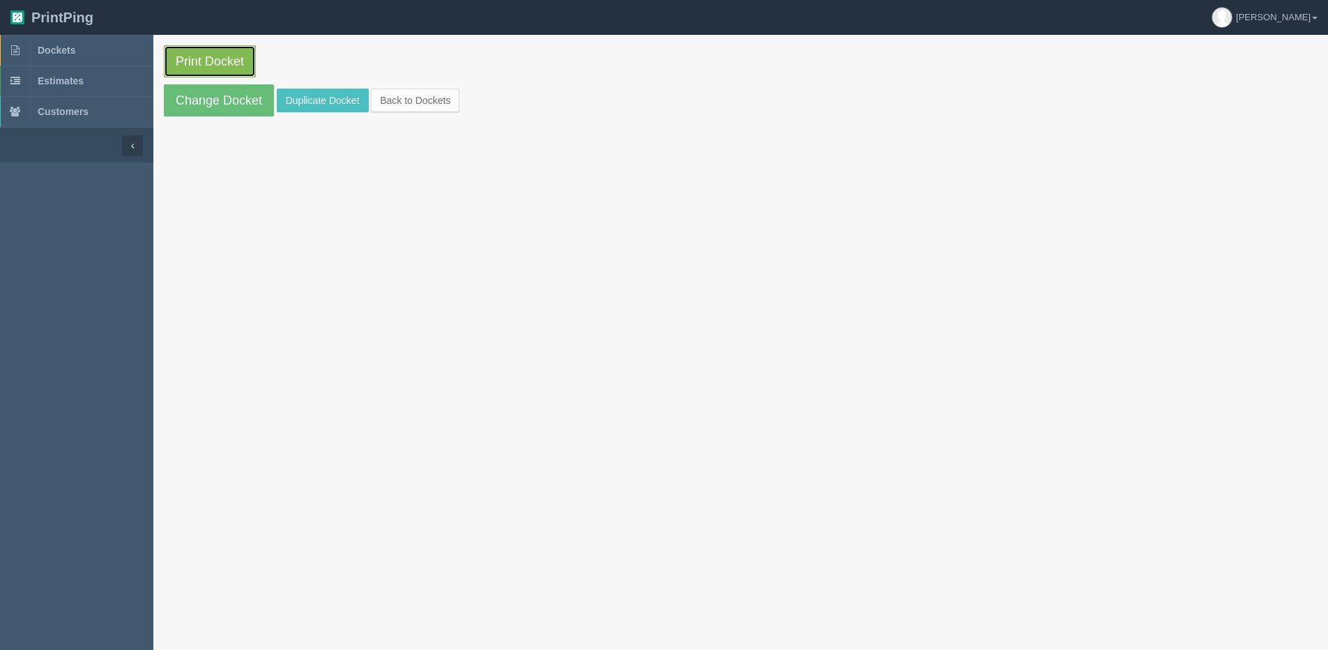
click at [184, 48] on link "Print Docket" at bounding box center [210, 61] width 92 height 32
click at [420, 102] on link "Back to Dockets" at bounding box center [415, 101] width 89 height 24
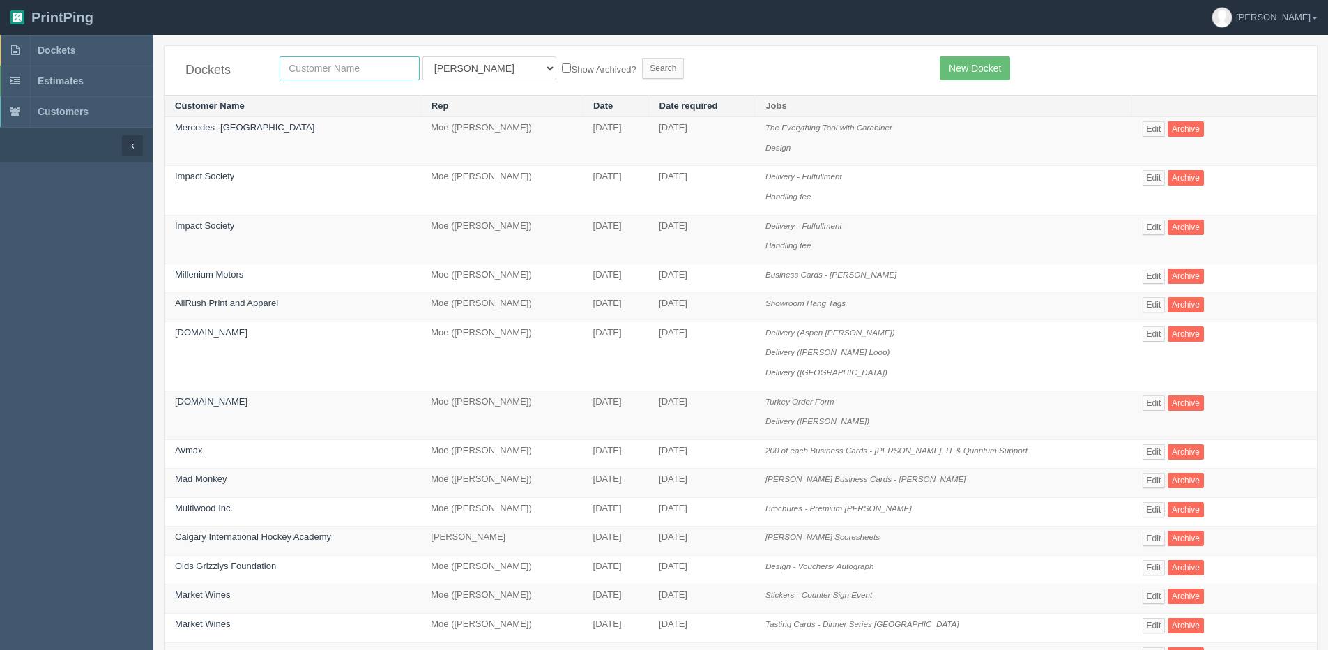
click at [321, 69] on input "text" at bounding box center [349, 68] width 140 height 24
type input "hyatt"
click at [642, 58] on input "Search" at bounding box center [663, 68] width 42 height 21
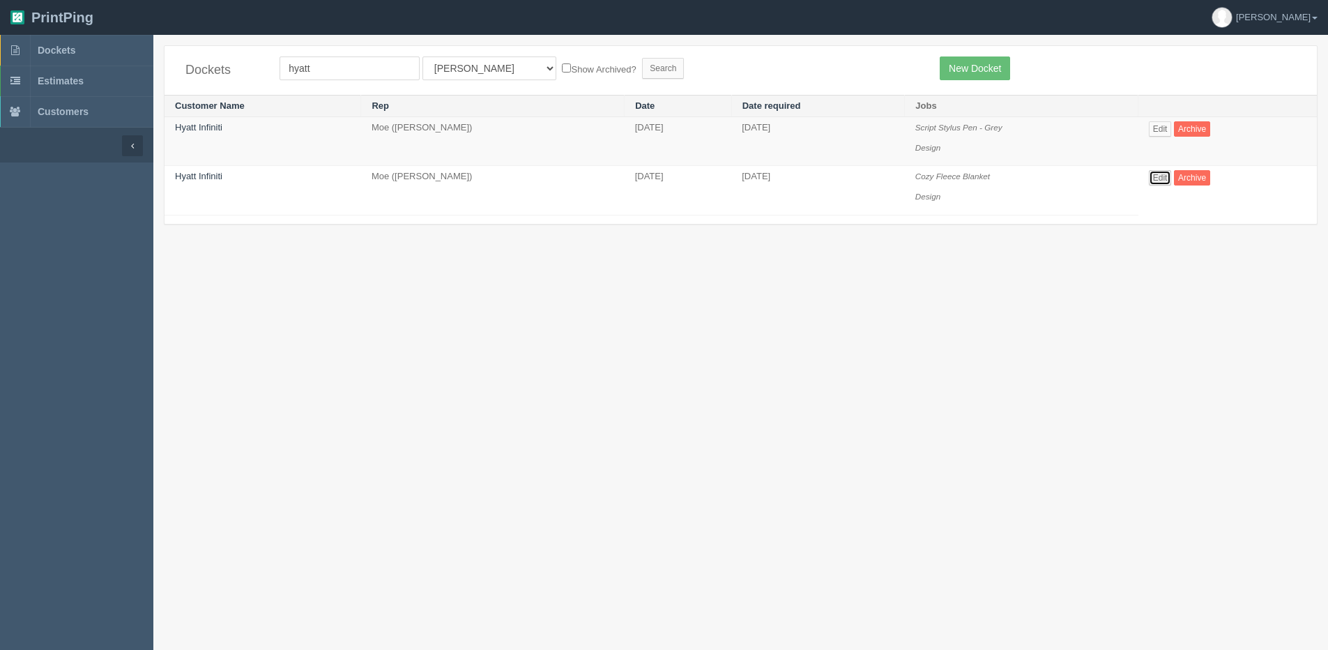
click at [1166, 174] on link "Edit" at bounding box center [1160, 177] width 23 height 15
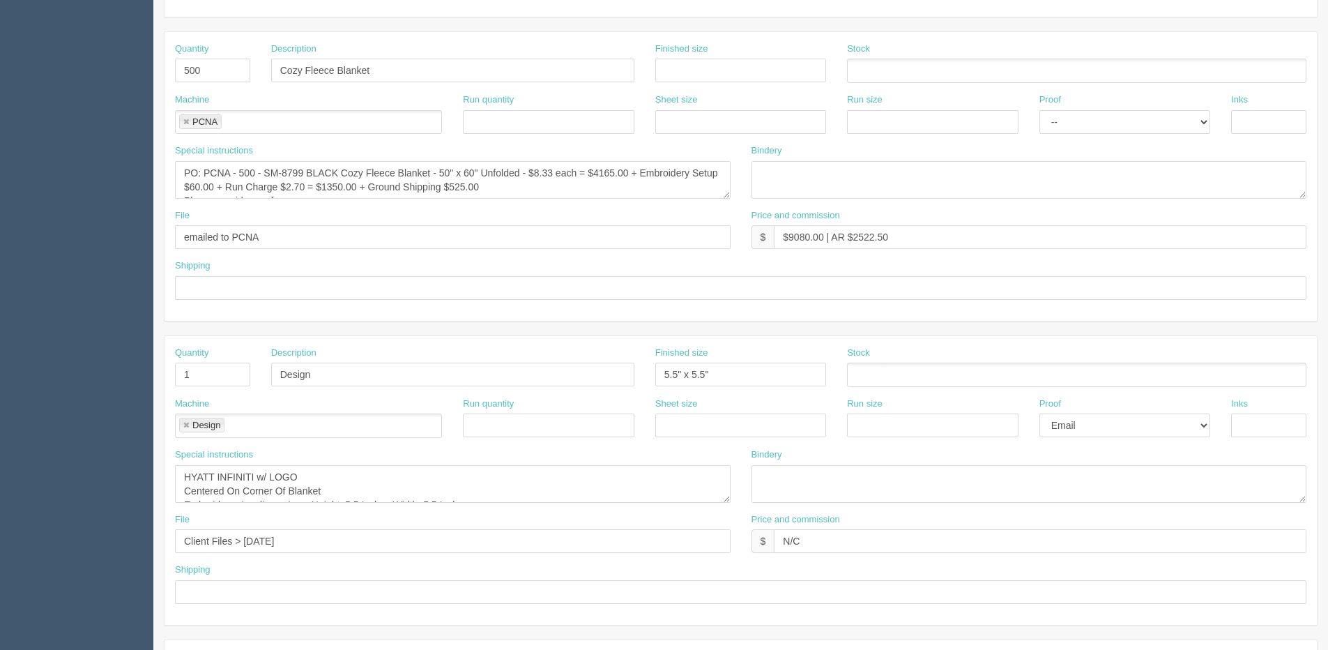
scroll to position [279, 0]
